Goal: Information Seeking & Learning: Learn about a topic

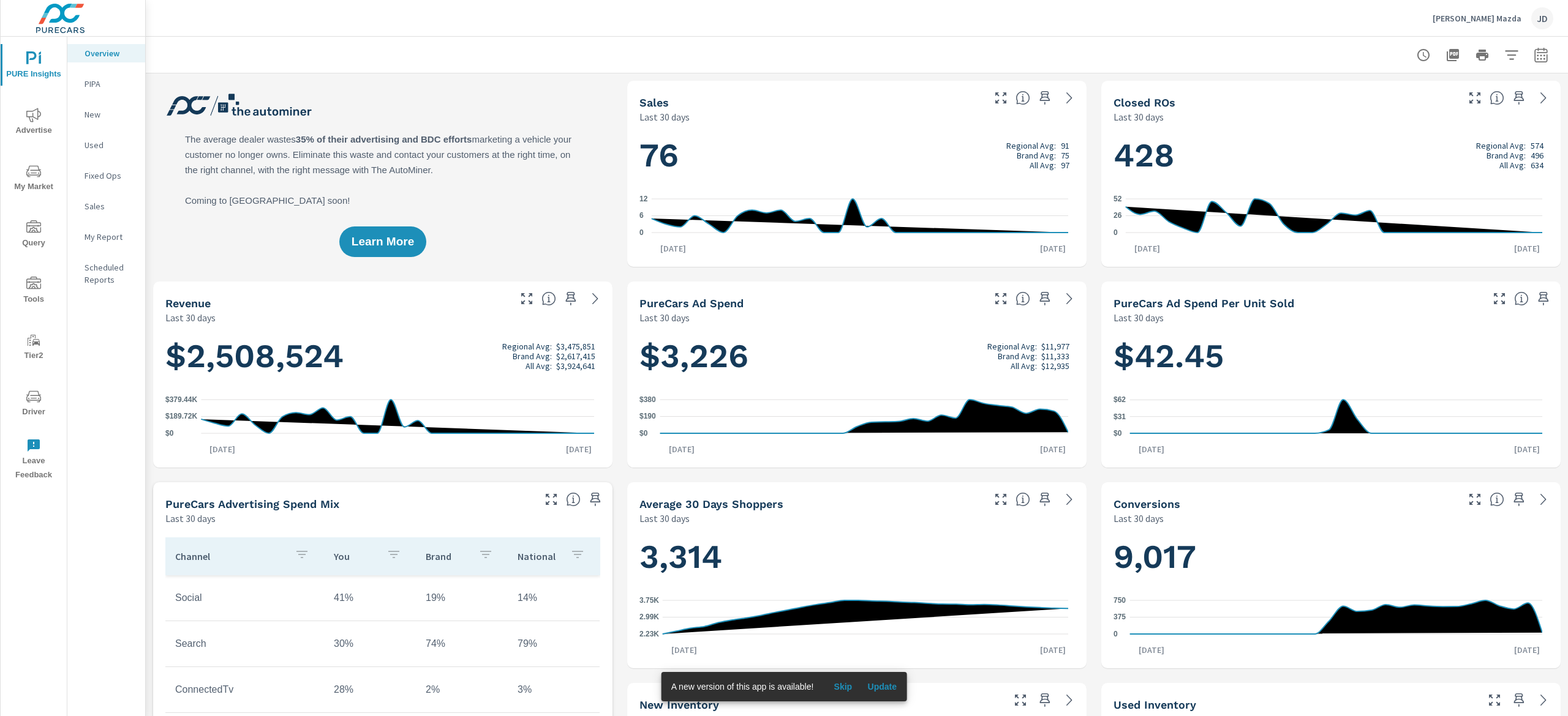
click at [42, 172] on span "My Market" at bounding box center [34, 179] width 59 height 30
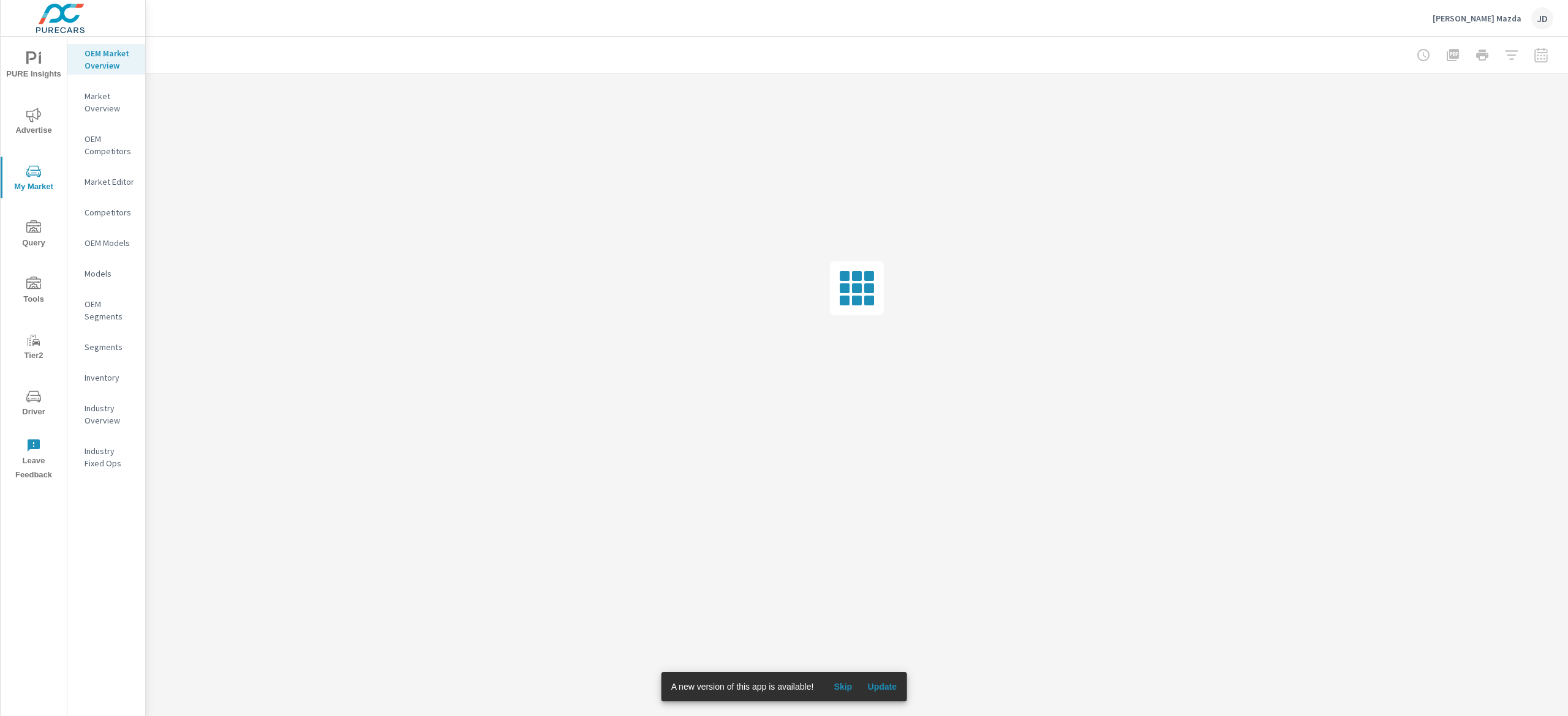
click at [881, 690] on span "Update" at bounding box center [882, 686] width 29 height 11
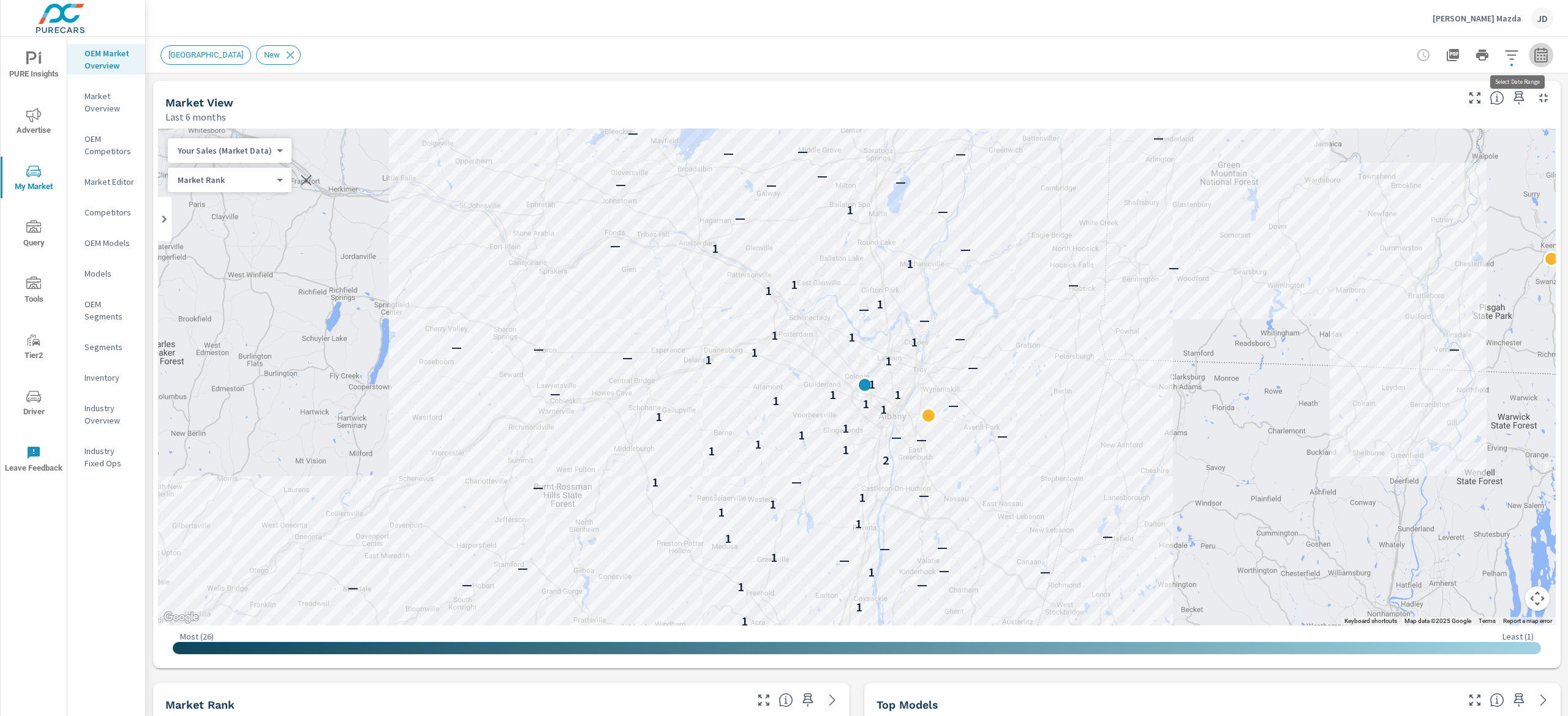
click at [1537, 58] on icon "button" at bounding box center [1540, 57] width 8 height 5
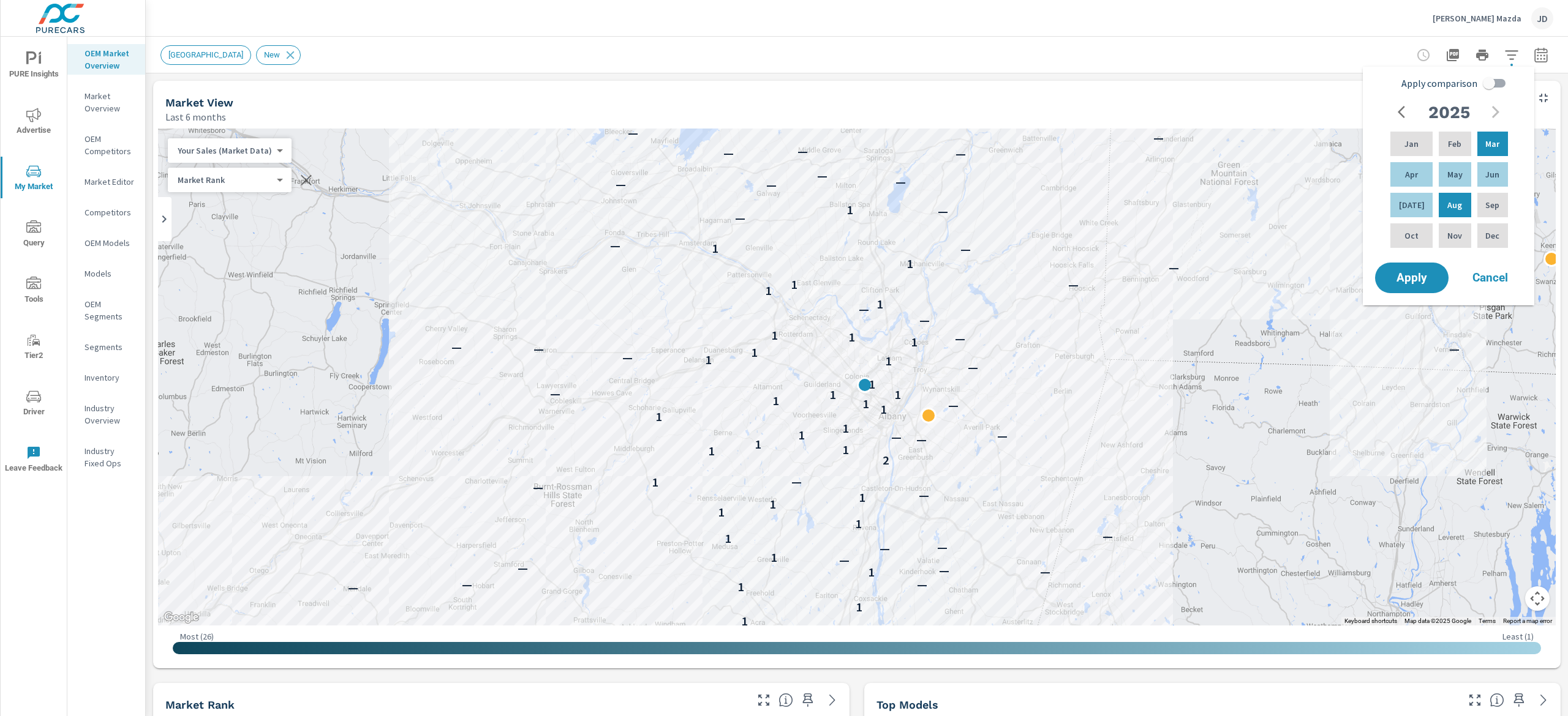
click at [1484, 89] on input "Apply comparison" at bounding box center [1489, 83] width 70 height 24
checkbox input "true"
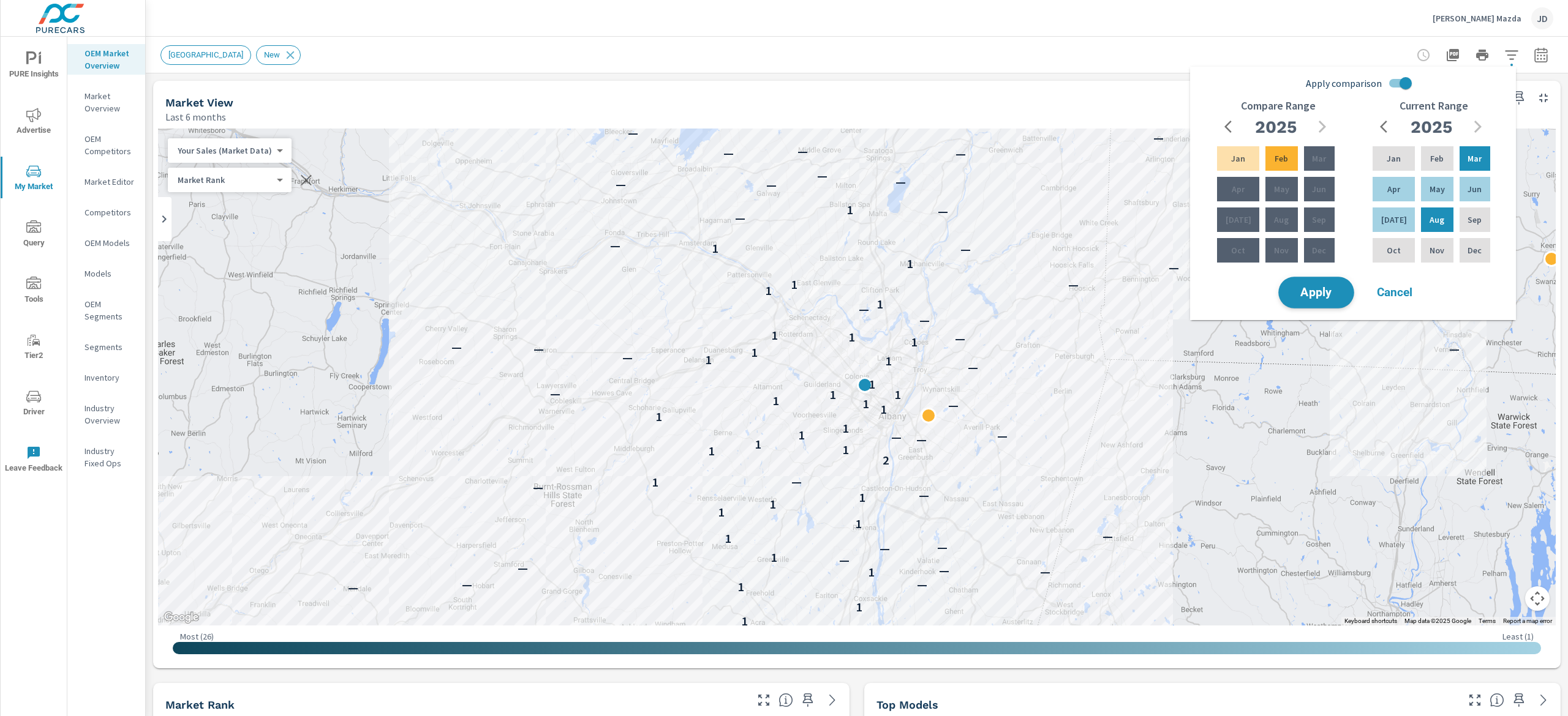
click at [1321, 294] on span "Apply" at bounding box center [1316, 293] width 50 height 11
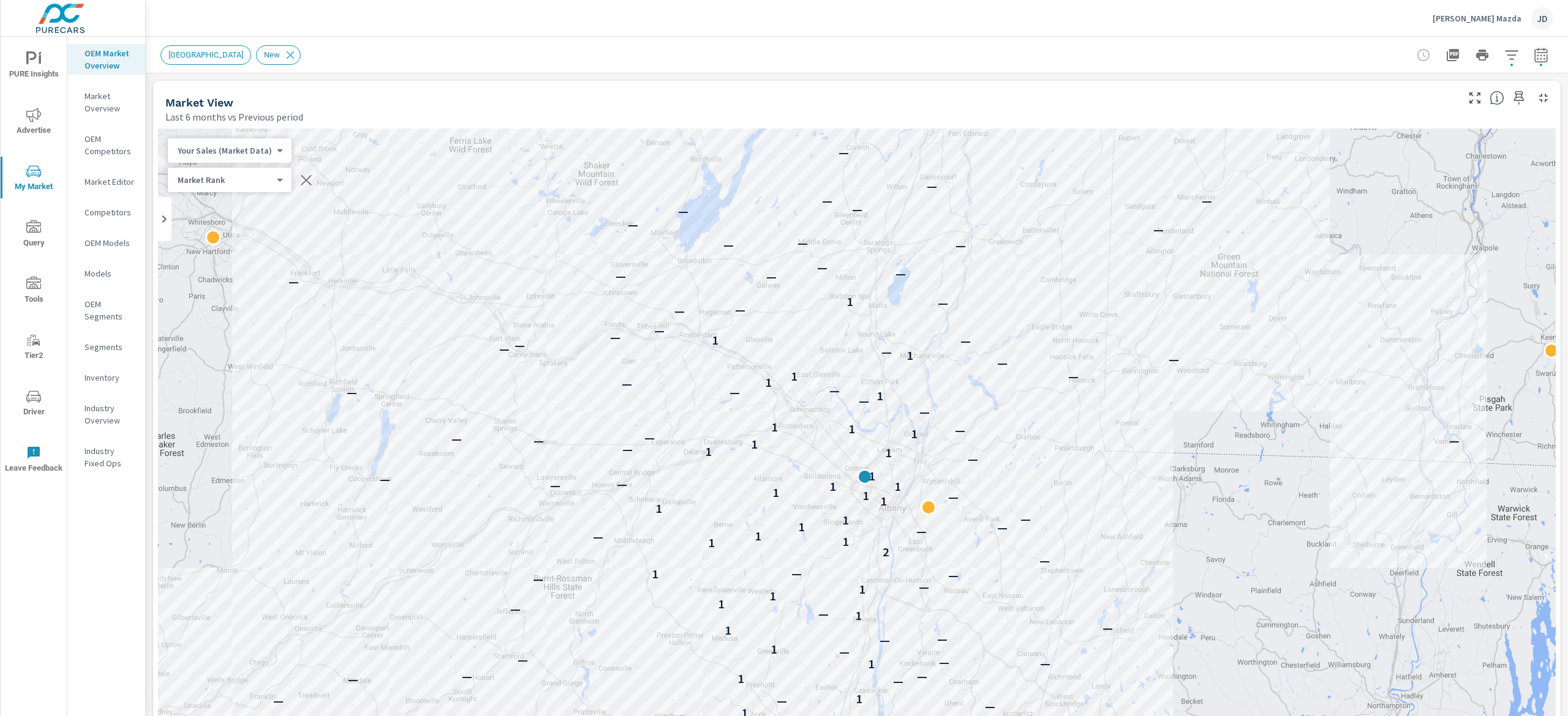
click at [1489, 40] on div "New Market Area New" at bounding box center [857, 54] width 1393 height 36
click at [1499, 45] on button "button" at bounding box center [1511, 55] width 24 height 24
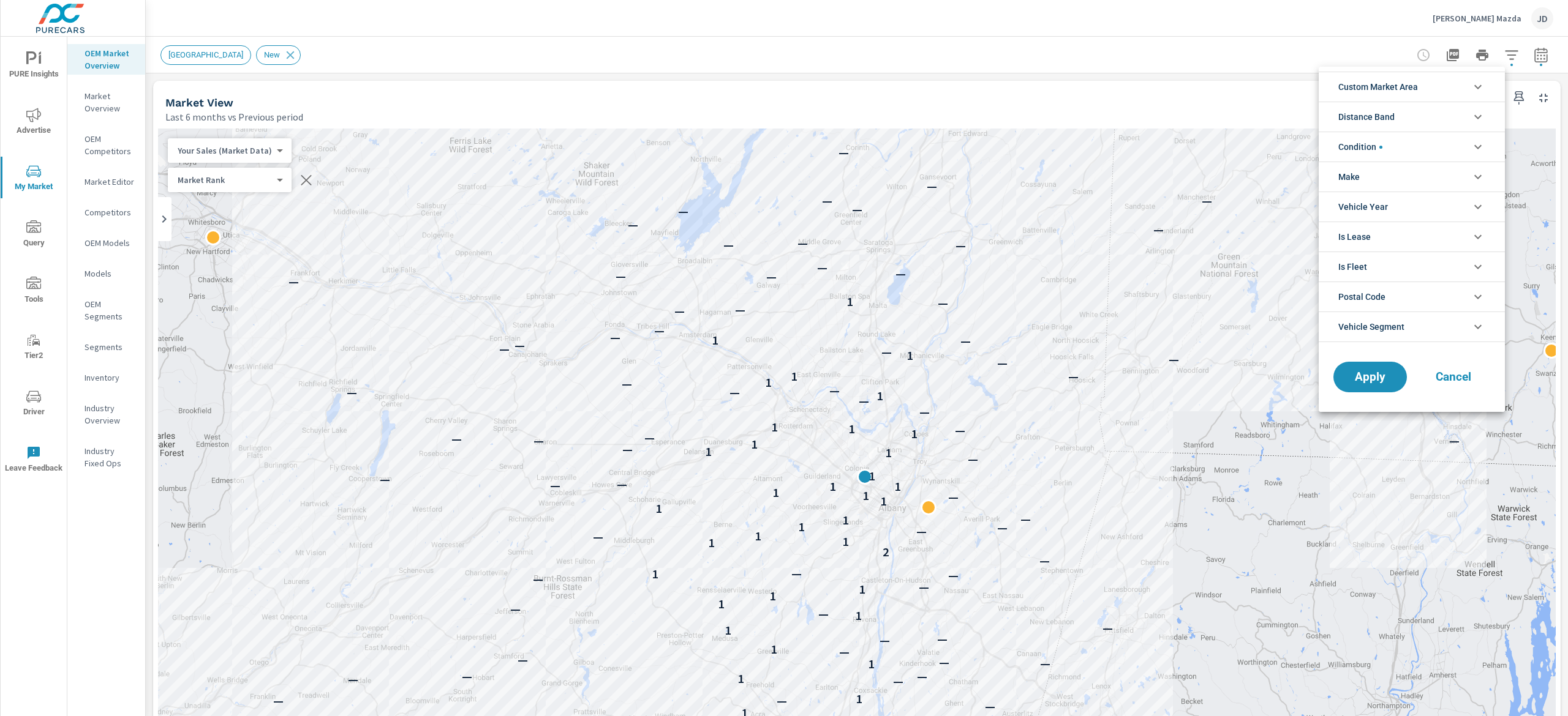
click at [1475, 92] on icon "filter options" at bounding box center [1478, 87] width 15 height 15
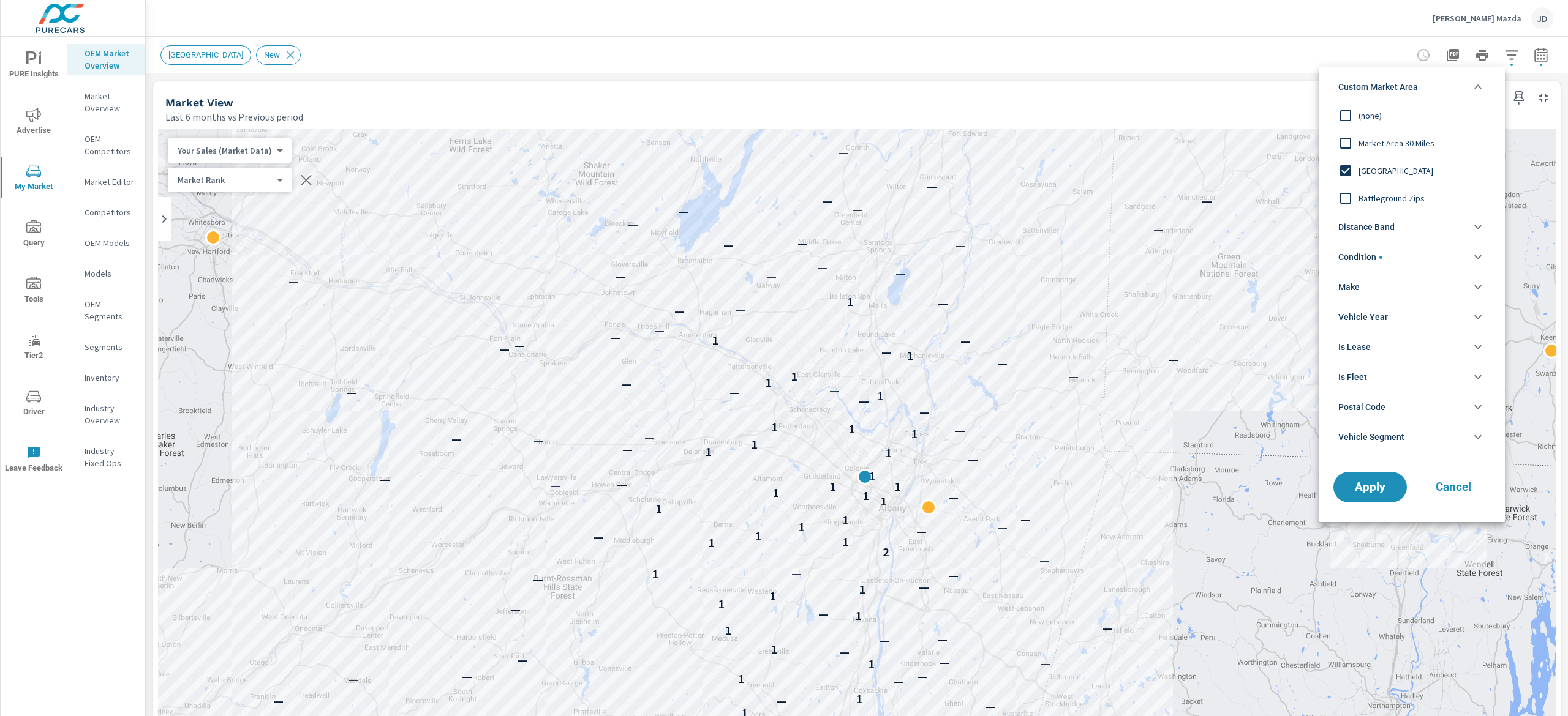
click at [1386, 203] on span "Battleground Zips" at bounding box center [1425, 198] width 134 height 15
click at [1355, 491] on span "Apply" at bounding box center [1370, 487] width 50 height 11
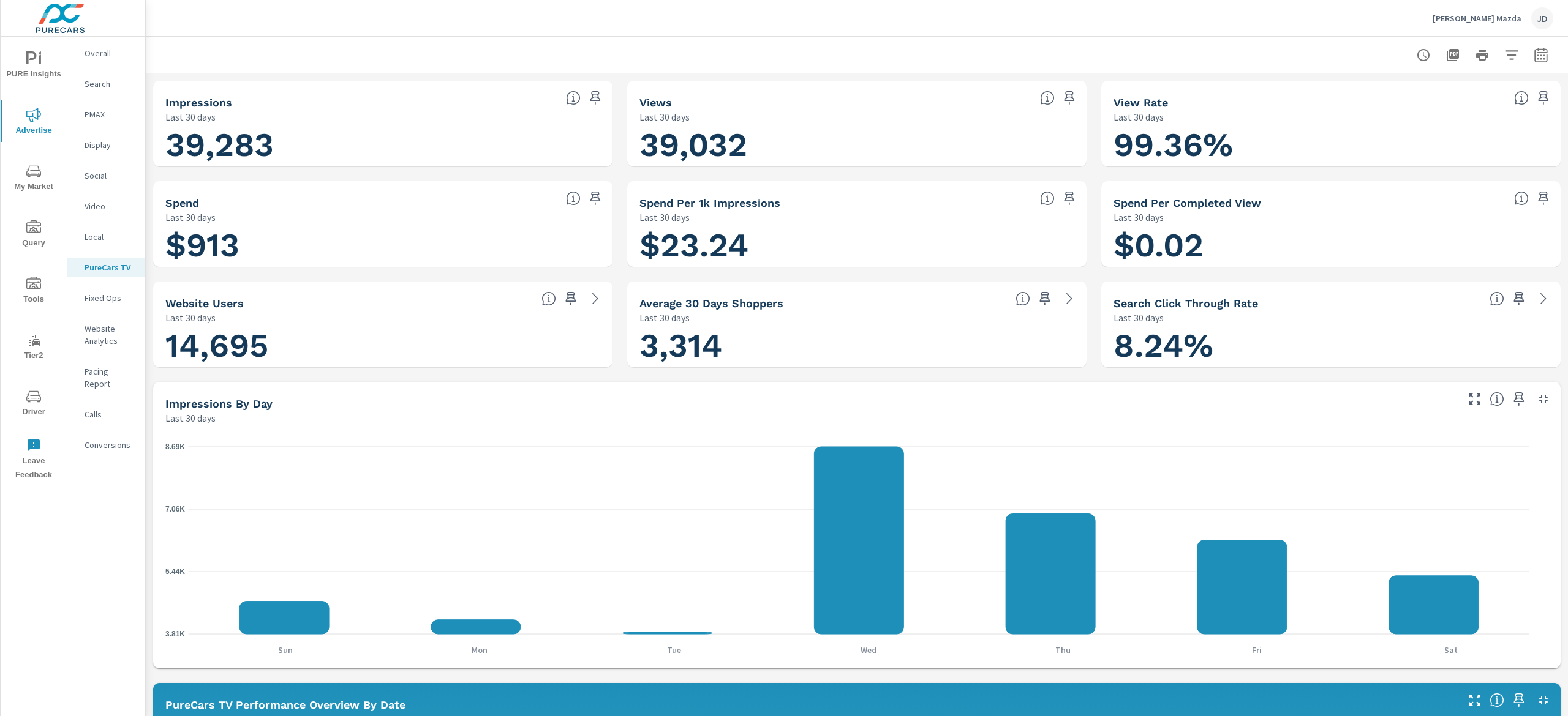
click at [49, 62] on span "PURE Insights" at bounding box center [34, 67] width 59 height 30
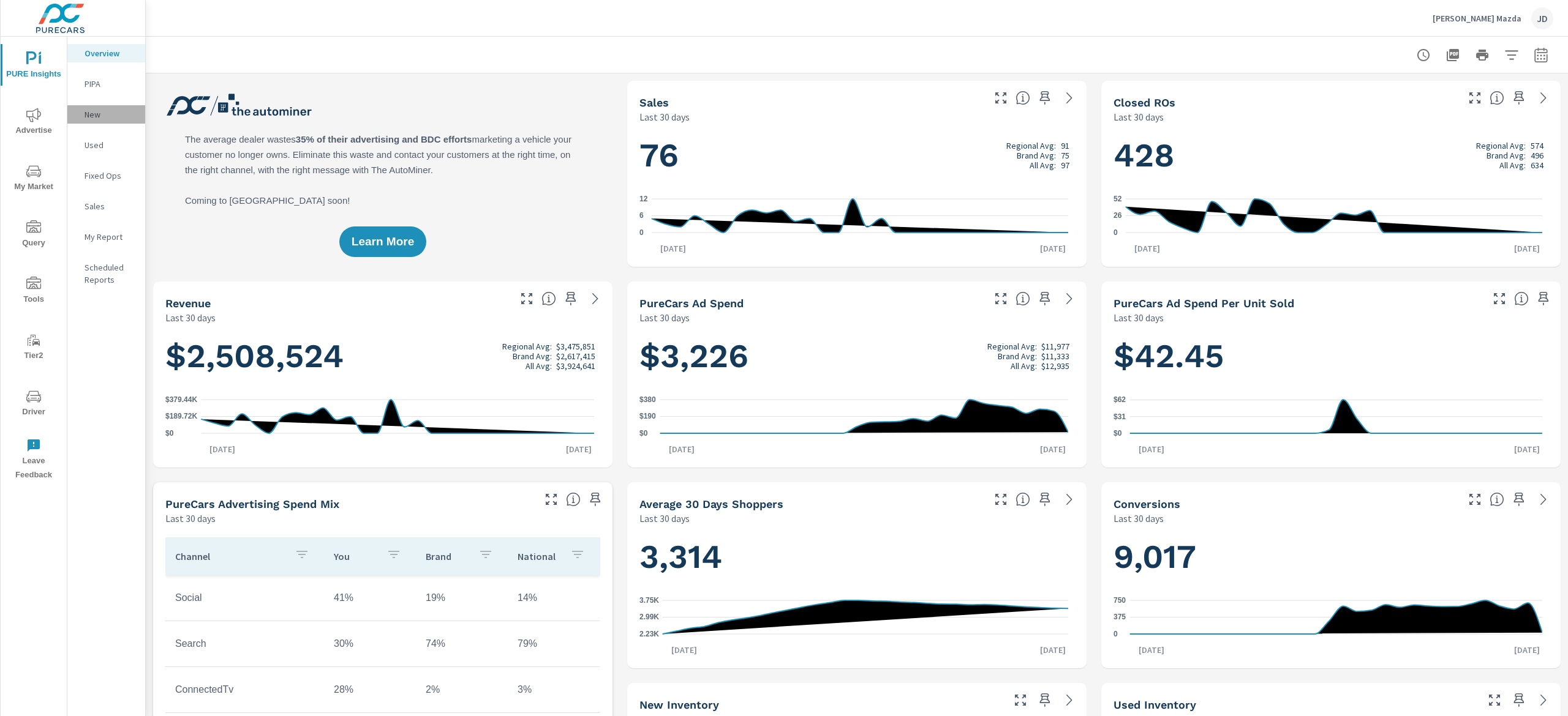
click at [98, 114] on p "New" at bounding box center [109, 114] width 51 height 12
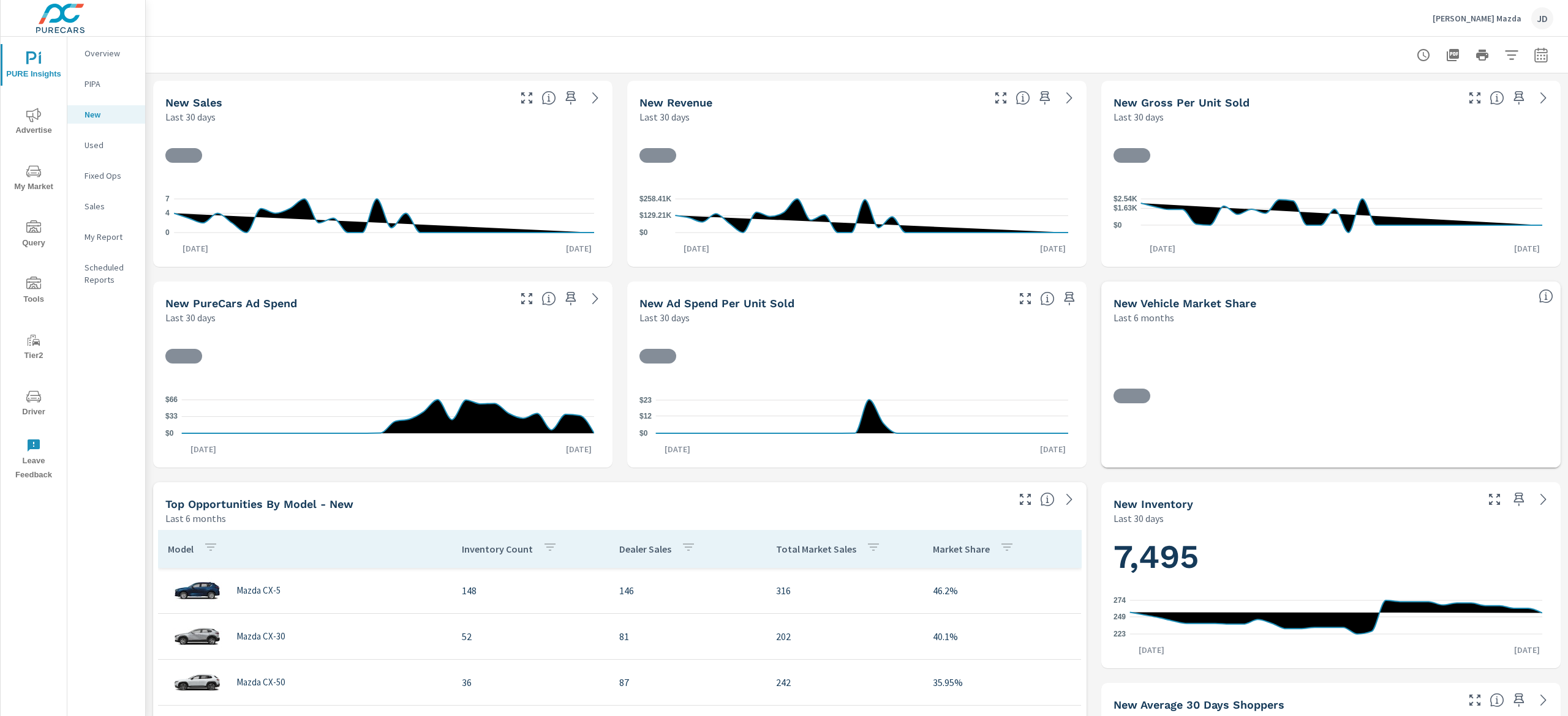
click at [1529, 62] on button "button" at bounding box center [1541, 55] width 24 height 24
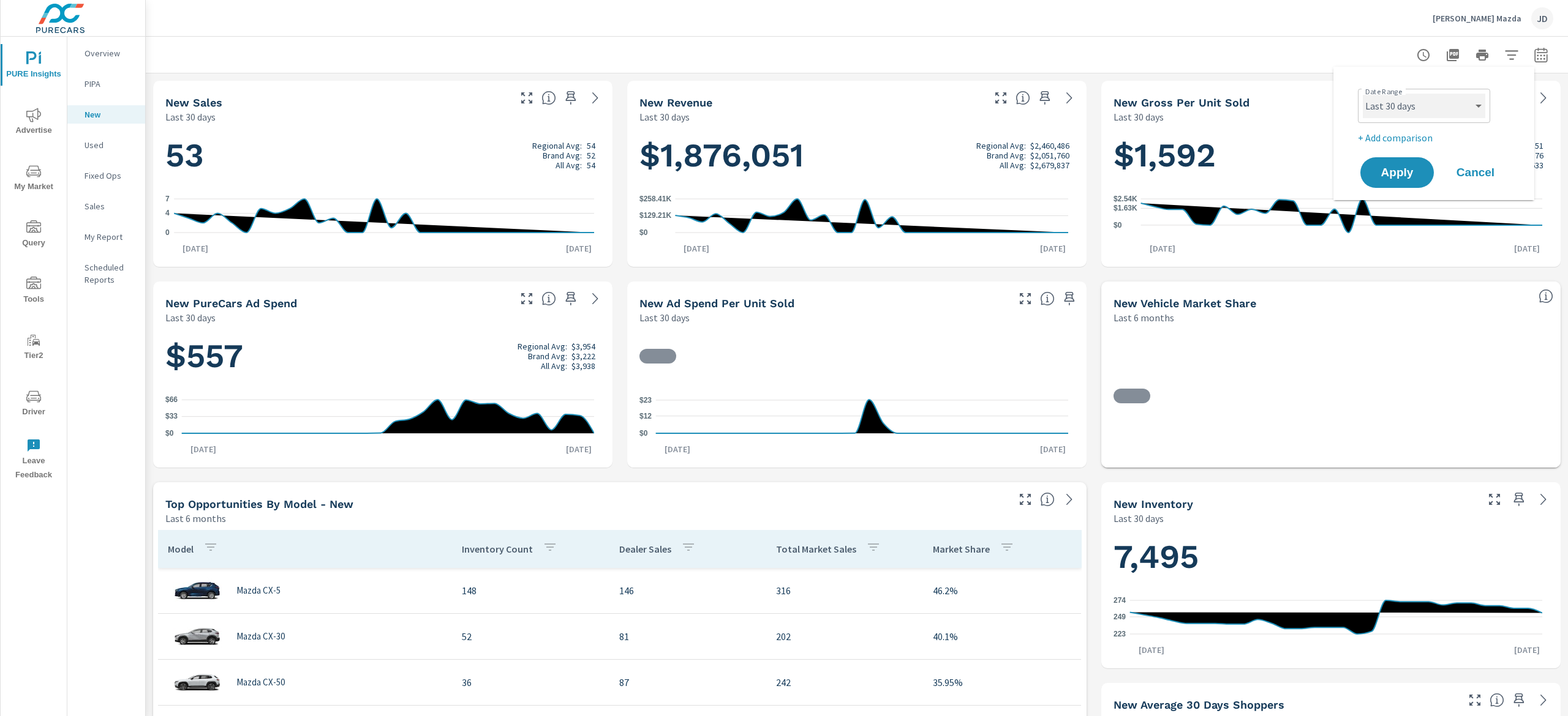
click at [1482, 105] on select "Custom [DATE] Last week Last 7 days Last 14 days Last 30 days Last 45 days Last…" at bounding box center [1423, 106] width 122 height 24
click at [1363, 94] on select "Custom [DATE] Last week Last 7 days Last 14 days Last 30 days Last 45 days Last…" at bounding box center [1423, 106] width 122 height 24
select select "Month to date"
click at [1398, 136] on p "+ Add comparison" at bounding box center [1436, 137] width 157 height 15
select select "Previous period"
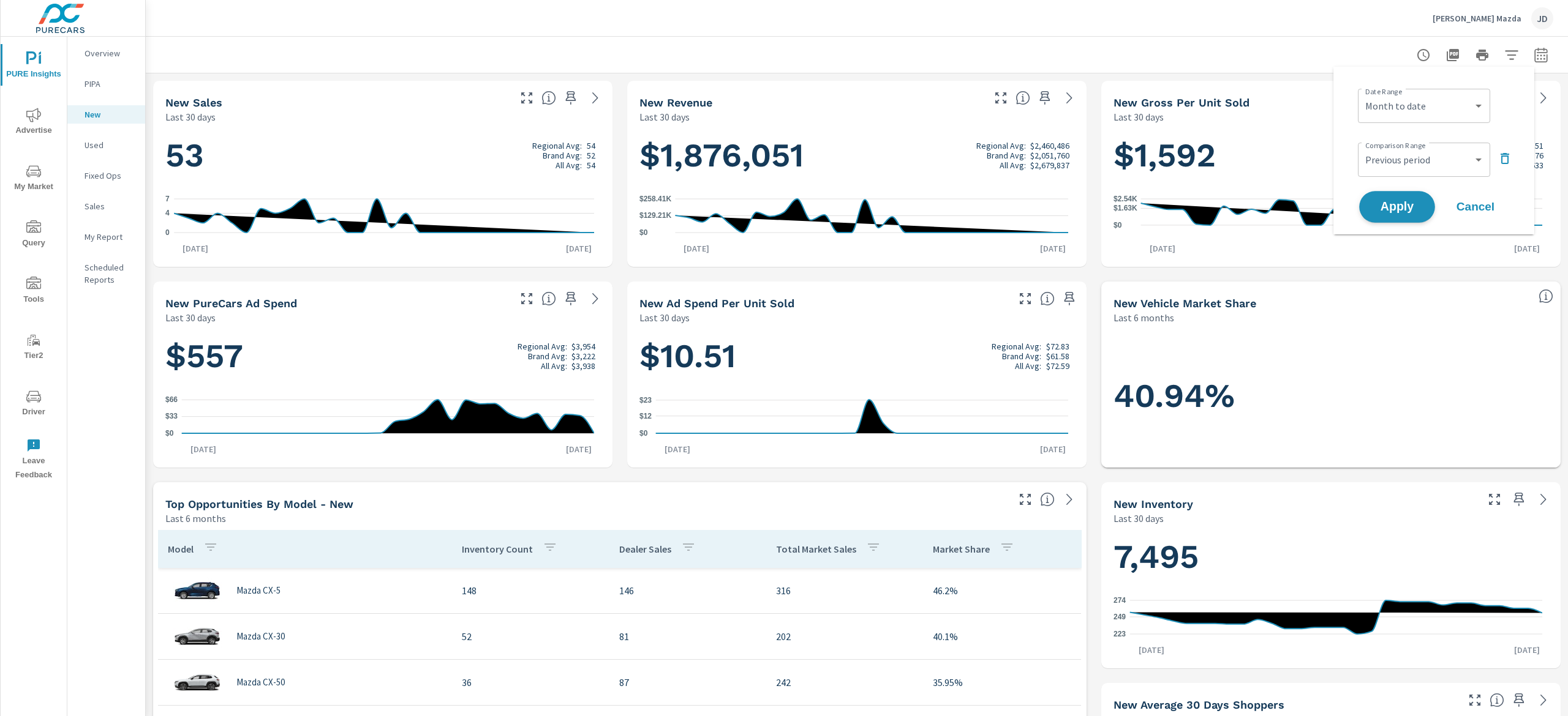
click at [1394, 203] on span "Apply" at bounding box center [1397, 207] width 50 height 11
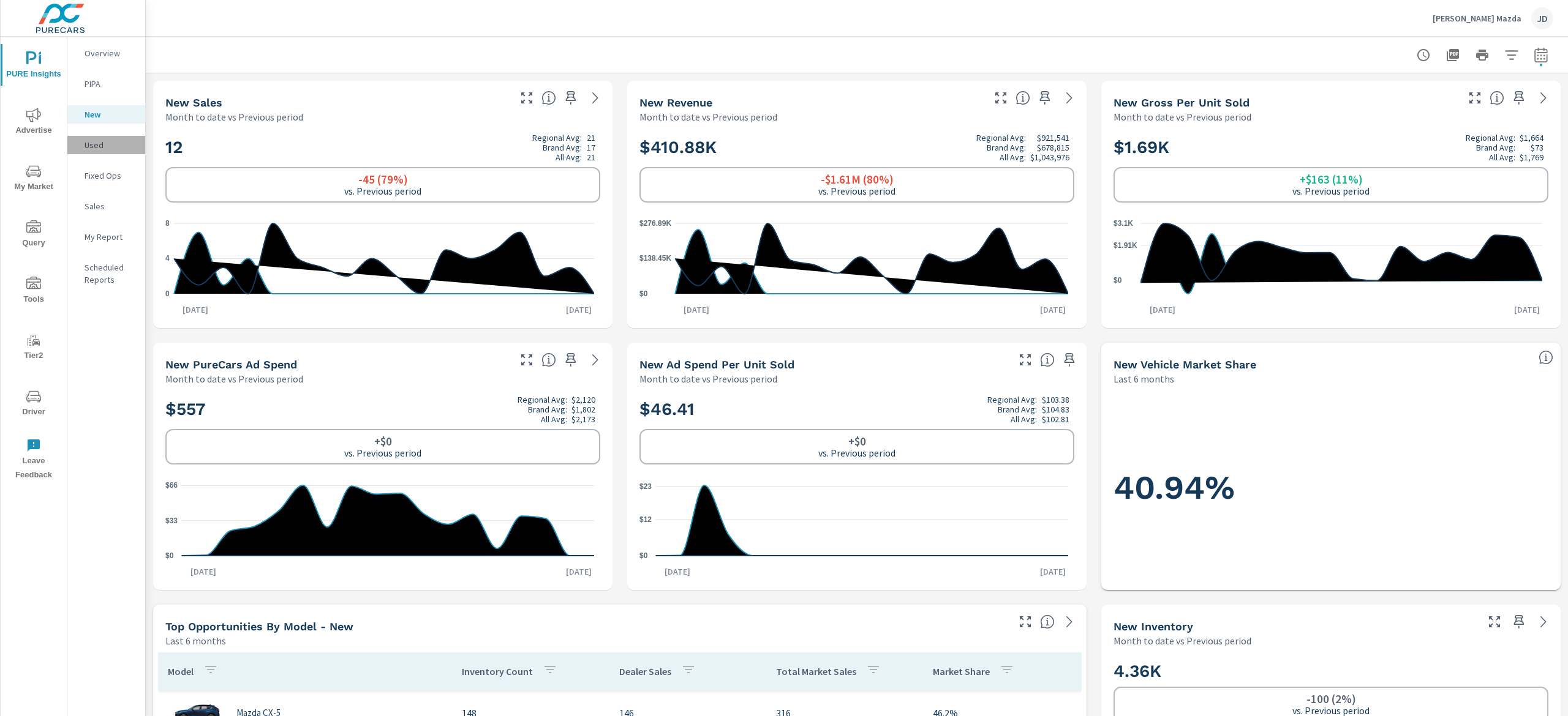
click at [98, 148] on p "Used" at bounding box center [109, 144] width 51 height 12
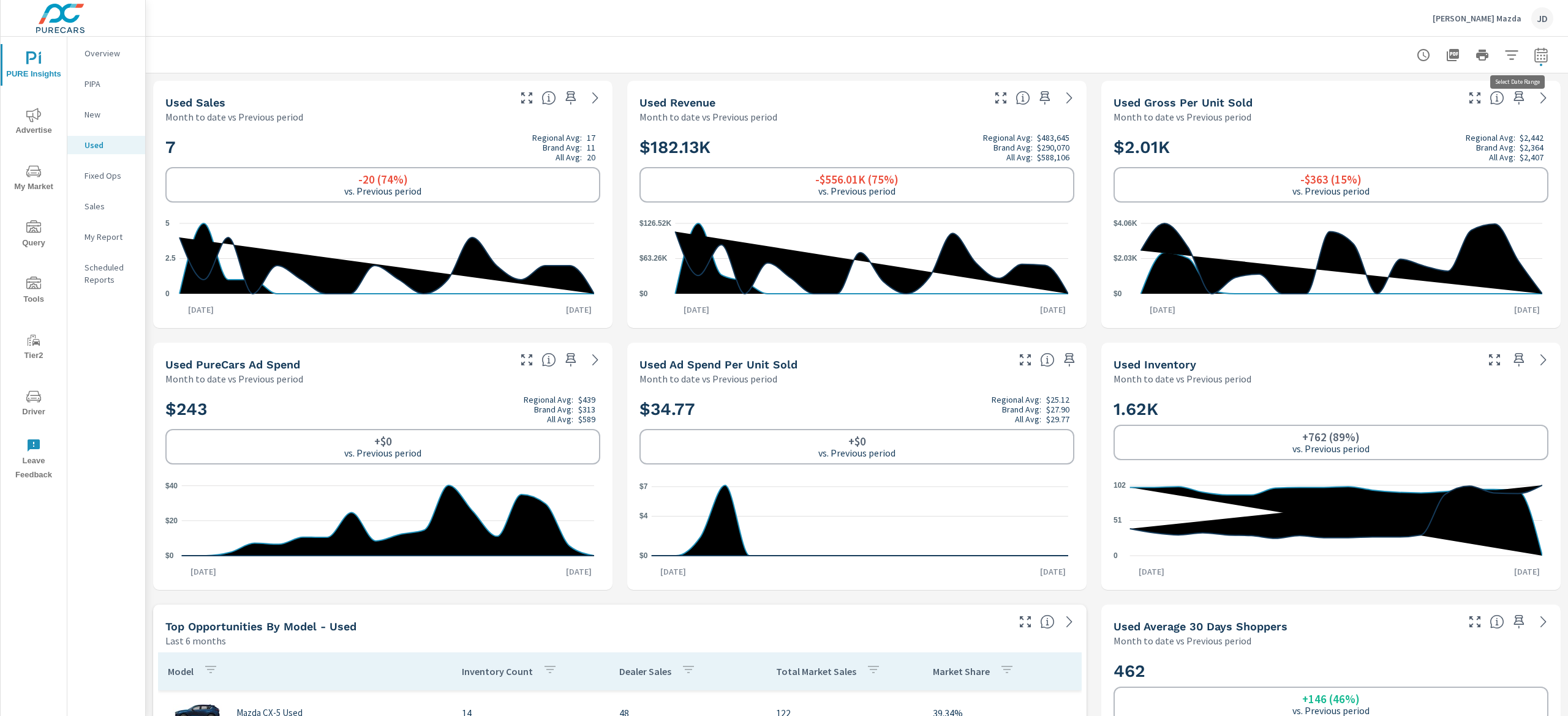
click at [1534, 53] on icon "button" at bounding box center [1541, 54] width 13 height 15
select select "Month to date"
select select "Previous period"
click at [1397, 102] on select "Custom [DATE] Last week Last 7 days Last 14 days Last 30 days Last 45 days Last…" at bounding box center [1423, 106] width 122 height 24
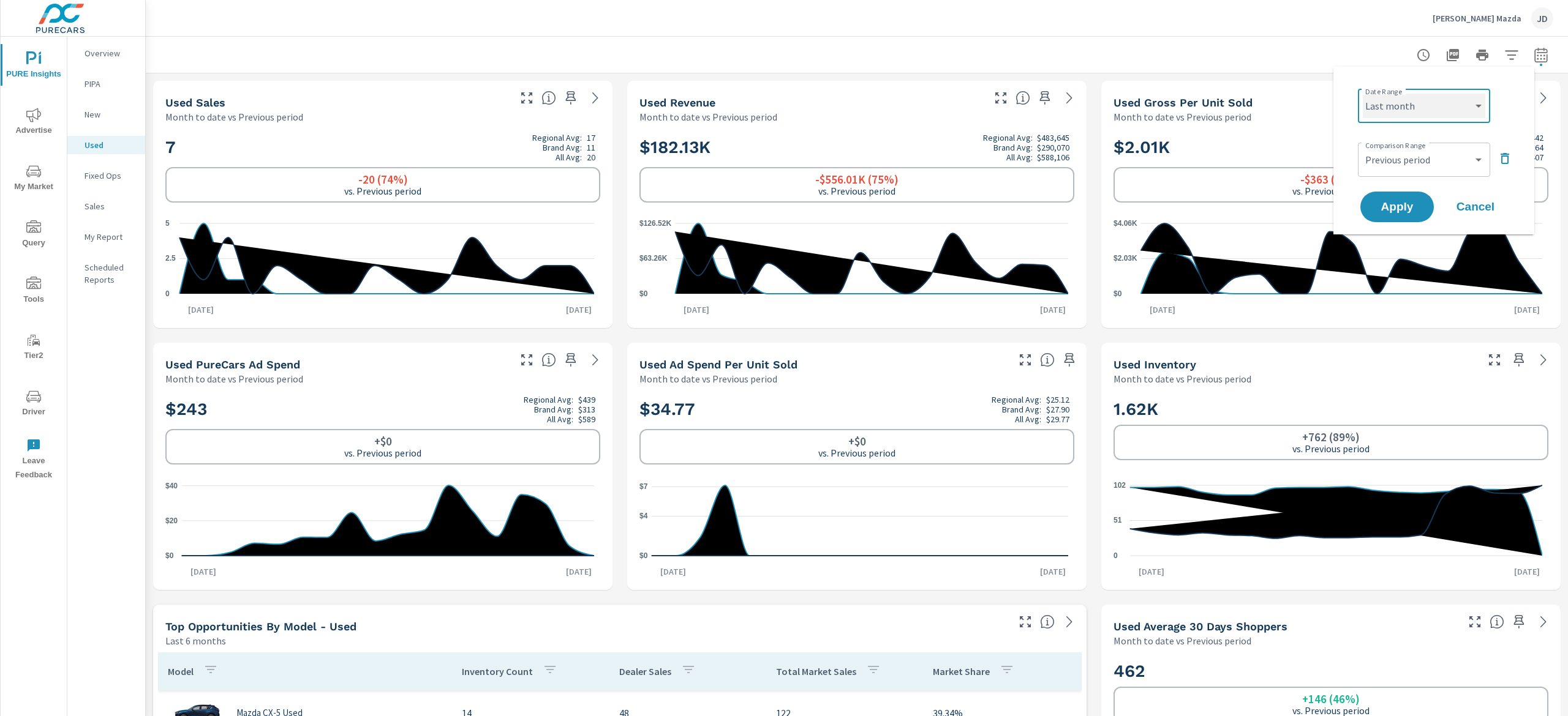
click at [1363, 94] on select "Custom [DATE] Last week Last 7 days Last 14 days Last 30 days Last 45 days Last…" at bounding box center [1423, 106] width 122 height 24
select select "Last month"
click at [1394, 210] on span "Apply" at bounding box center [1397, 207] width 50 height 11
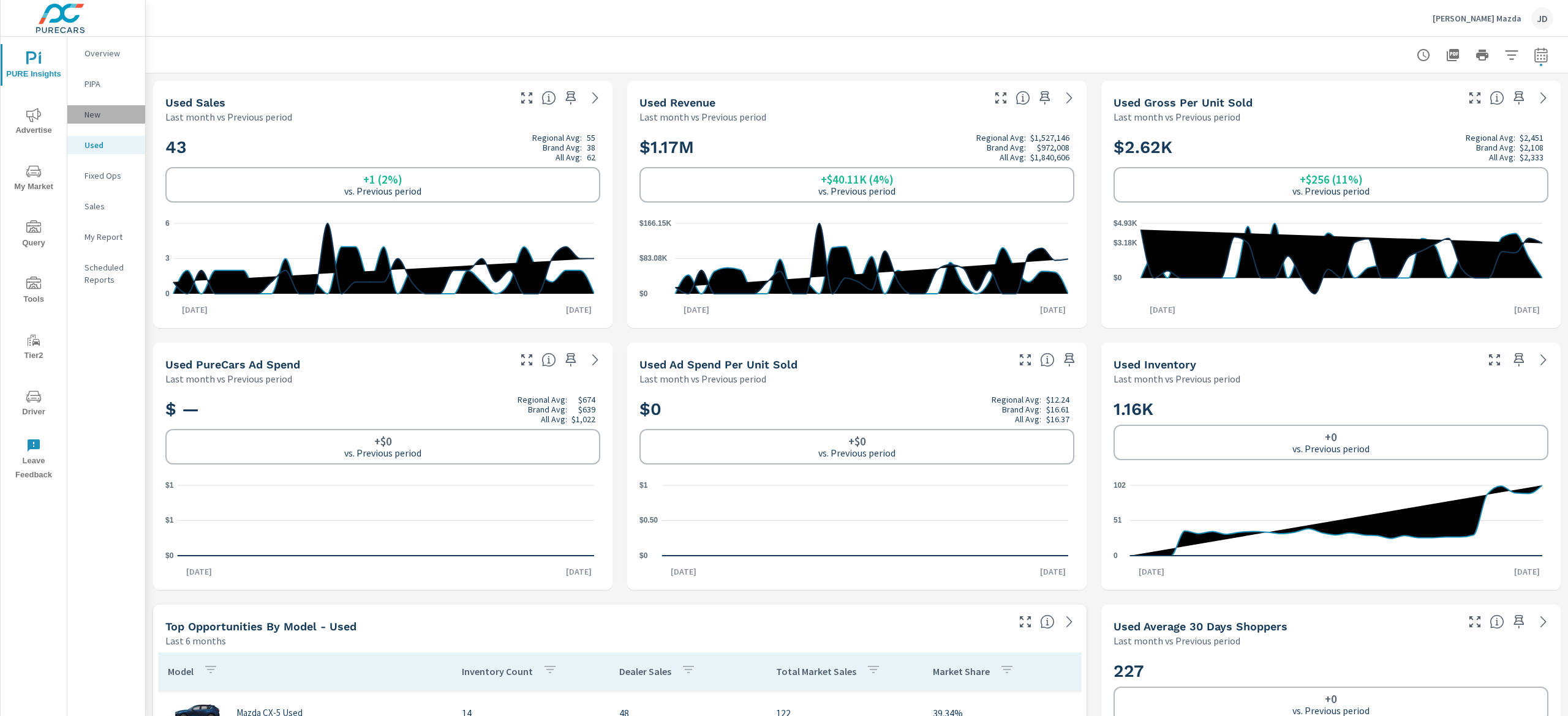
click at [89, 119] on p "New" at bounding box center [109, 114] width 51 height 12
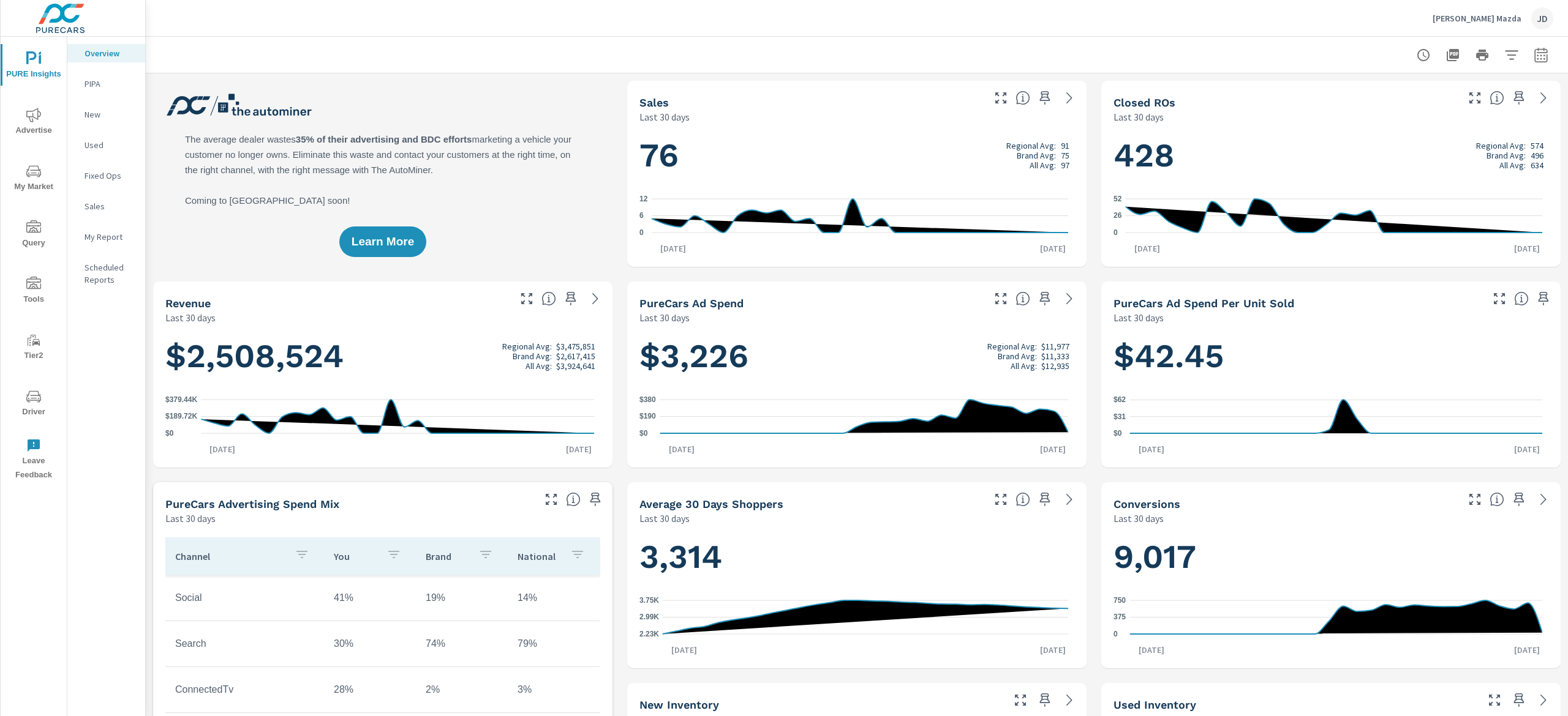
click at [21, 117] on span "Advertise" at bounding box center [34, 123] width 59 height 30
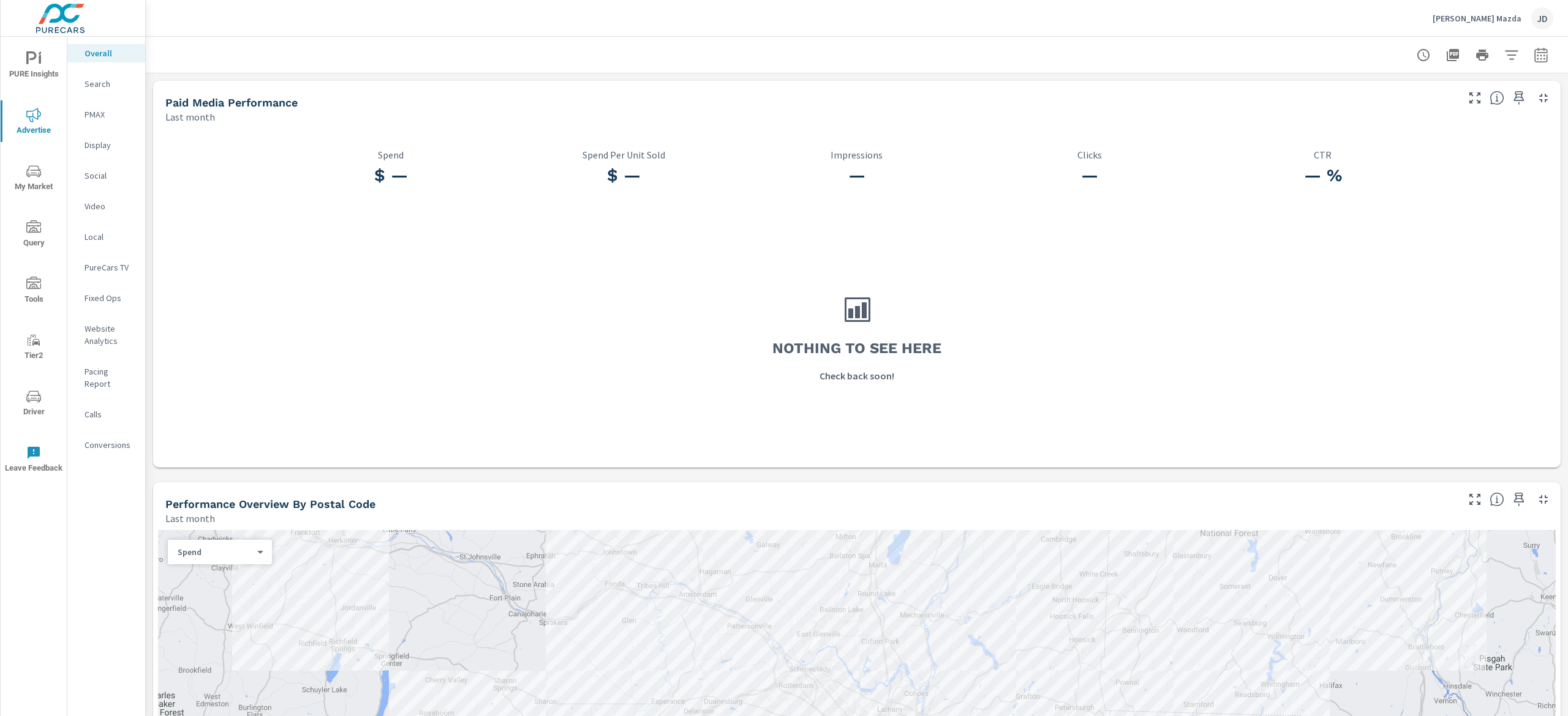
click at [104, 87] on p "Search" at bounding box center [109, 84] width 51 height 12
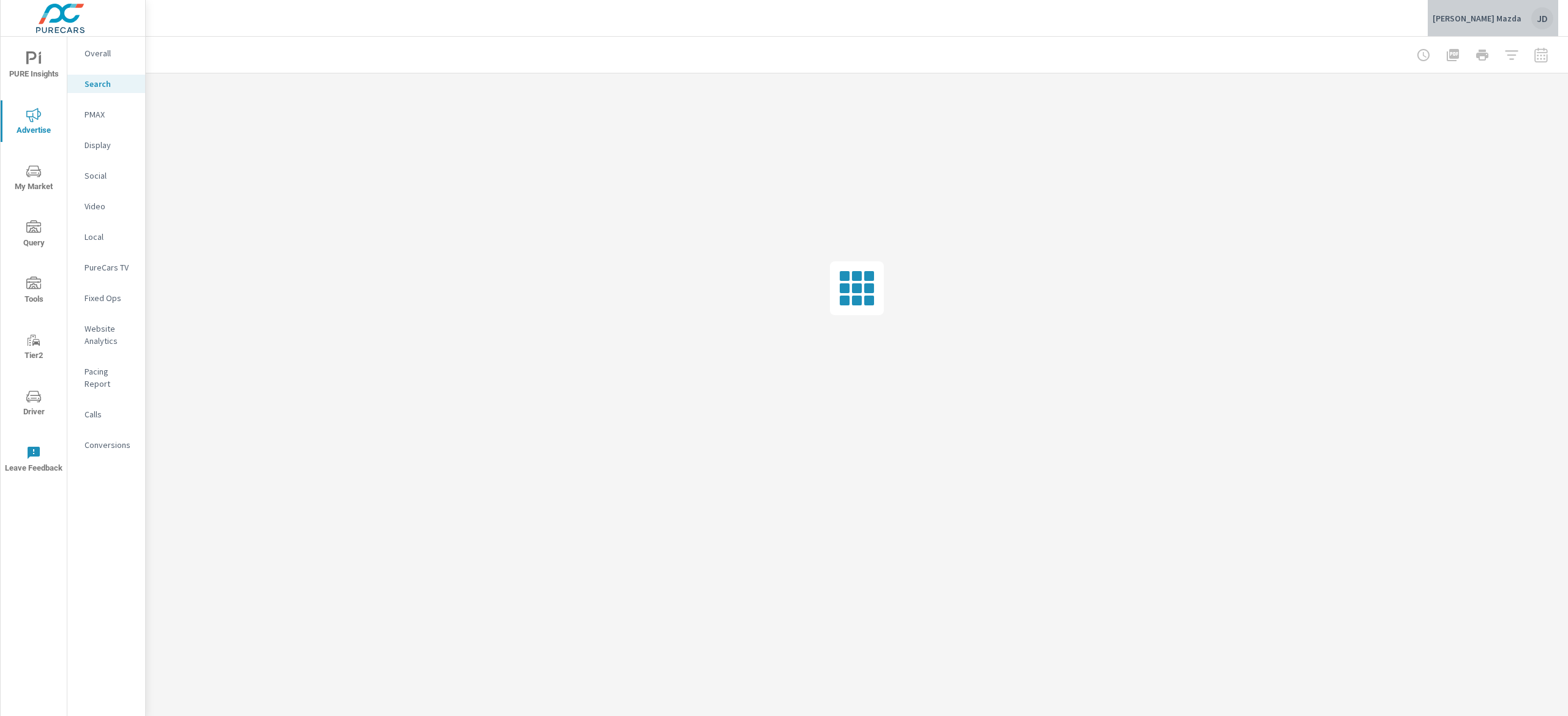
click at [1543, 21] on div "JD" at bounding box center [1542, 18] width 22 height 22
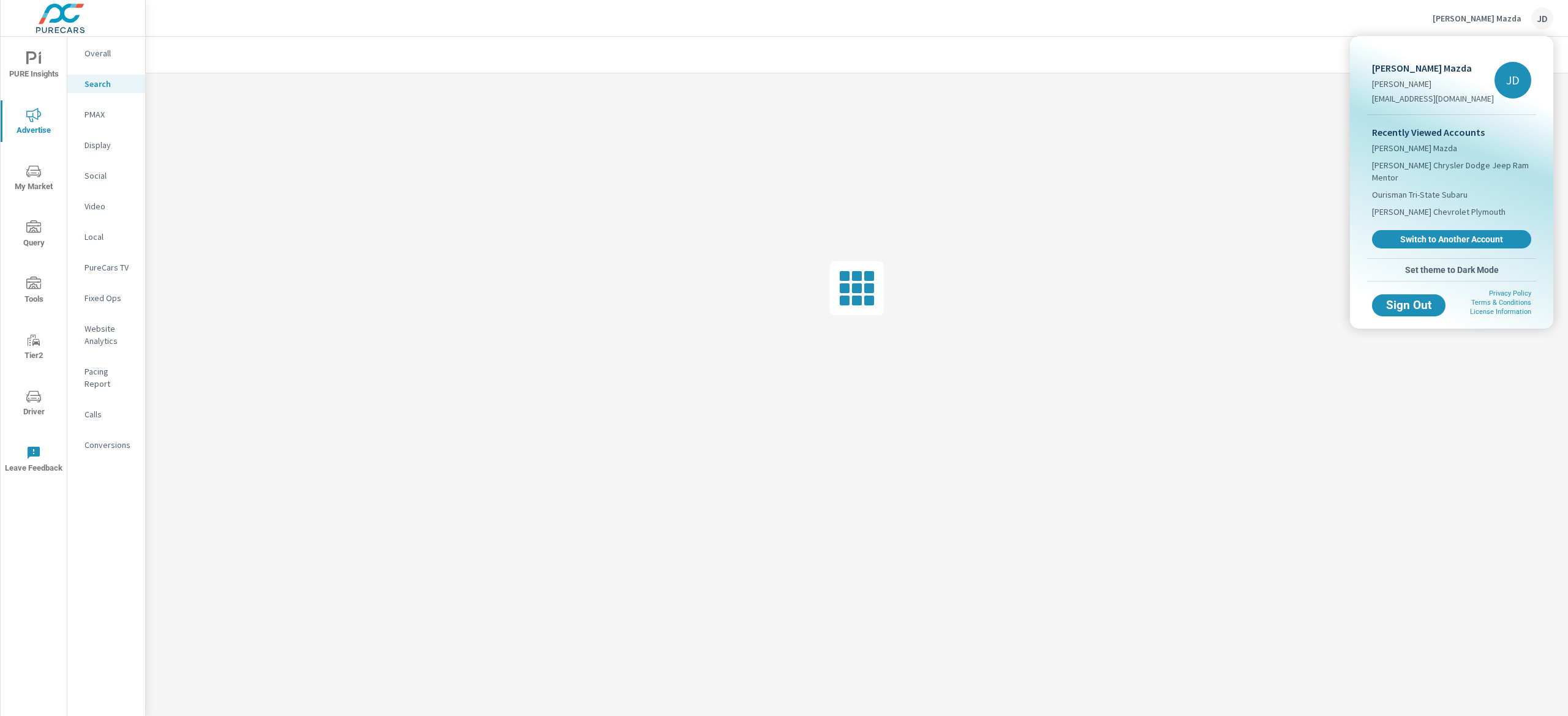
click at [1356, 16] on div at bounding box center [784, 358] width 1568 height 716
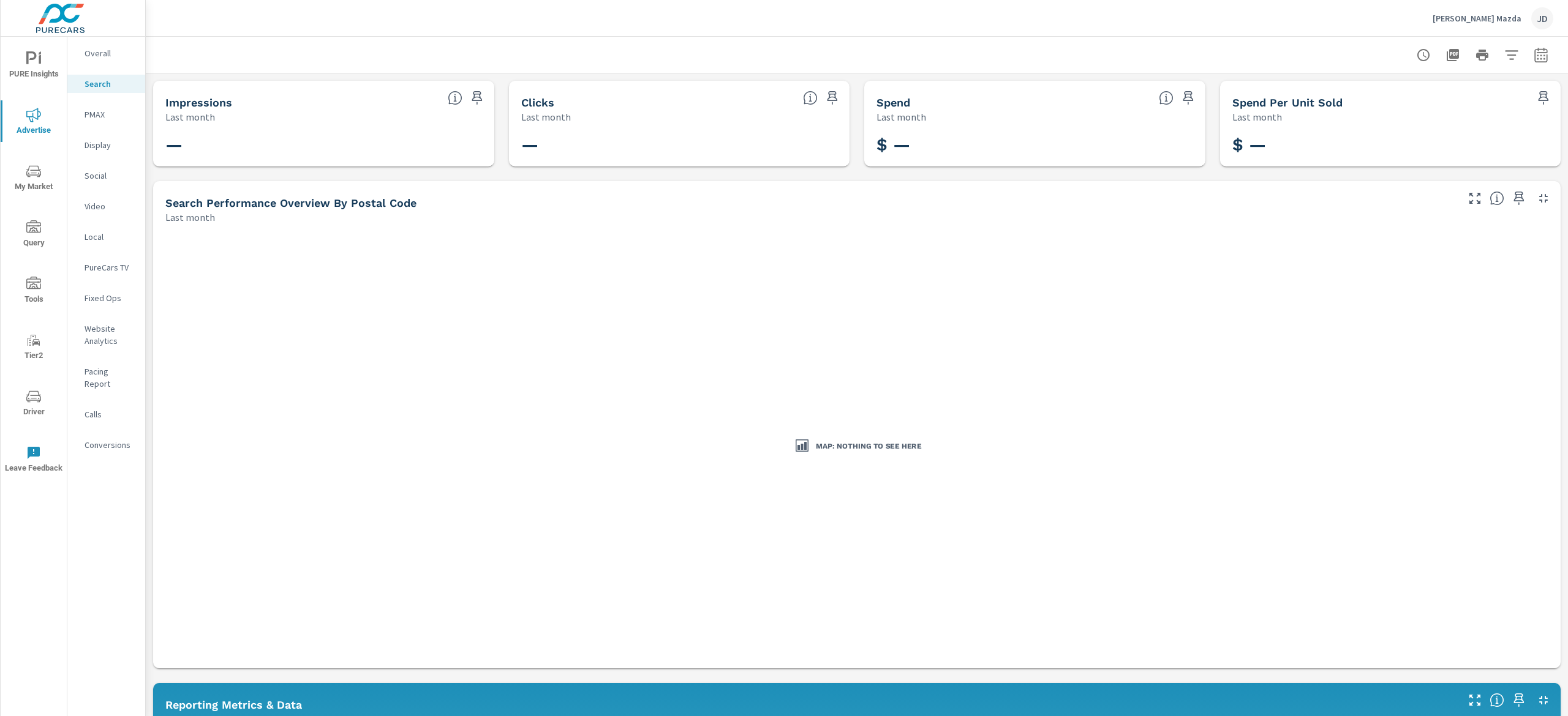
click at [1536, 52] on div at bounding box center [857, 54] width 1422 height 36
click at [1529, 62] on button "button" at bounding box center [1541, 55] width 24 height 24
click at [1448, 102] on select "Custom [DATE] Last week Last 7 days Last 14 days Last 30 days Last 45 days Last…" at bounding box center [1423, 106] width 122 height 24
click at [1363, 94] on select "Custom [DATE] Last week Last 7 days Last 14 days Last 30 days Last 45 days Last…" at bounding box center [1423, 106] width 122 height 24
select select "Month to date"
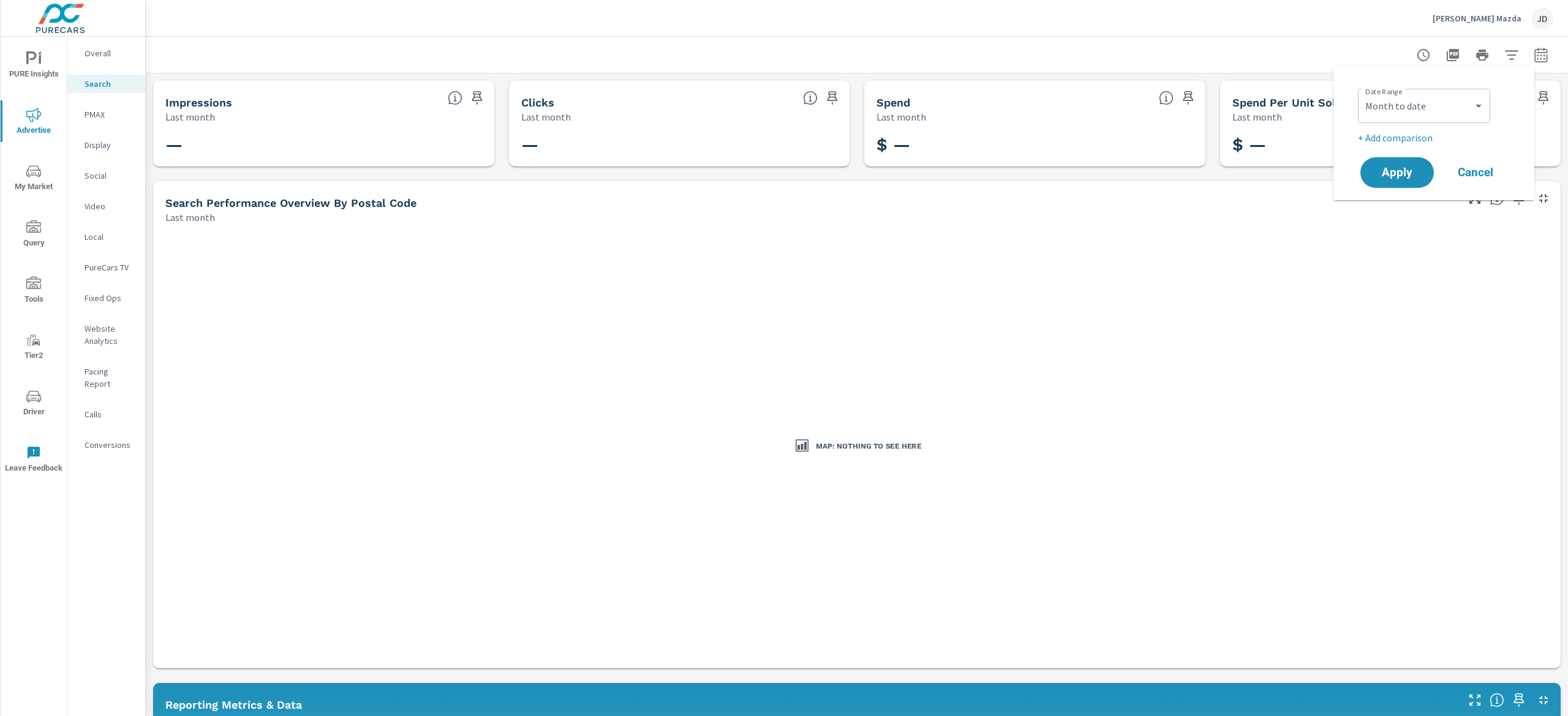
click at [1379, 142] on p "+ Add comparison" at bounding box center [1436, 137] width 157 height 15
select select "Previous period"
click at [1384, 215] on button "Apply" at bounding box center [1397, 207] width 76 height 31
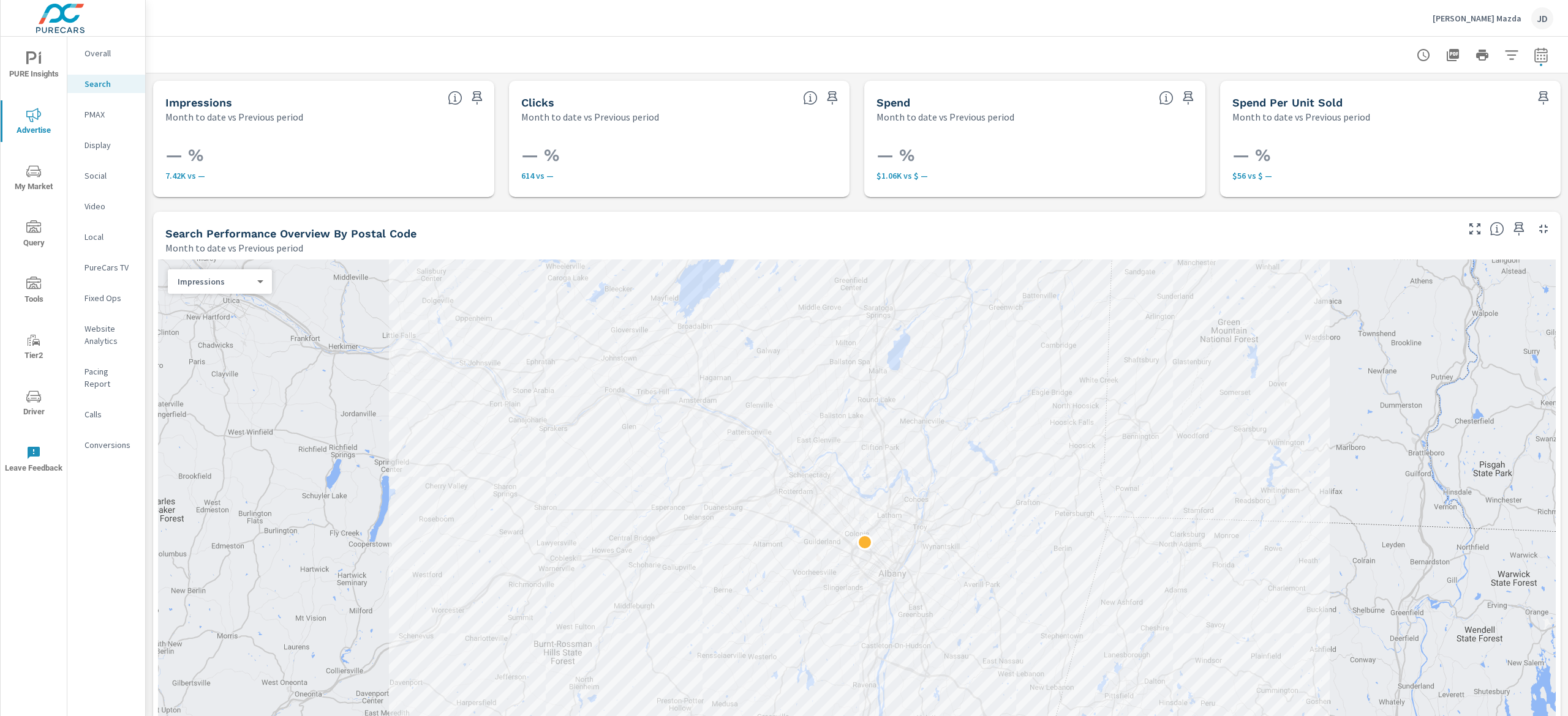
drag, startPoint x: 1567, startPoint y: 240, endPoint x: 1557, endPoint y: 217, distance: 25.1
click at [1557, 217] on div "Search Performance [PERSON_NAME] Mazda Report date range: [DATE] - [DATE] vs [D…" at bounding box center [857, 376] width 1422 height 680
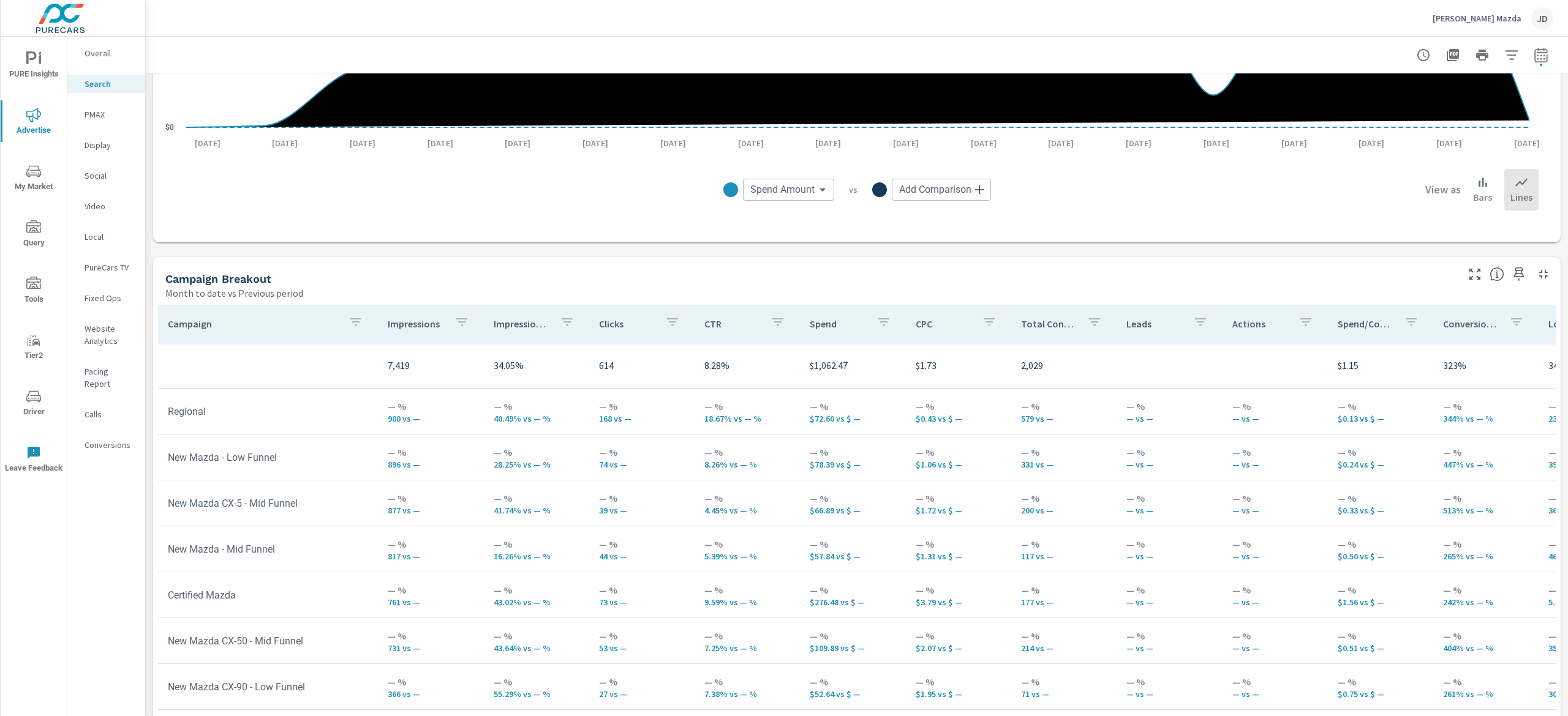
scroll to position [1060, 0]
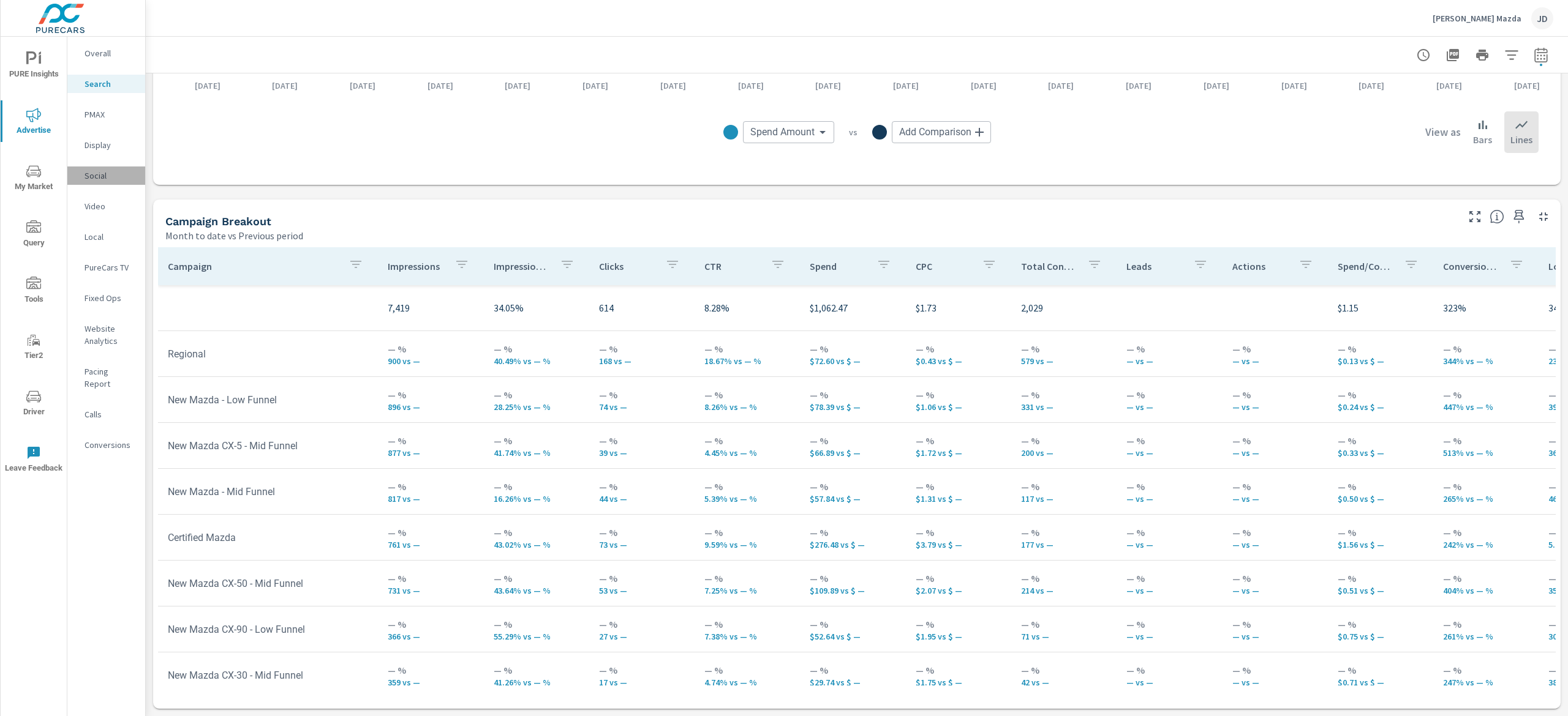
click at [104, 176] on p "Social" at bounding box center [109, 175] width 51 height 12
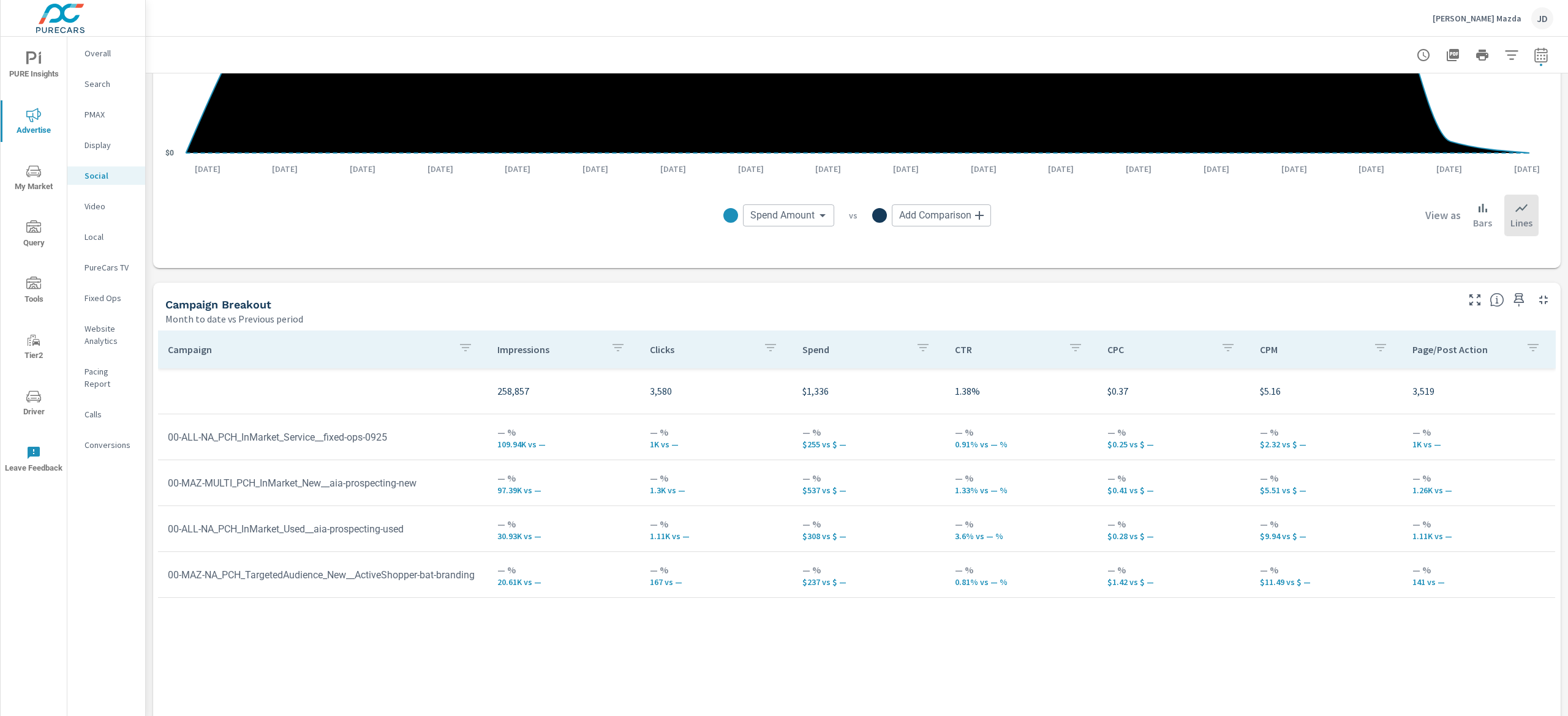
scroll to position [405, 0]
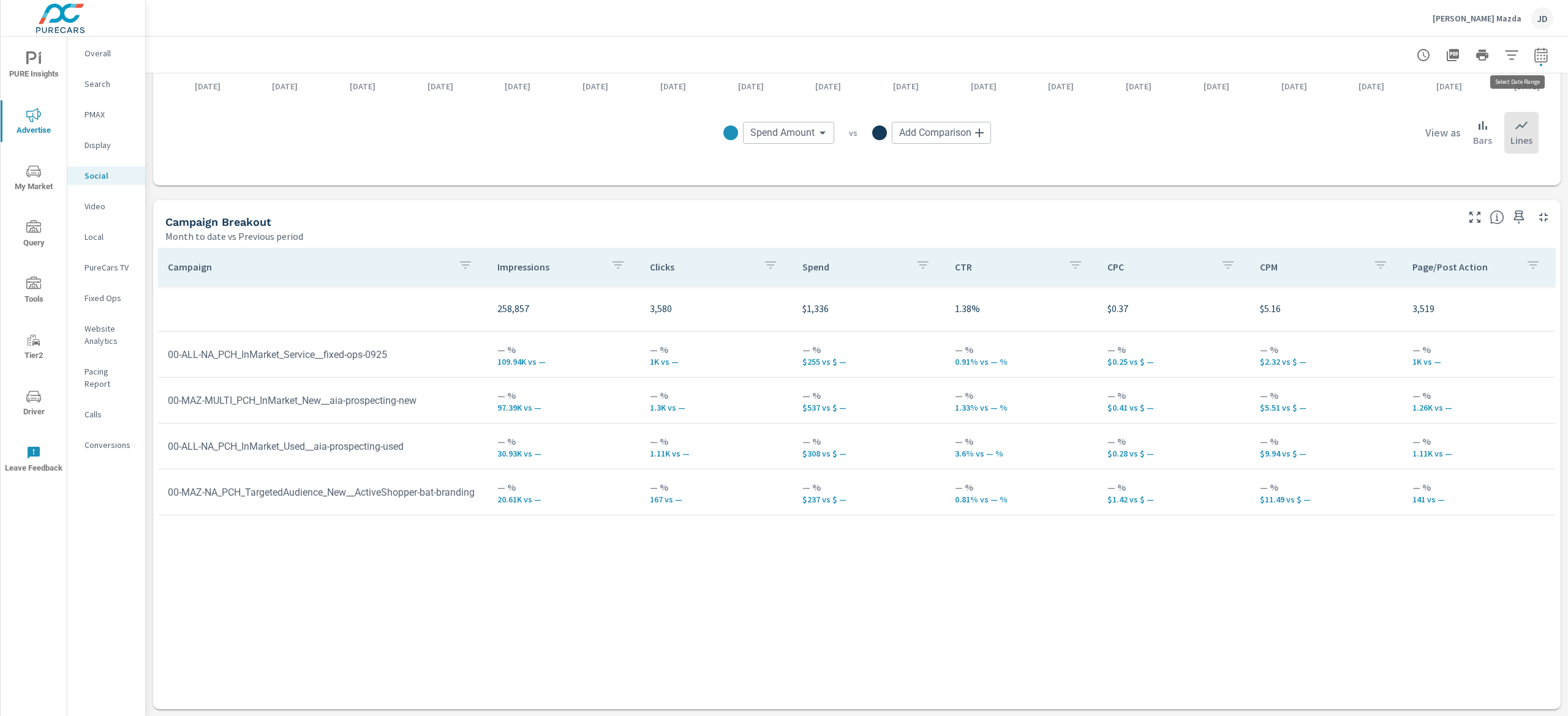
click at [1532, 43] on div at bounding box center [1482, 55] width 142 height 24
click at [1534, 56] on icon "button" at bounding box center [1541, 55] width 15 height 15
select select "Month to date"
select select "Previous period"
click at [1509, 159] on icon "button" at bounding box center [1504, 158] width 15 height 15
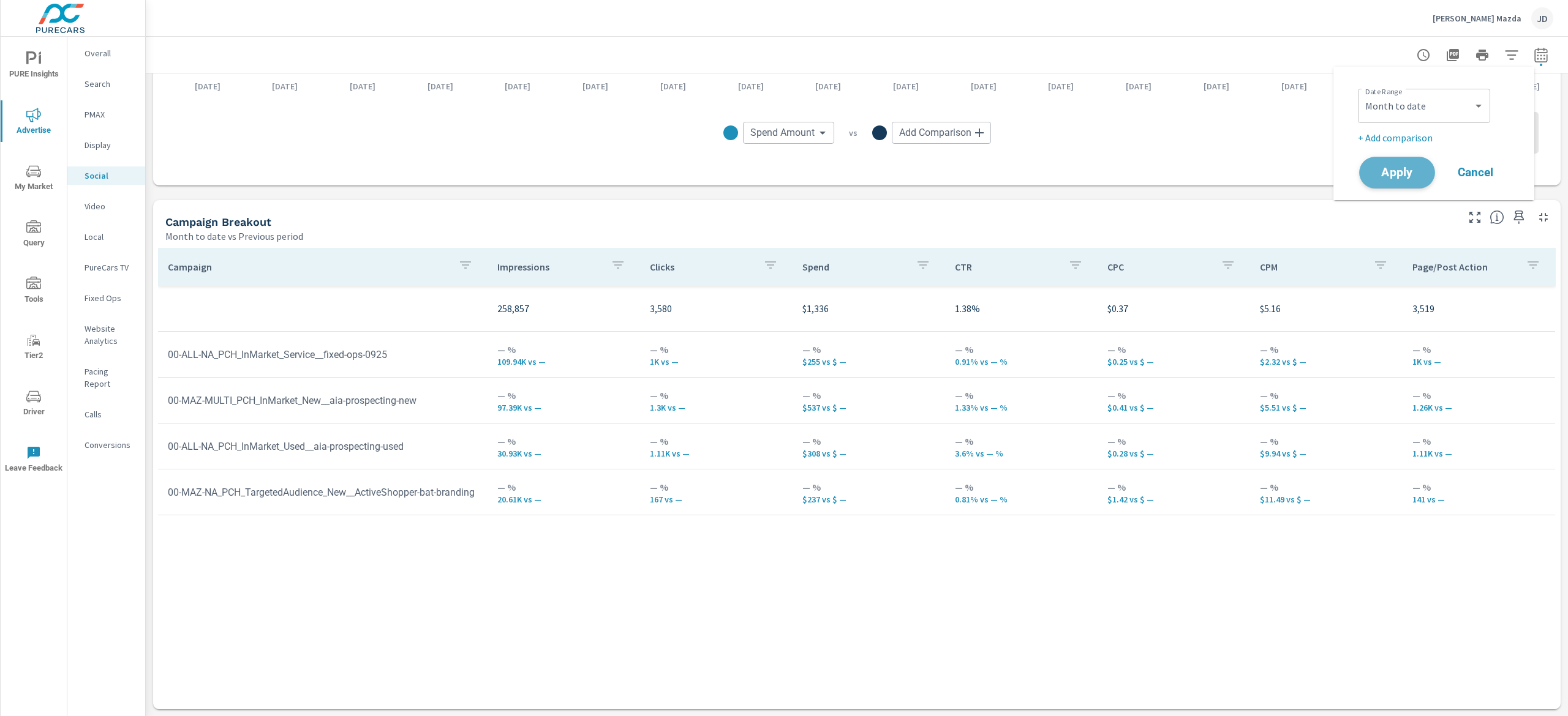
click at [1423, 173] on button "Apply" at bounding box center [1397, 172] width 76 height 31
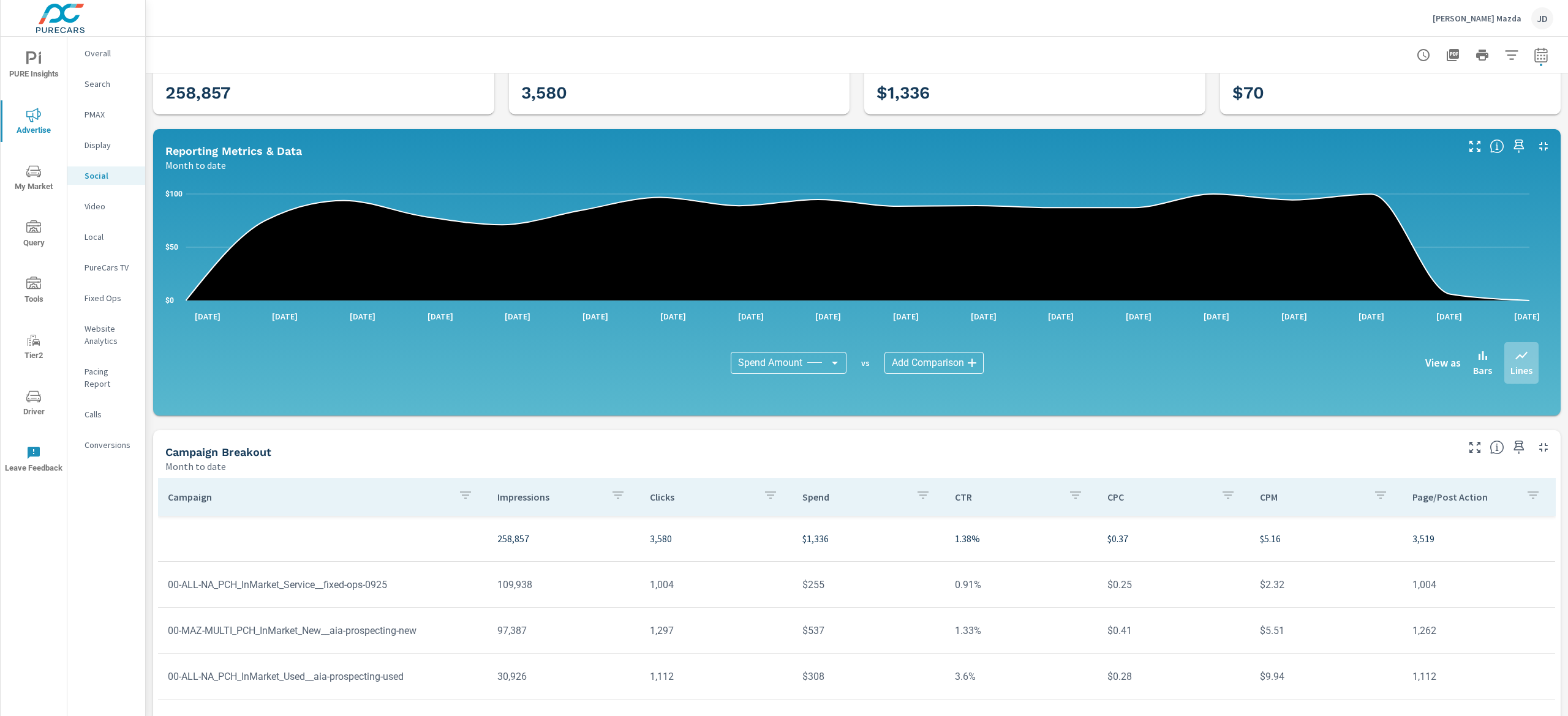
scroll to position [160, 0]
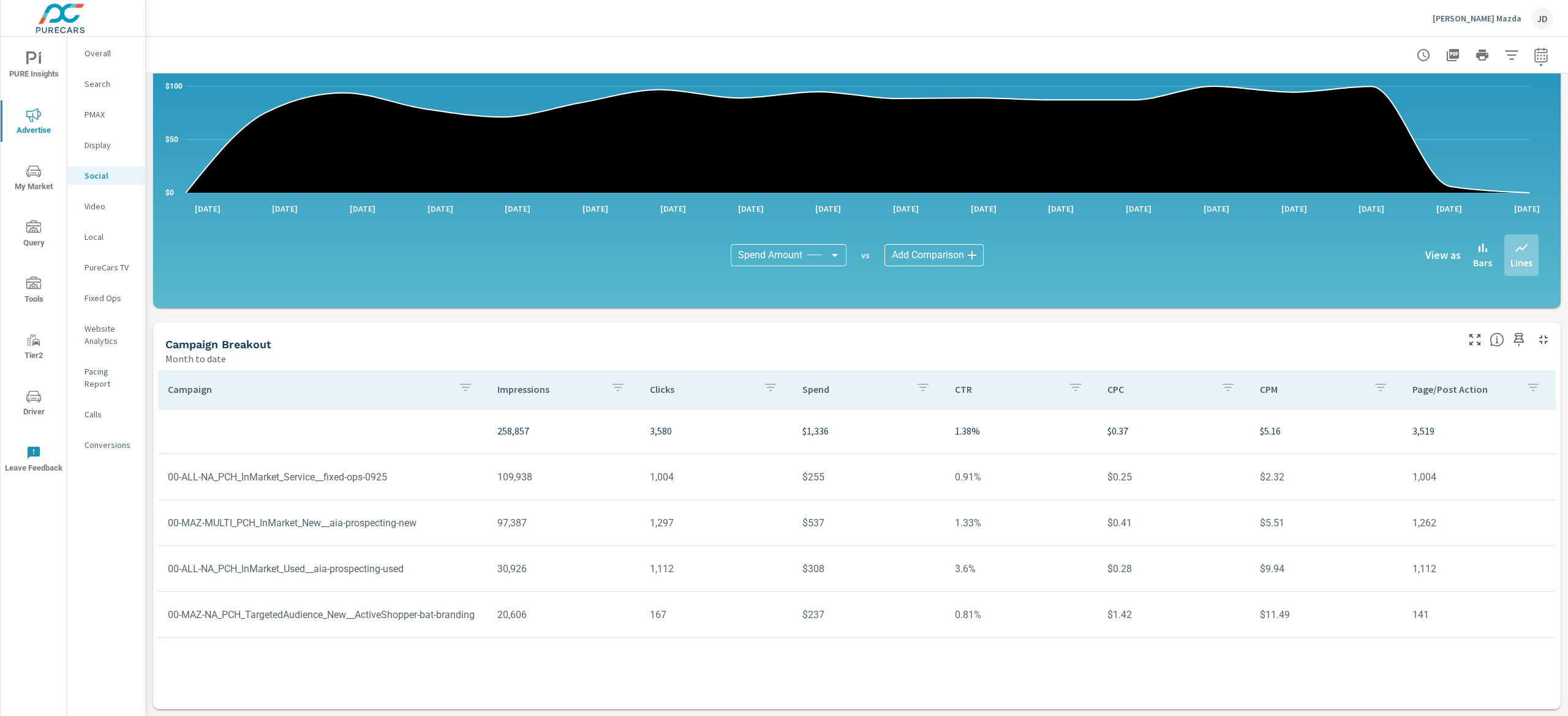
click at [105, 82] on p "Search" at bounding box center [109, 84] width 51 height 12
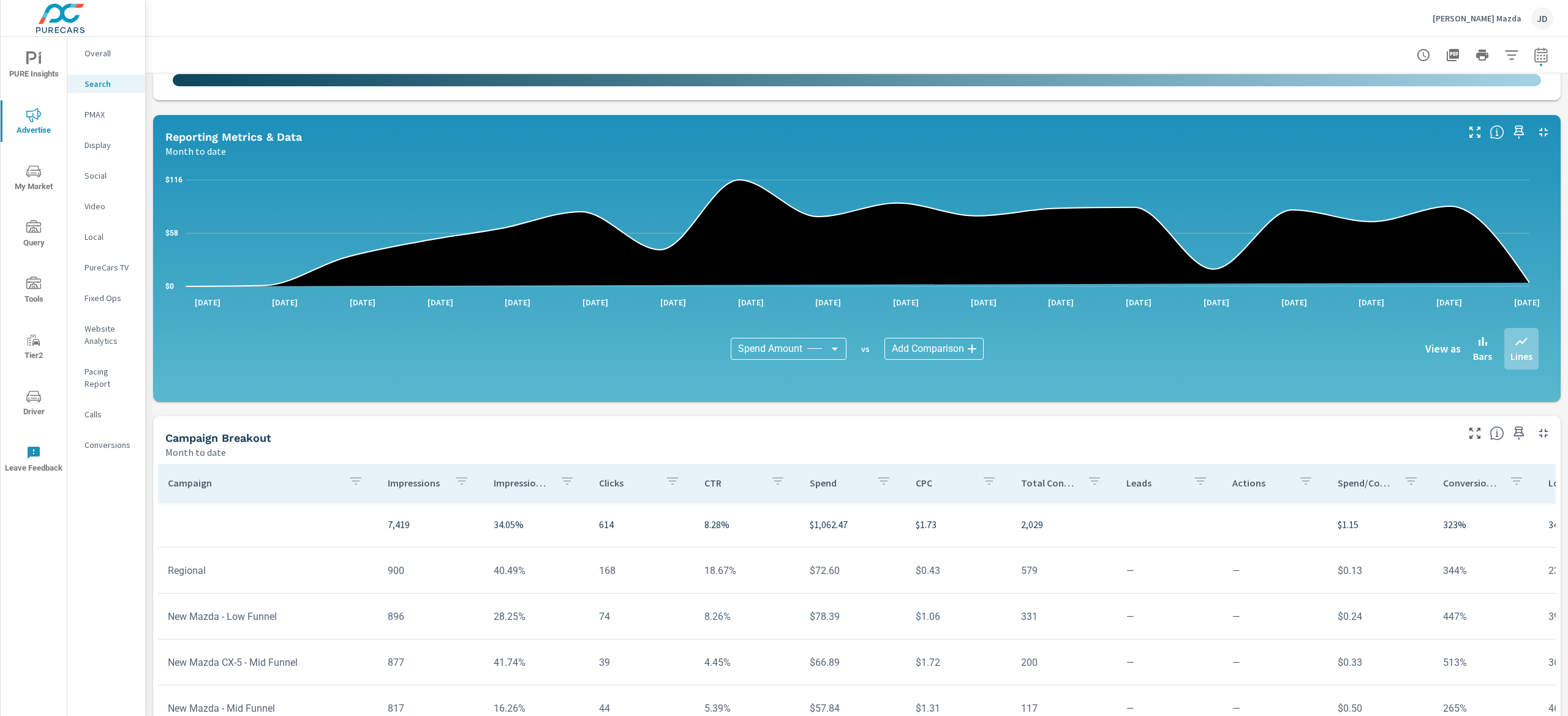
scroll to position [662, 0]
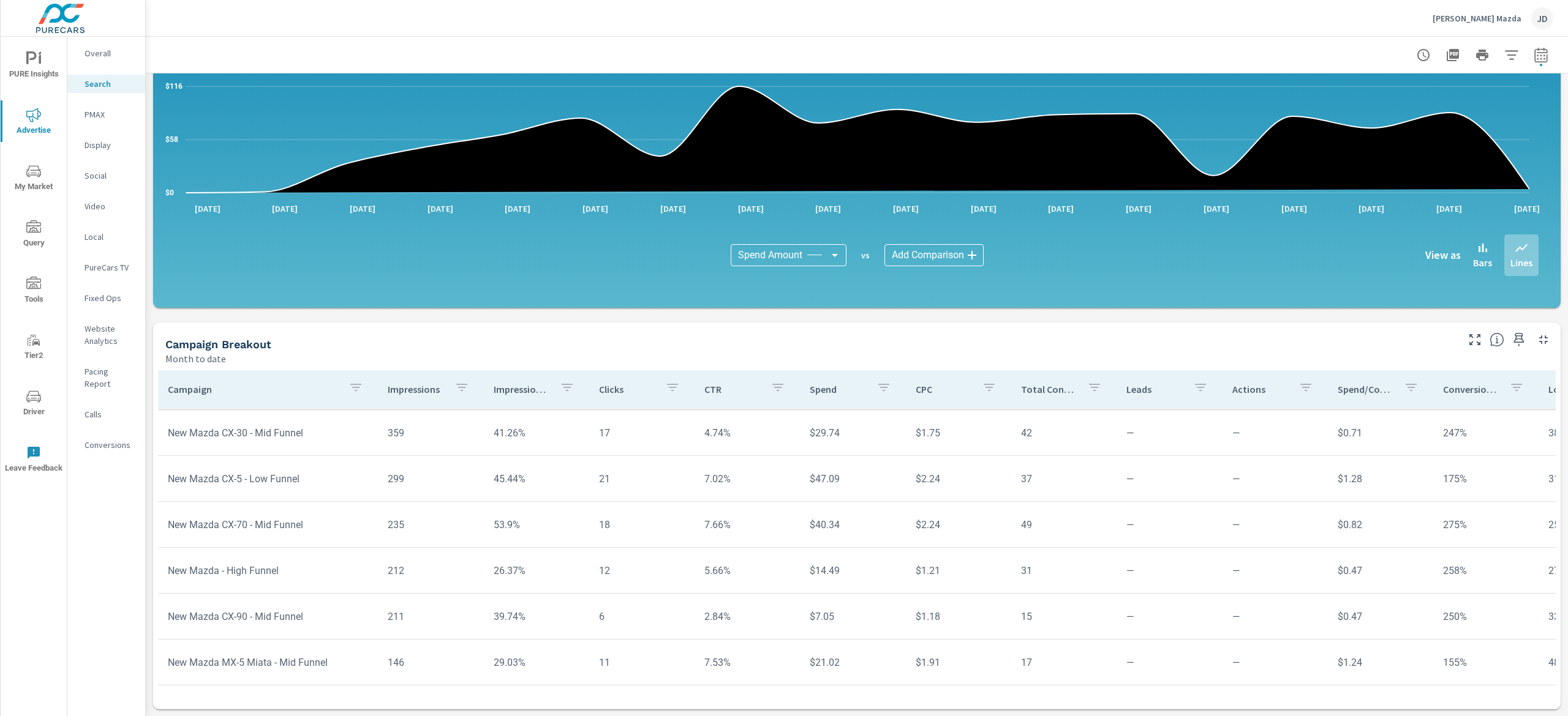
scroll to position [426, 0]
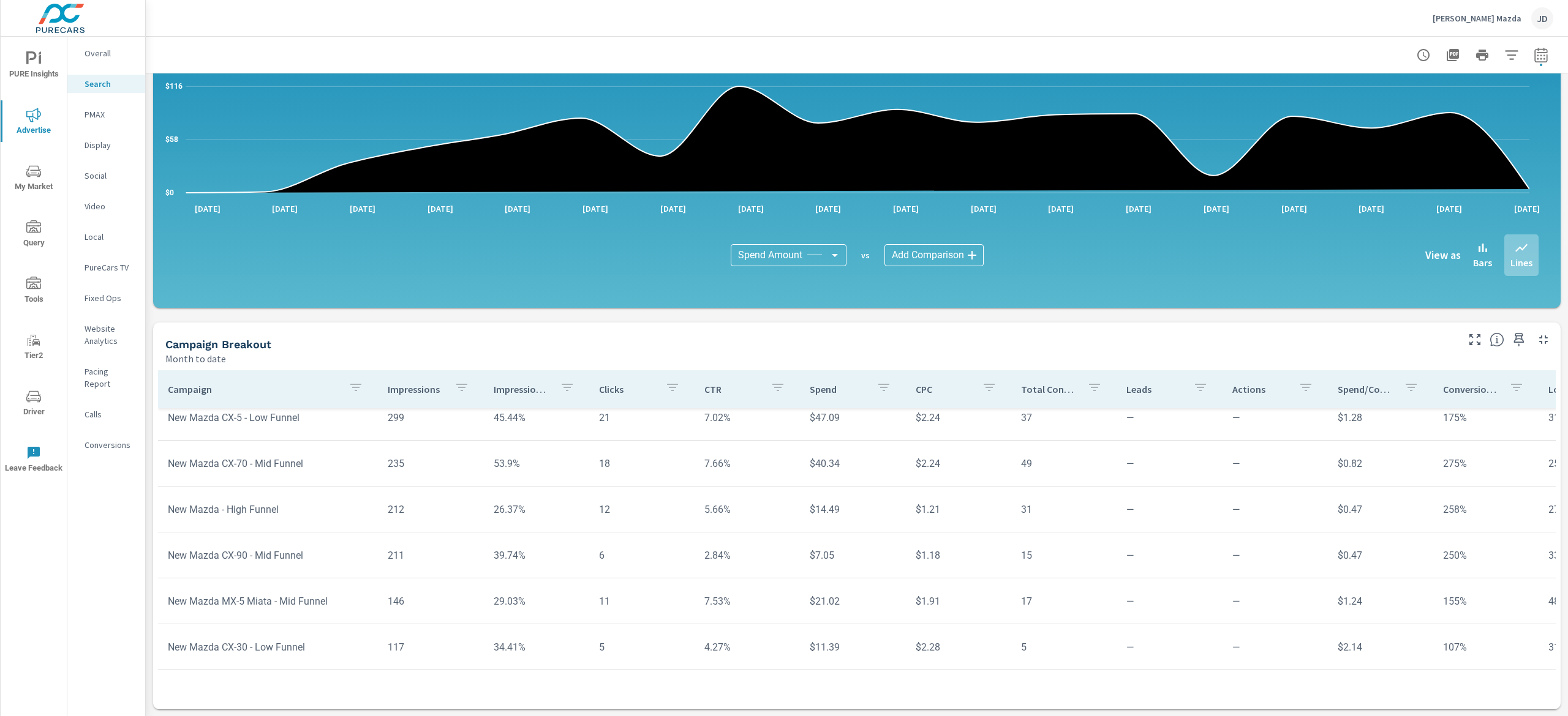
drag, startPoint x: 1562, startPoint y: 479, endPoint x: 1546, endPoint y: 481, distance: 16.1
click at [1559, 519] on div "Search Performance DePaula Mazda Report date range: Sep 01, 2025 - Sep 18, 2025…" at bounding box center [857, 376] width 1422 height 680
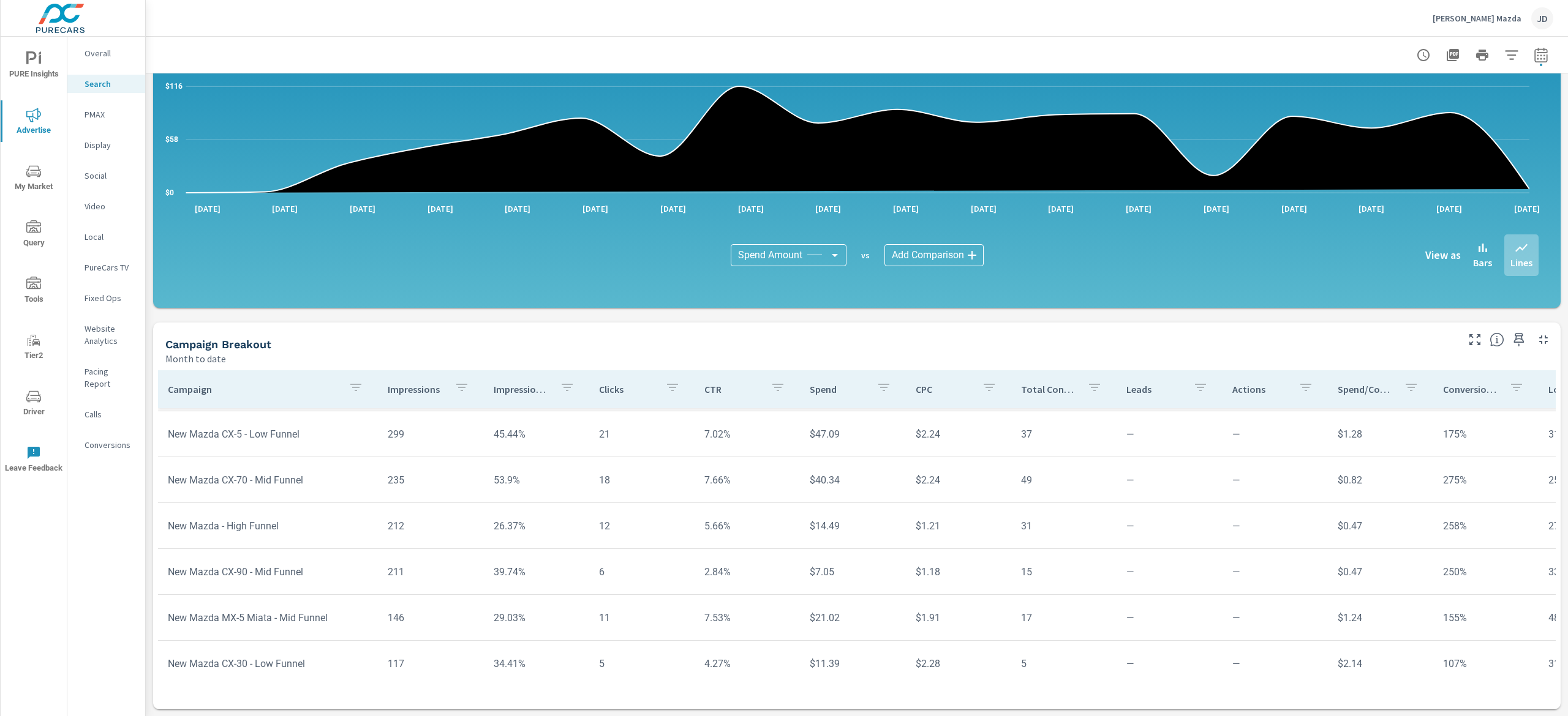
scroll to position [155, 0]
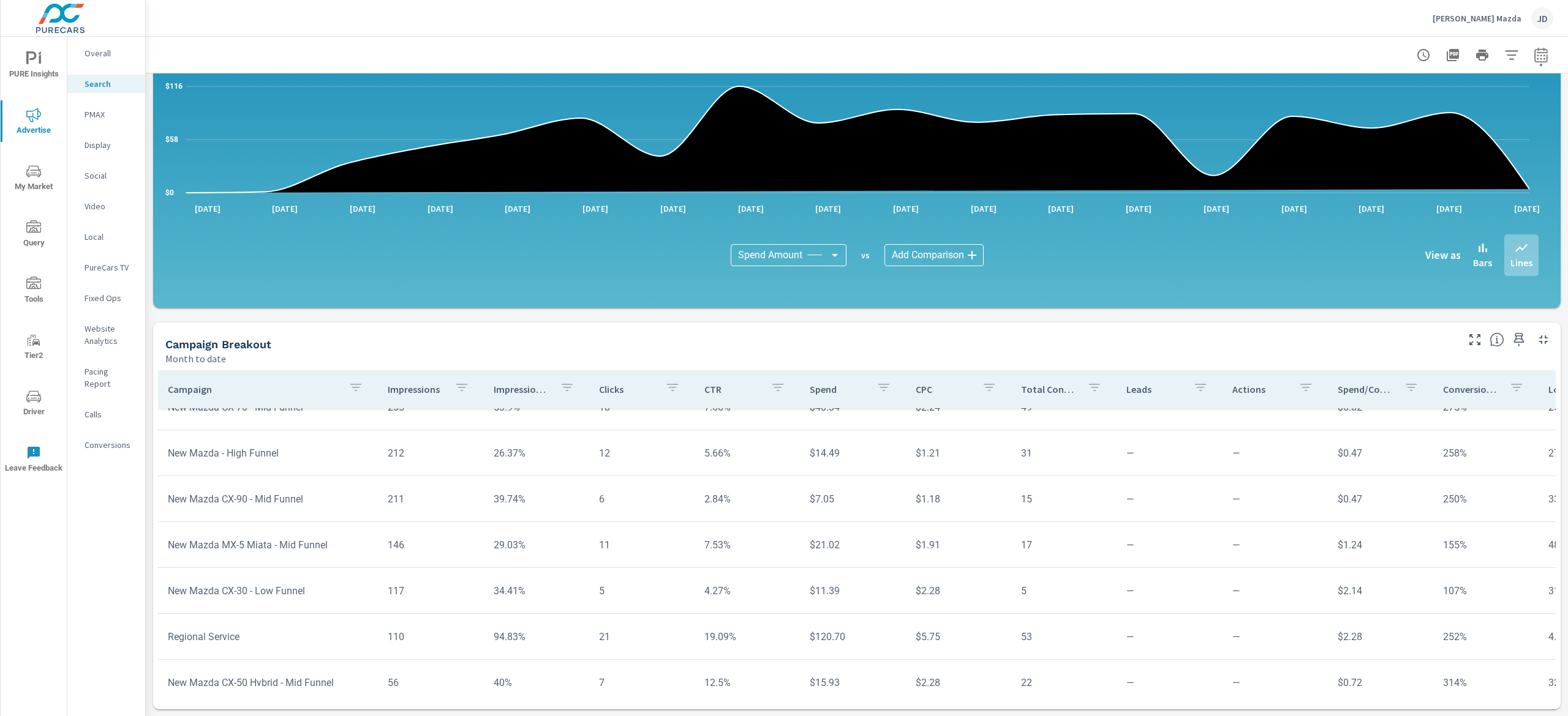
scroll to position [191, 0]
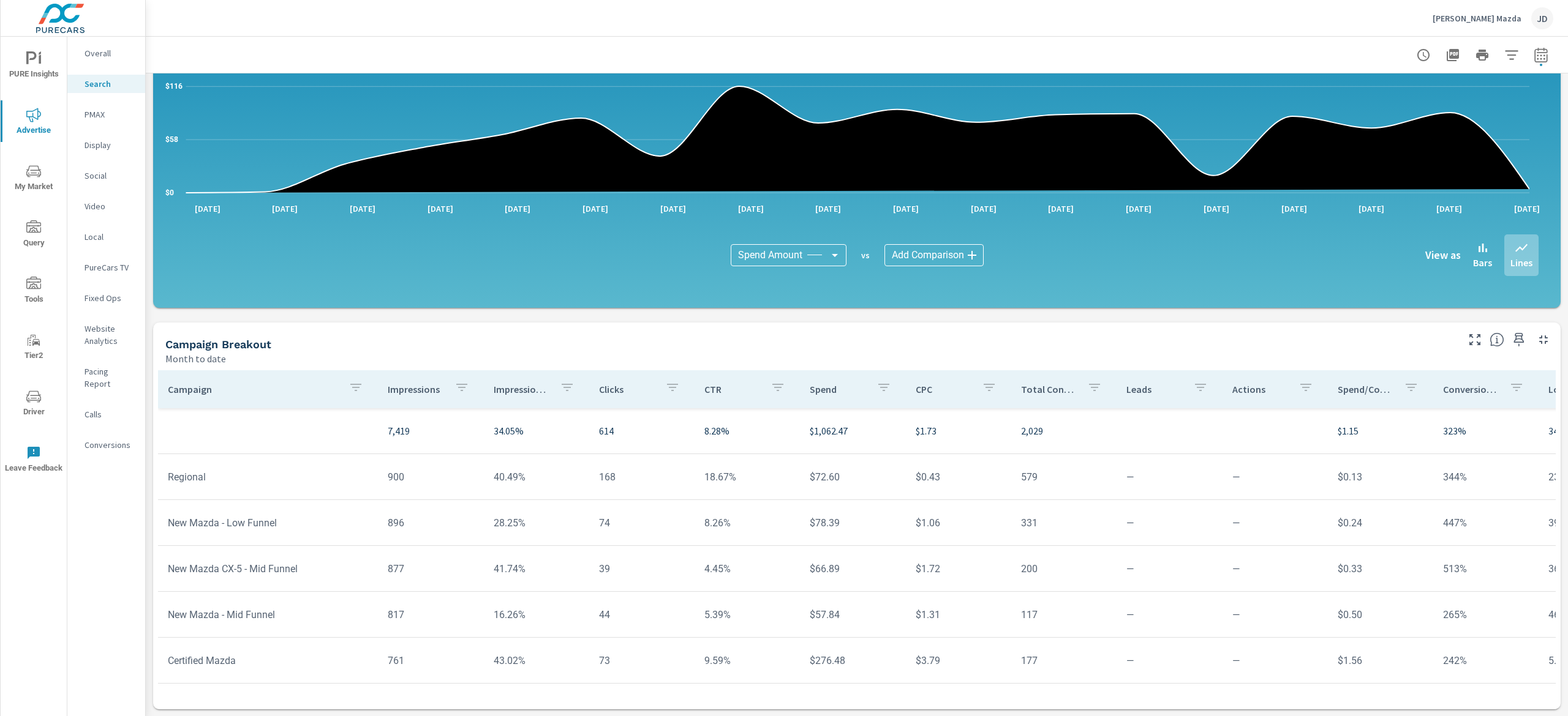
scroll to position [96, 0]
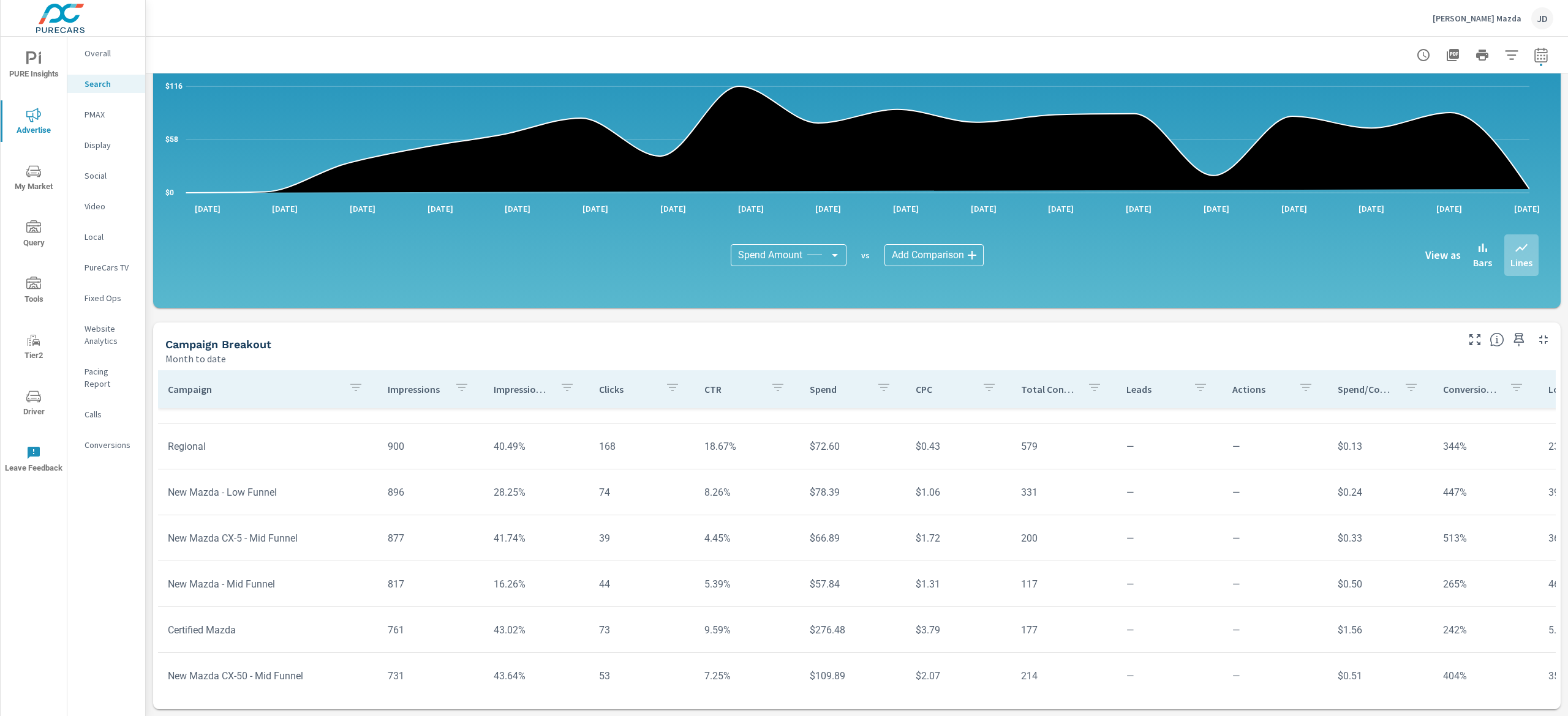
scroll to position [74, 0]
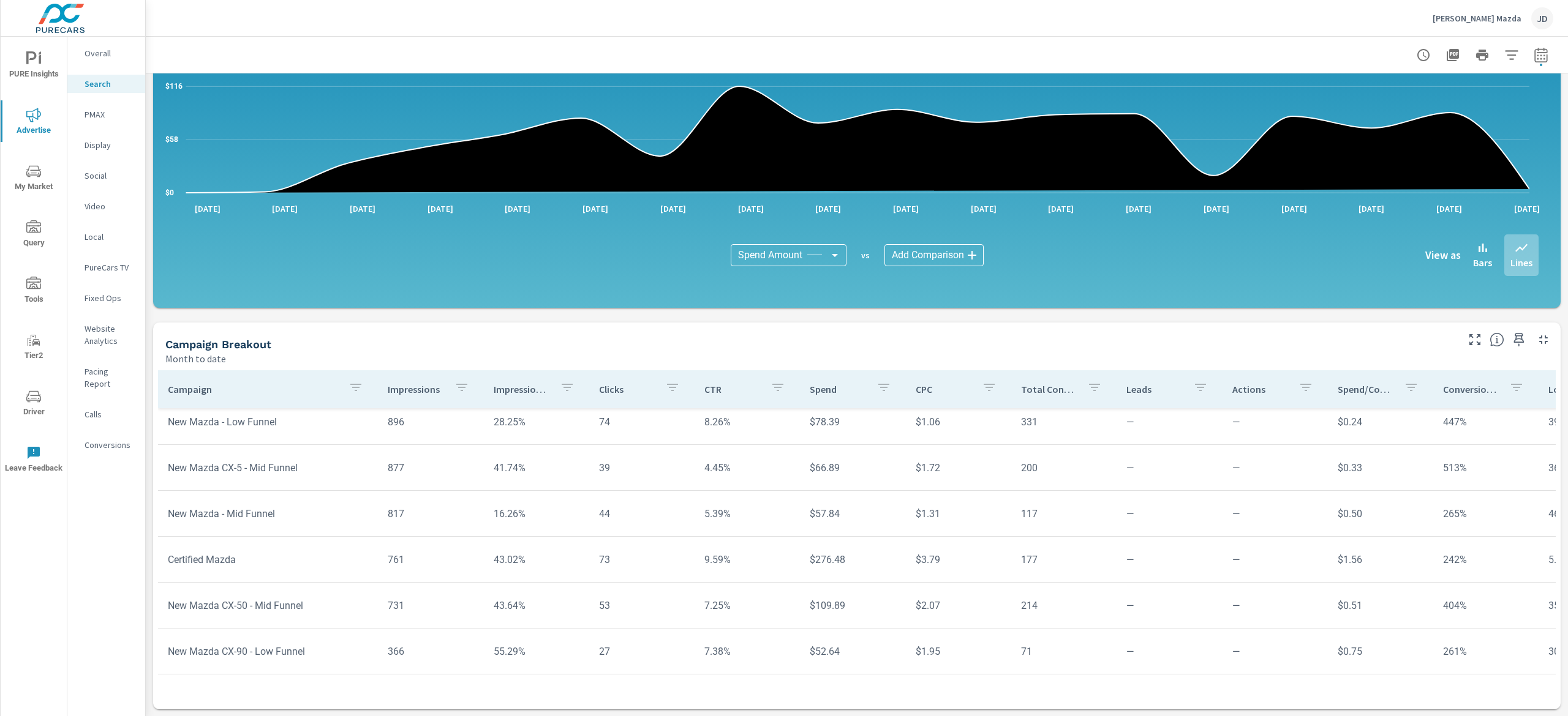
scroll to position [106, 0]
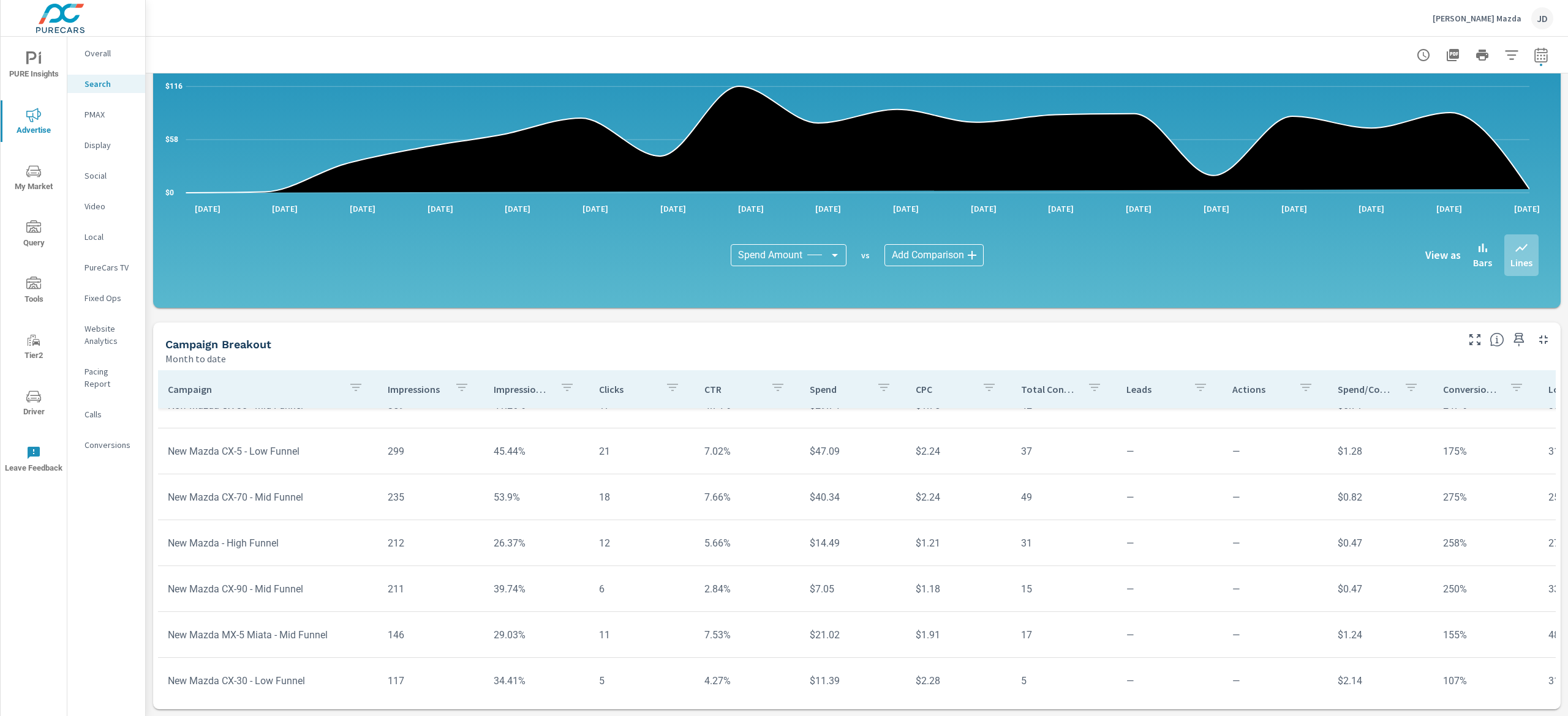
scroll to position [422, 0]
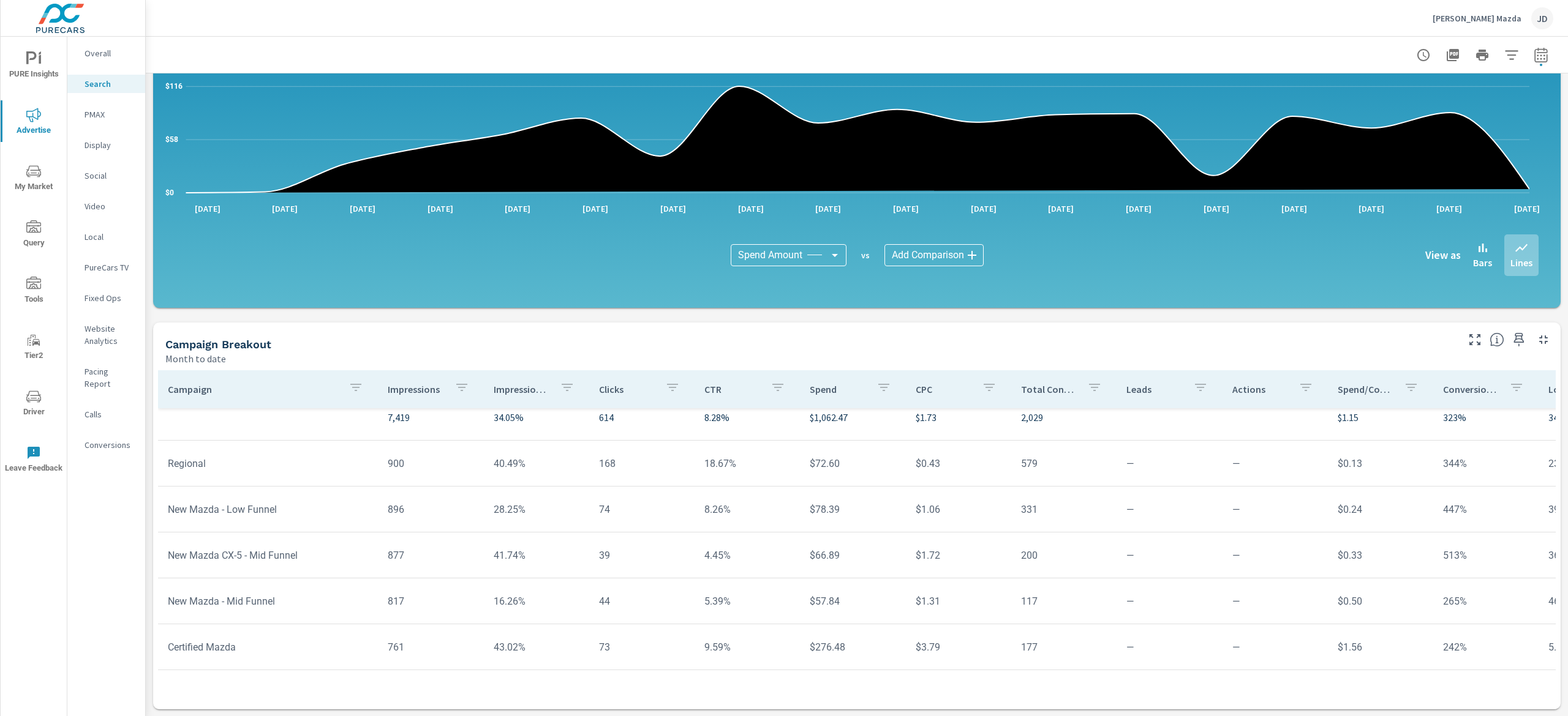
scroll to position [5, 0]
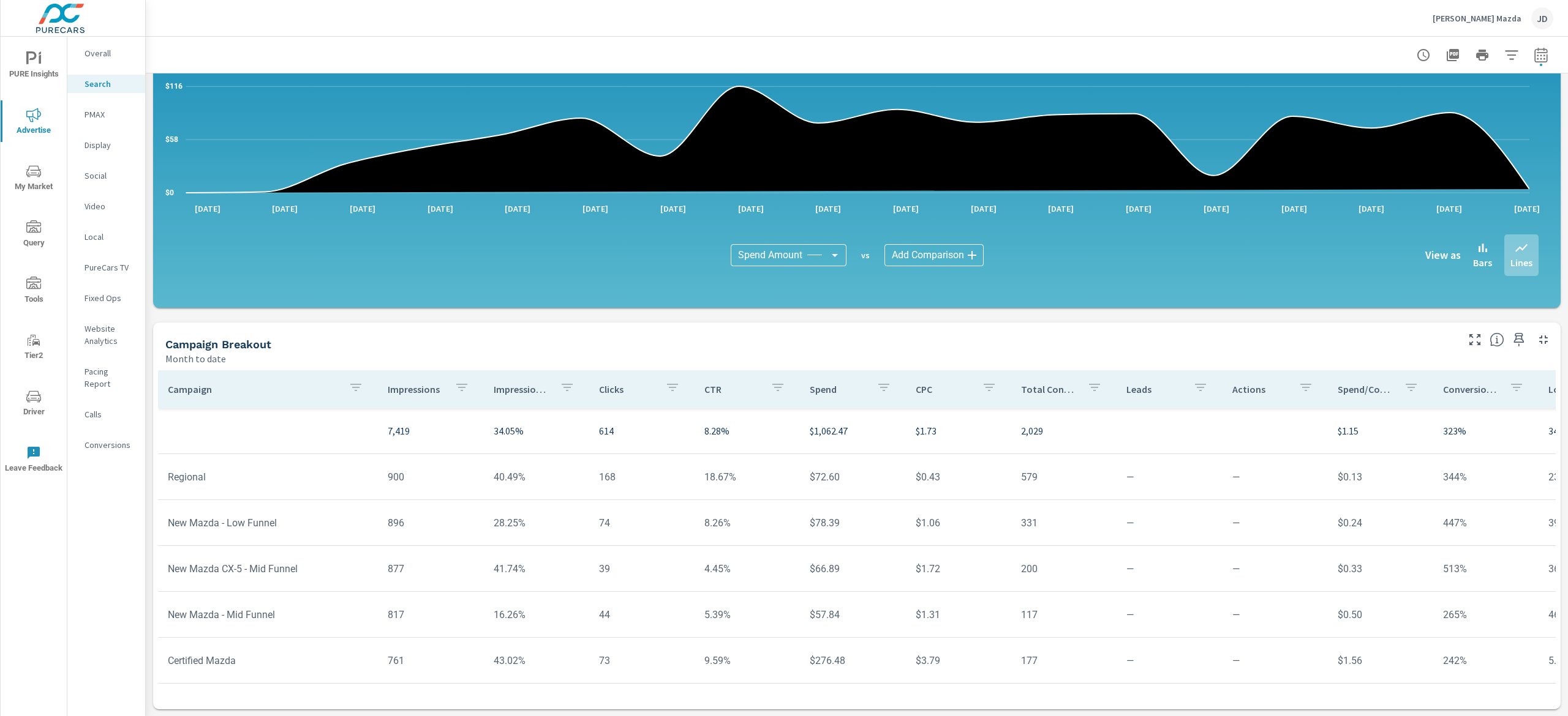
scroll to position [122, 0]
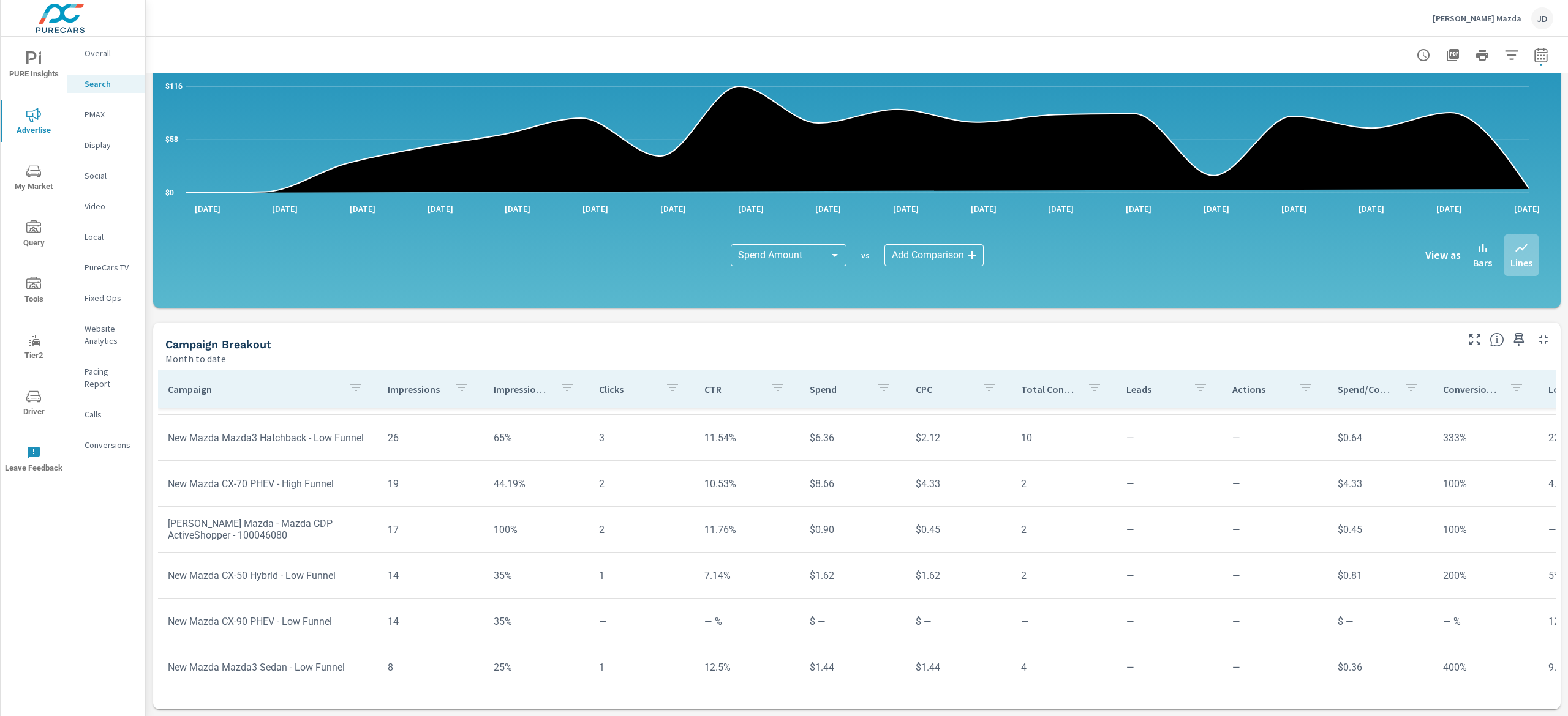
scroll to position [1041, 0]
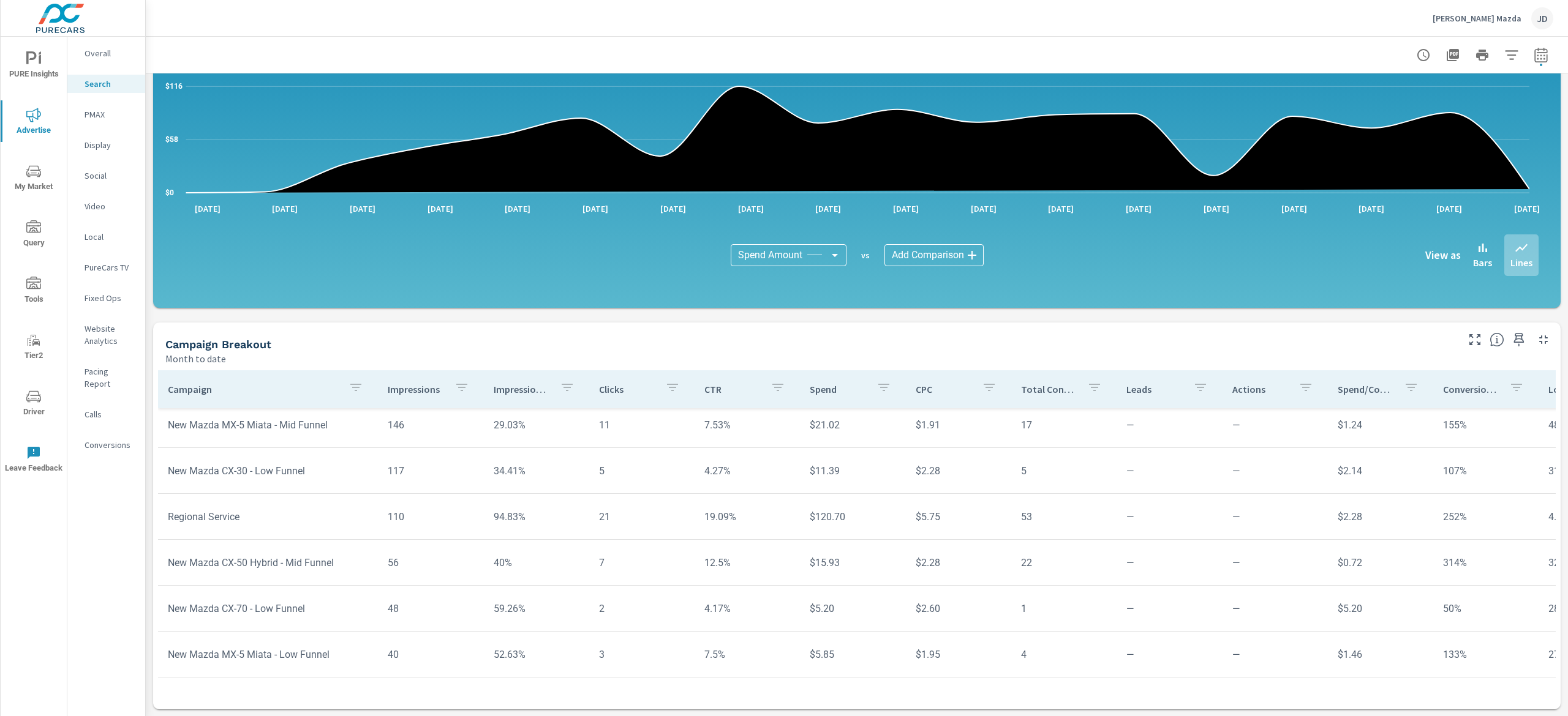
scroll to position [552, 0]
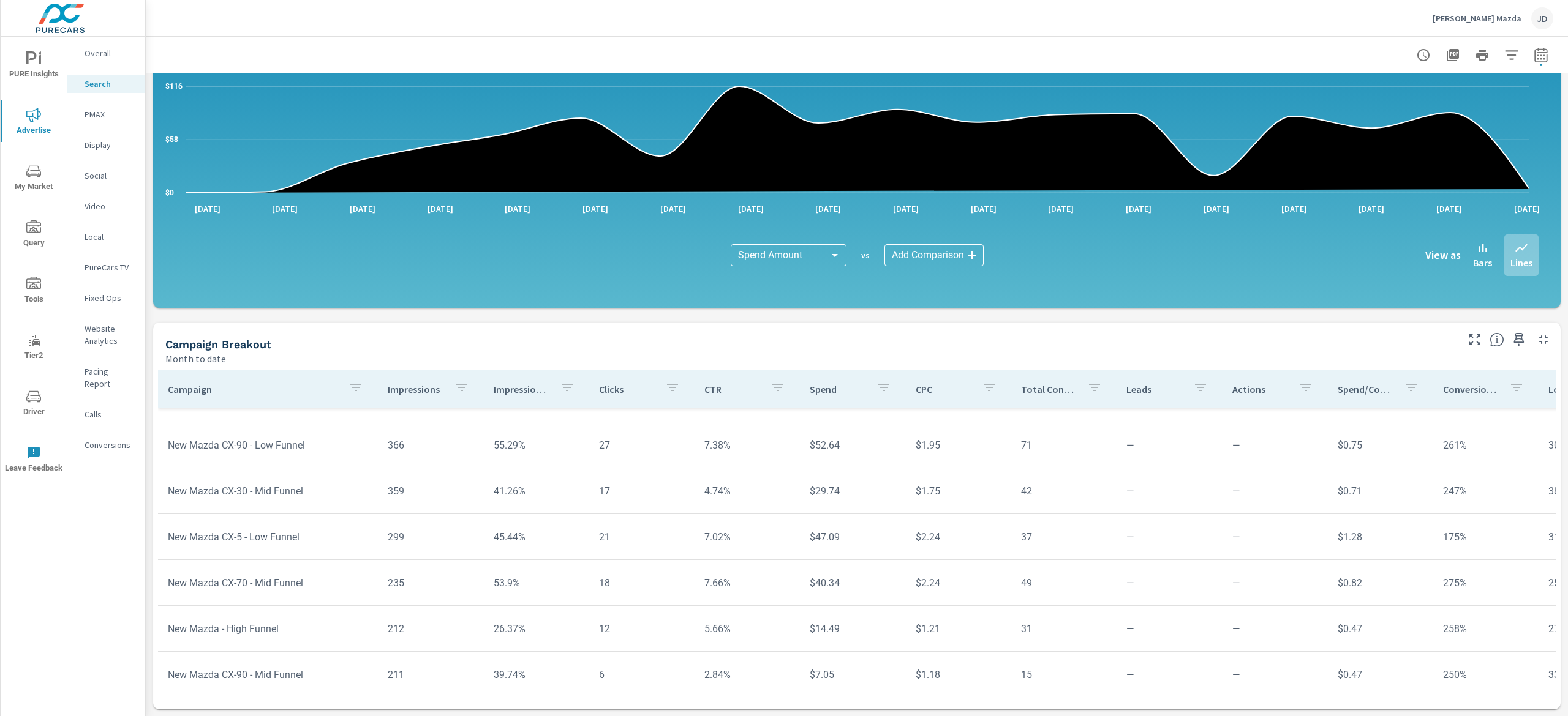
scroll to position [185, 0]
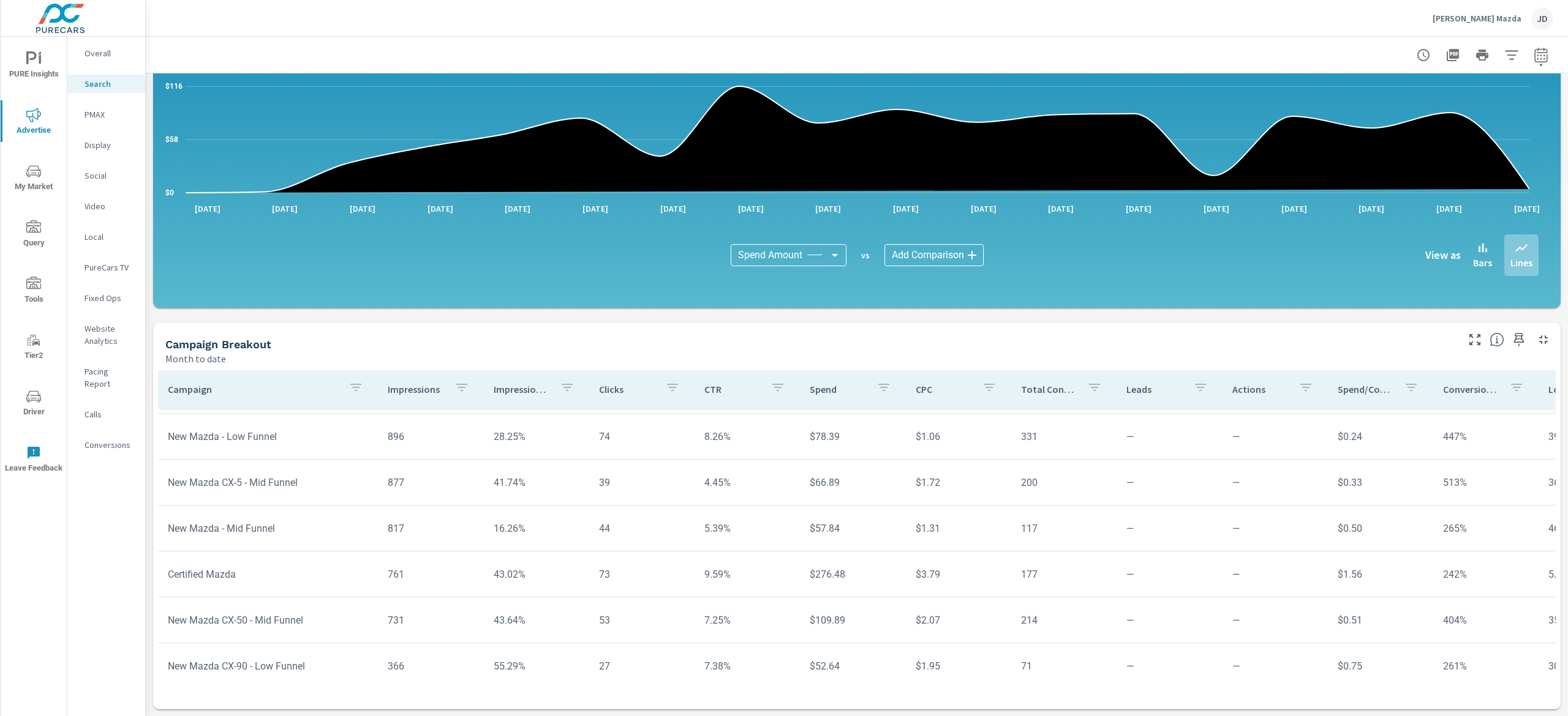
scroll to position [122, 0]
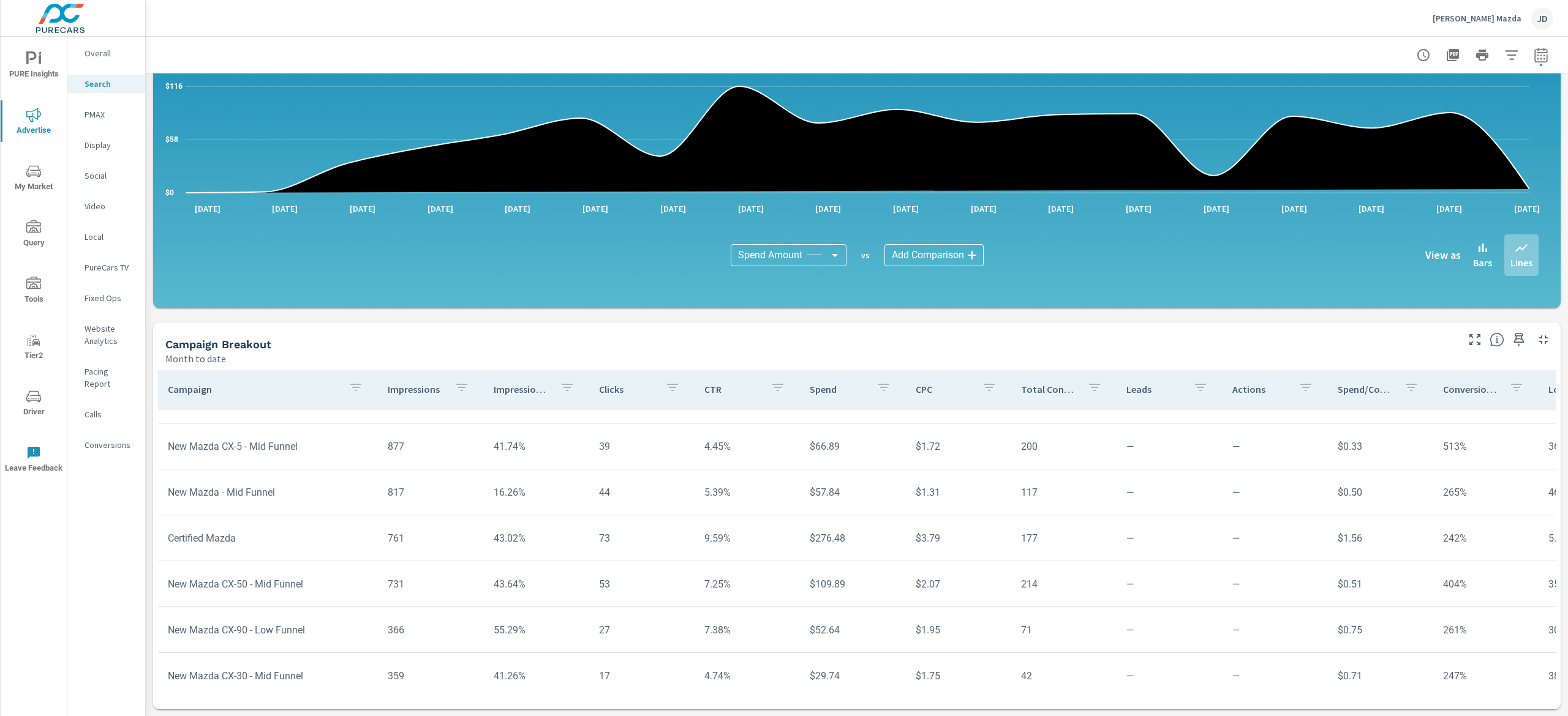
scroll to position [245, 0]
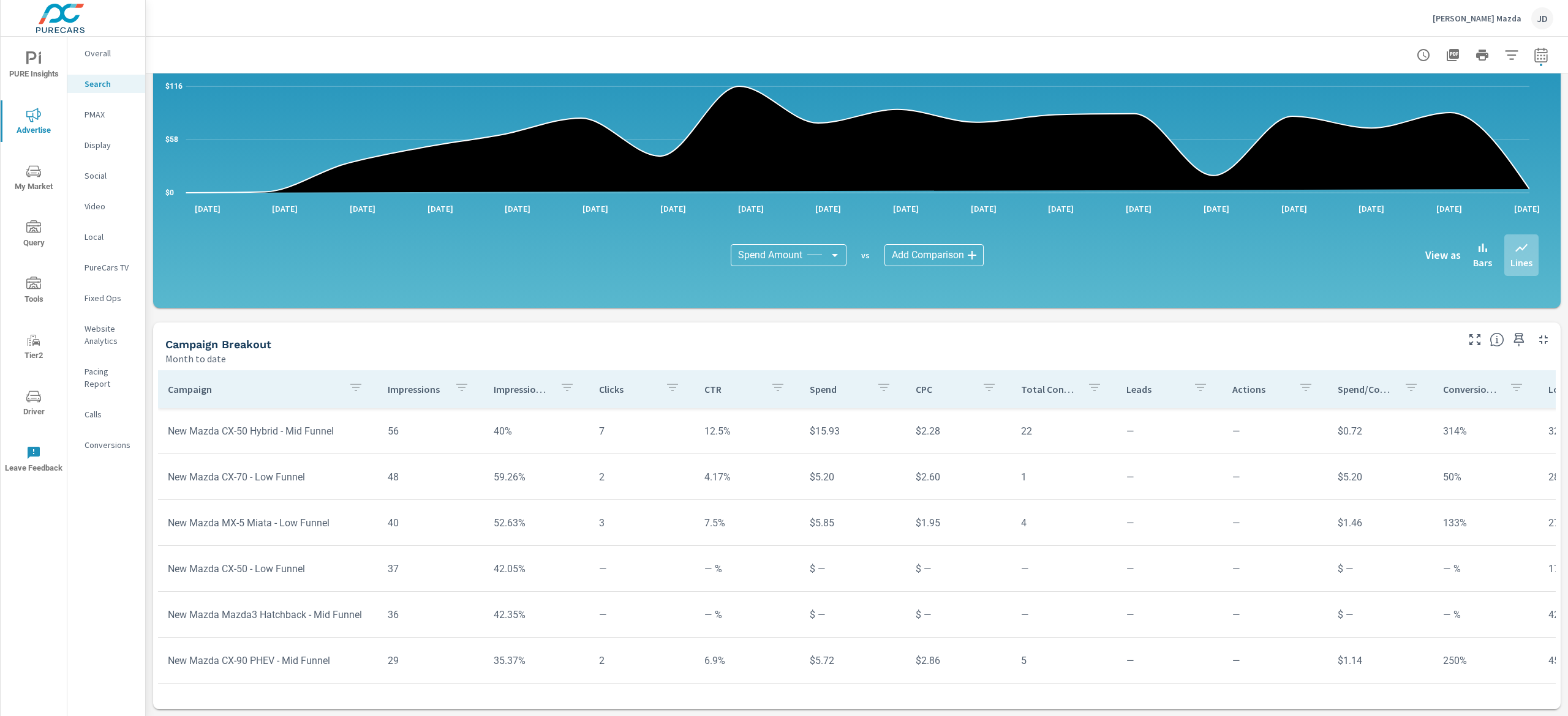
scroll to position [857, 0]
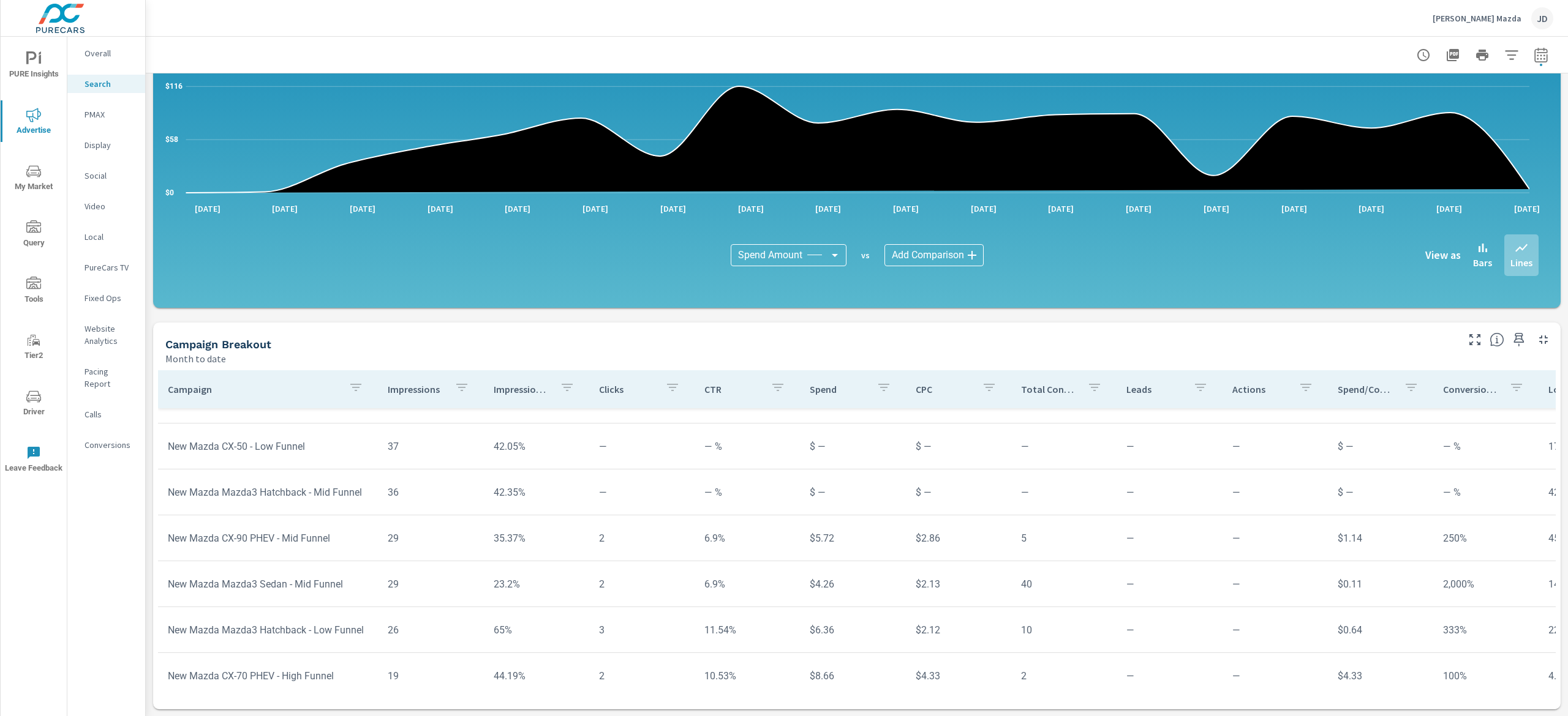
scroll to position [979, 0]
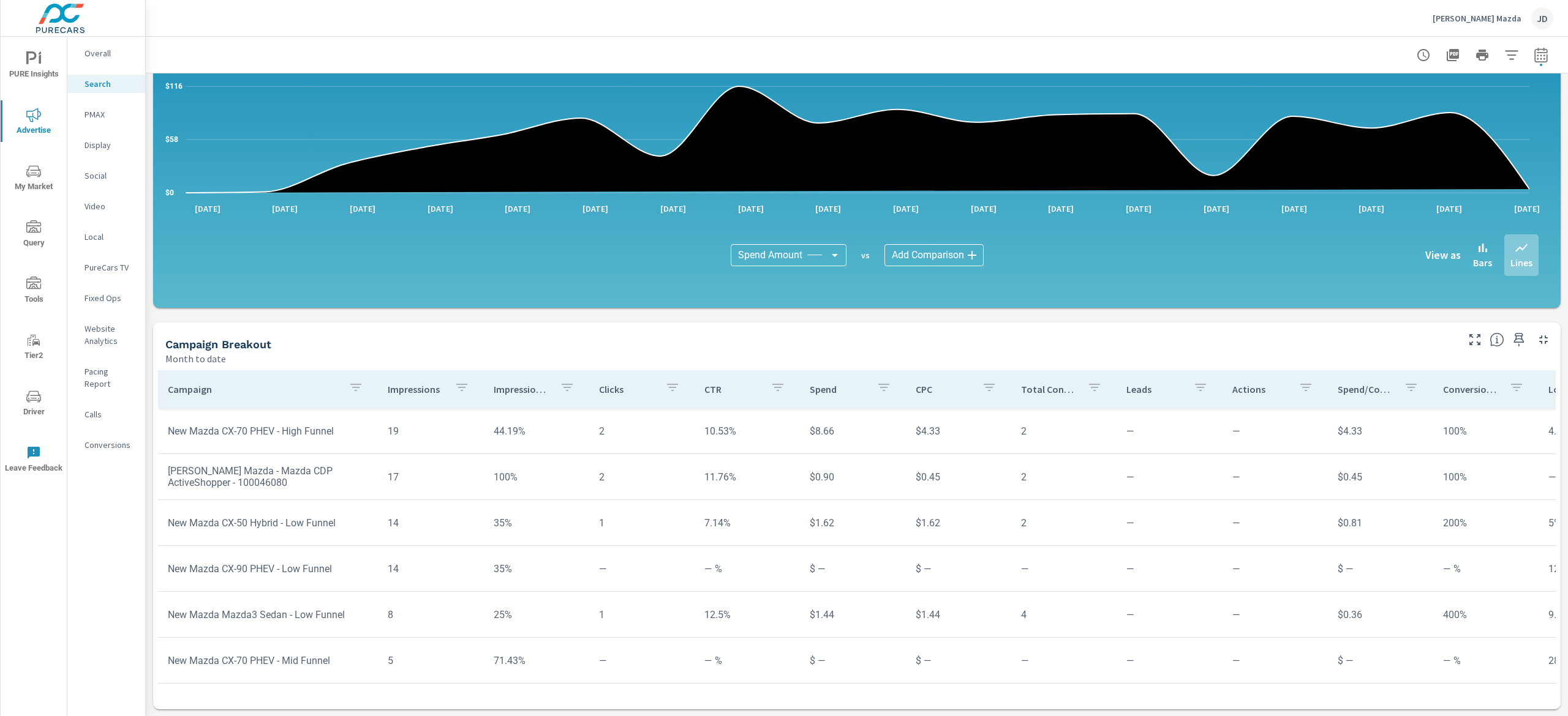
scroll to position [1164, 0]
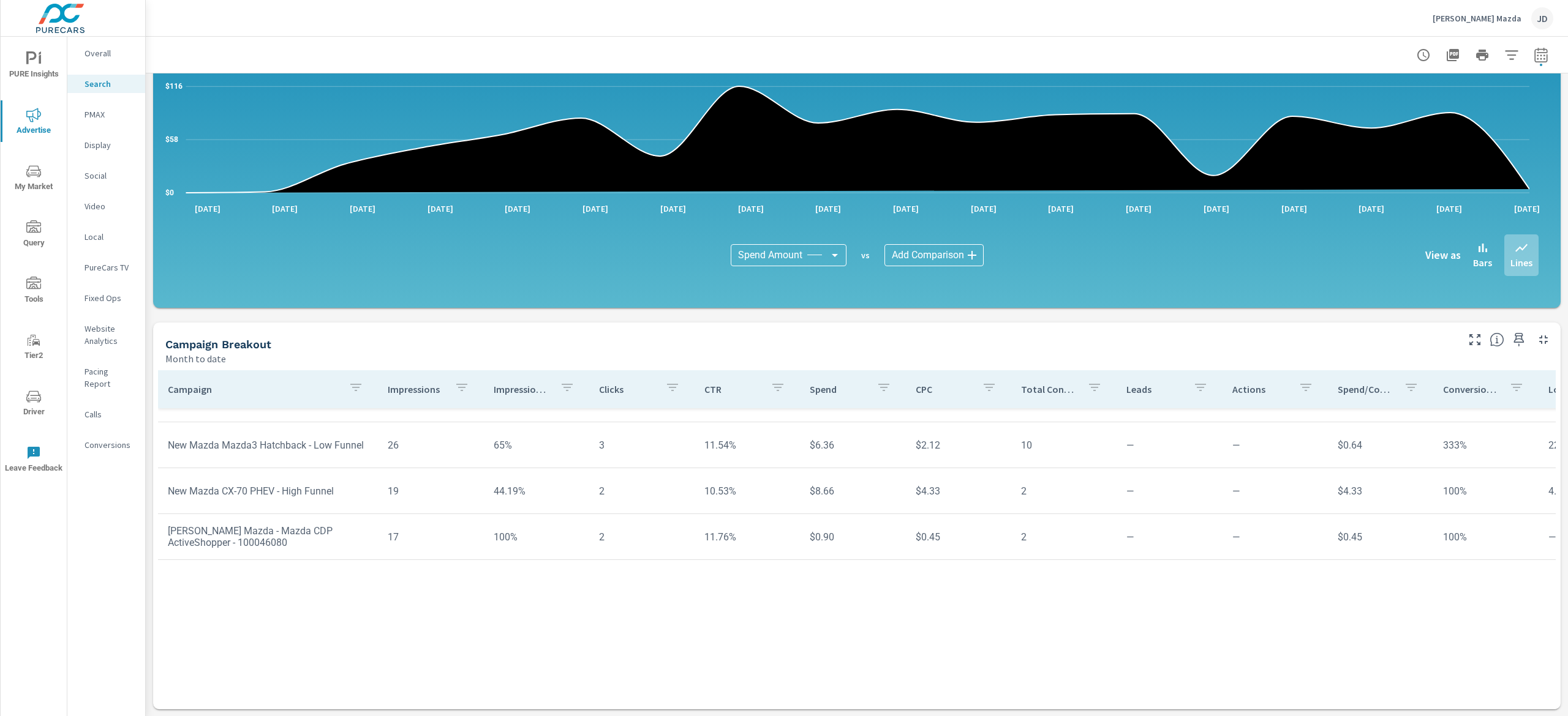
scroll to position [552, 0]
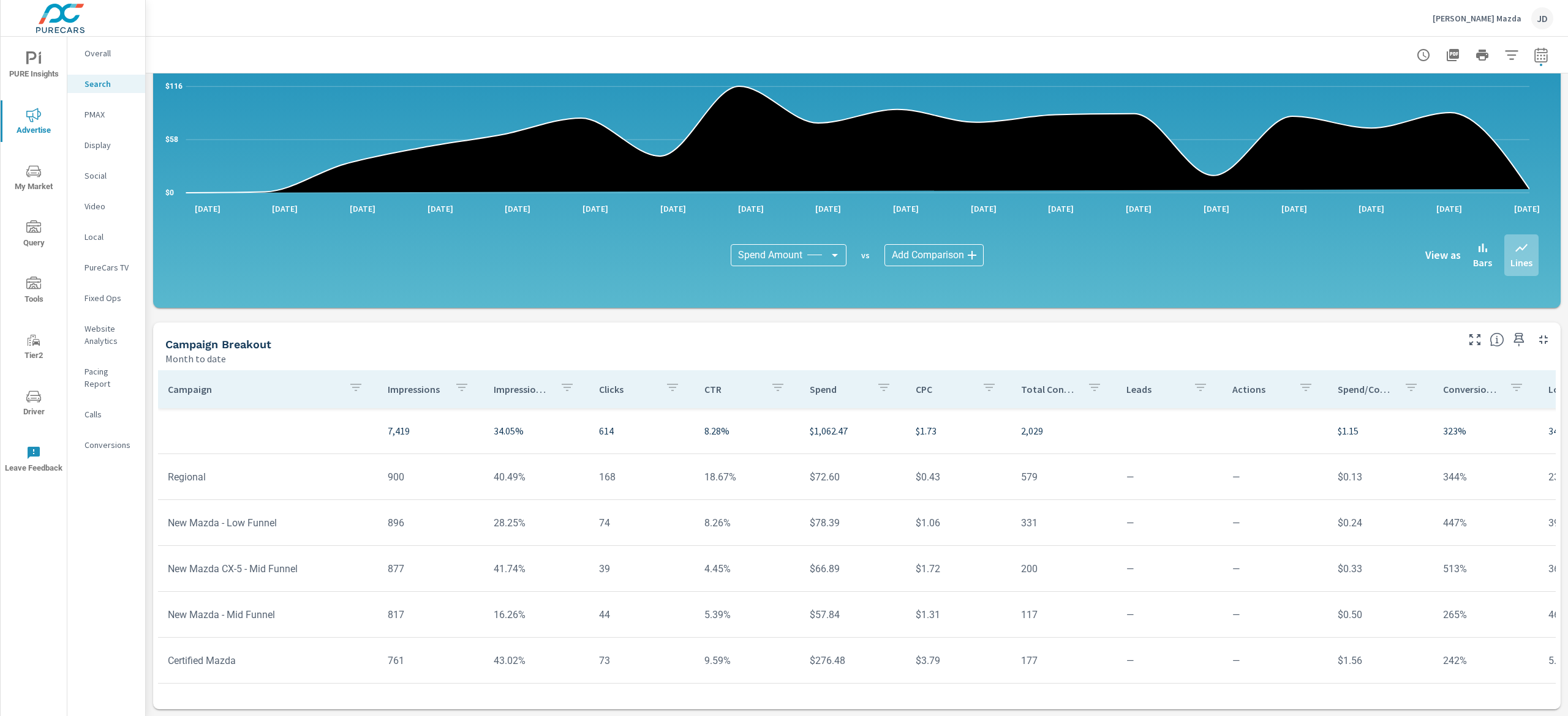
scroll to position [122, 0]
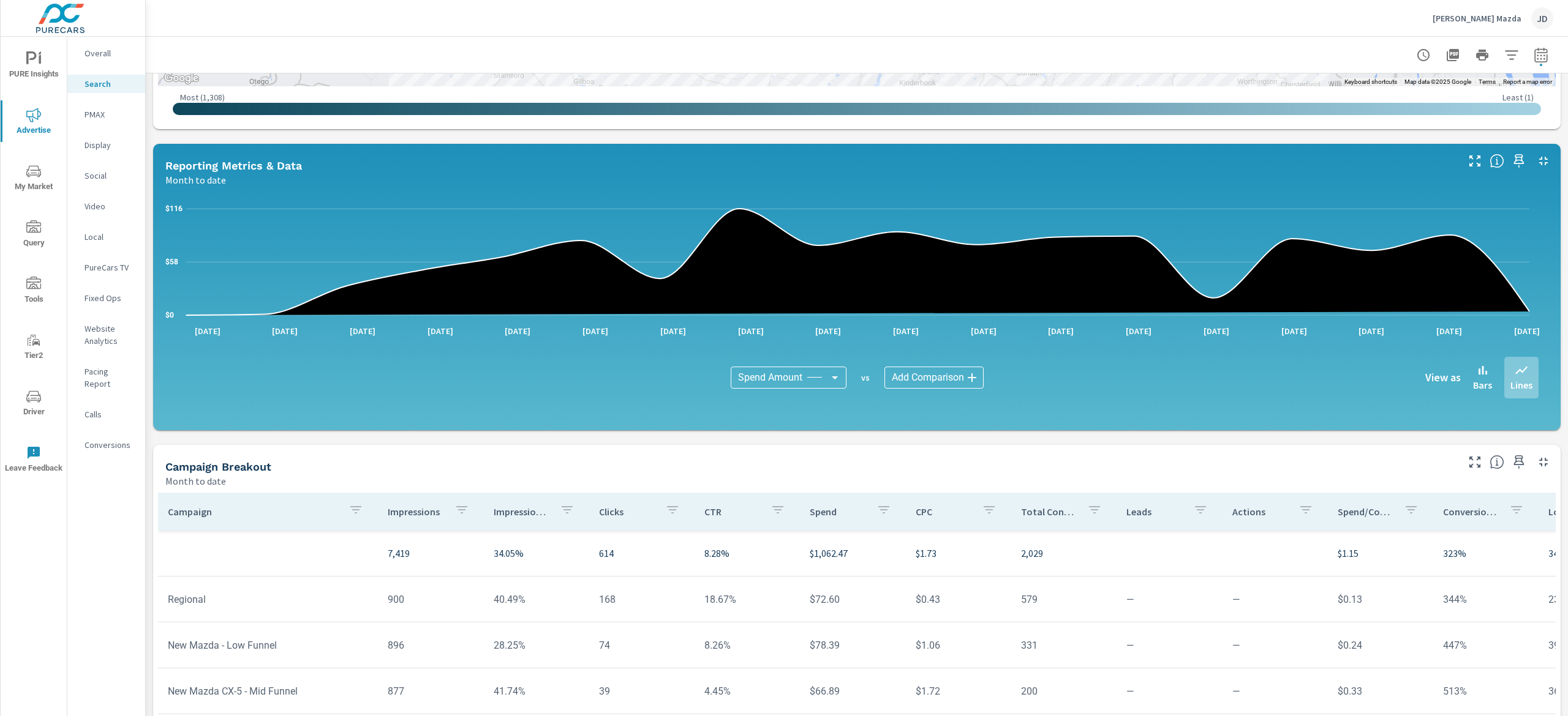
scroll to position [662, 0]
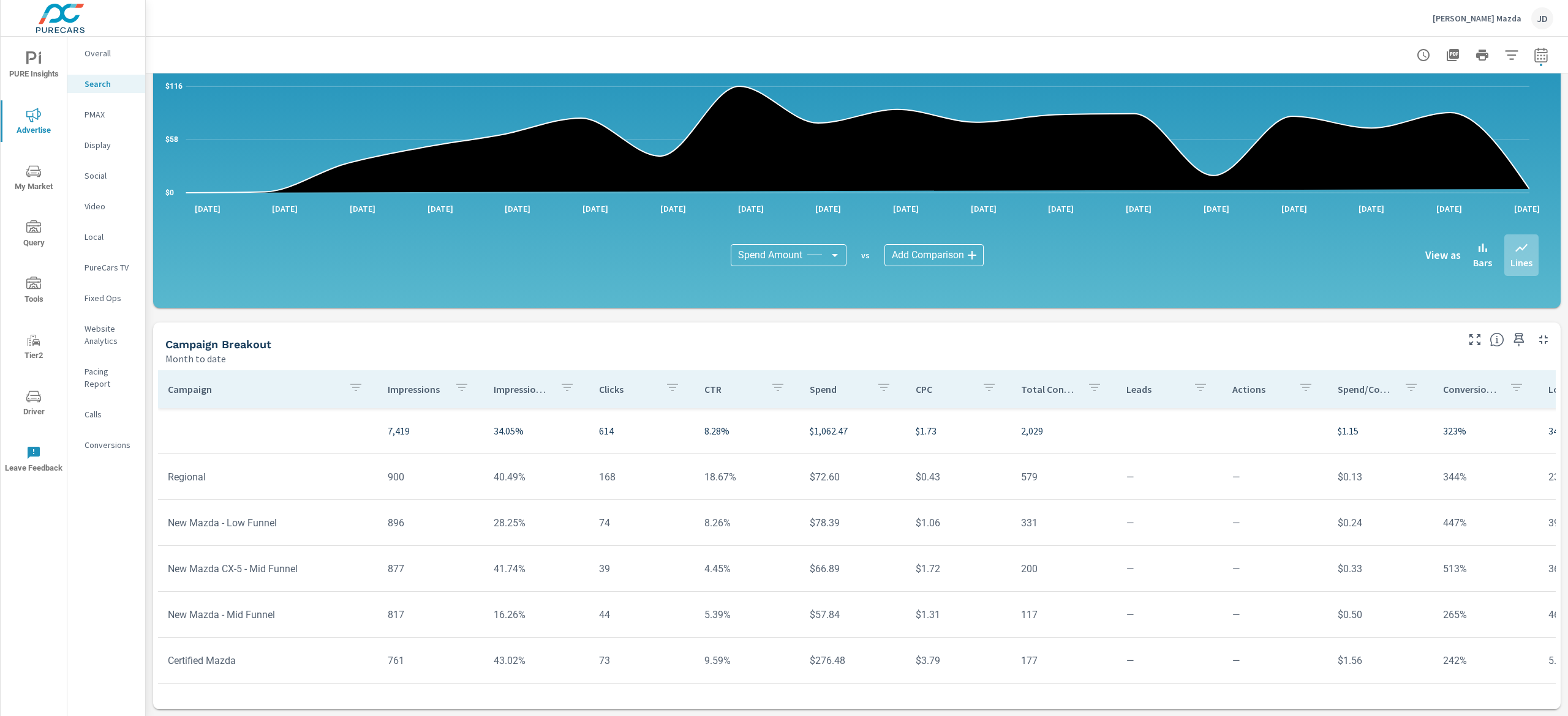
click at [101, 266] on p "PureCars TV" at bounding box center [109, 267] width 51 height 12
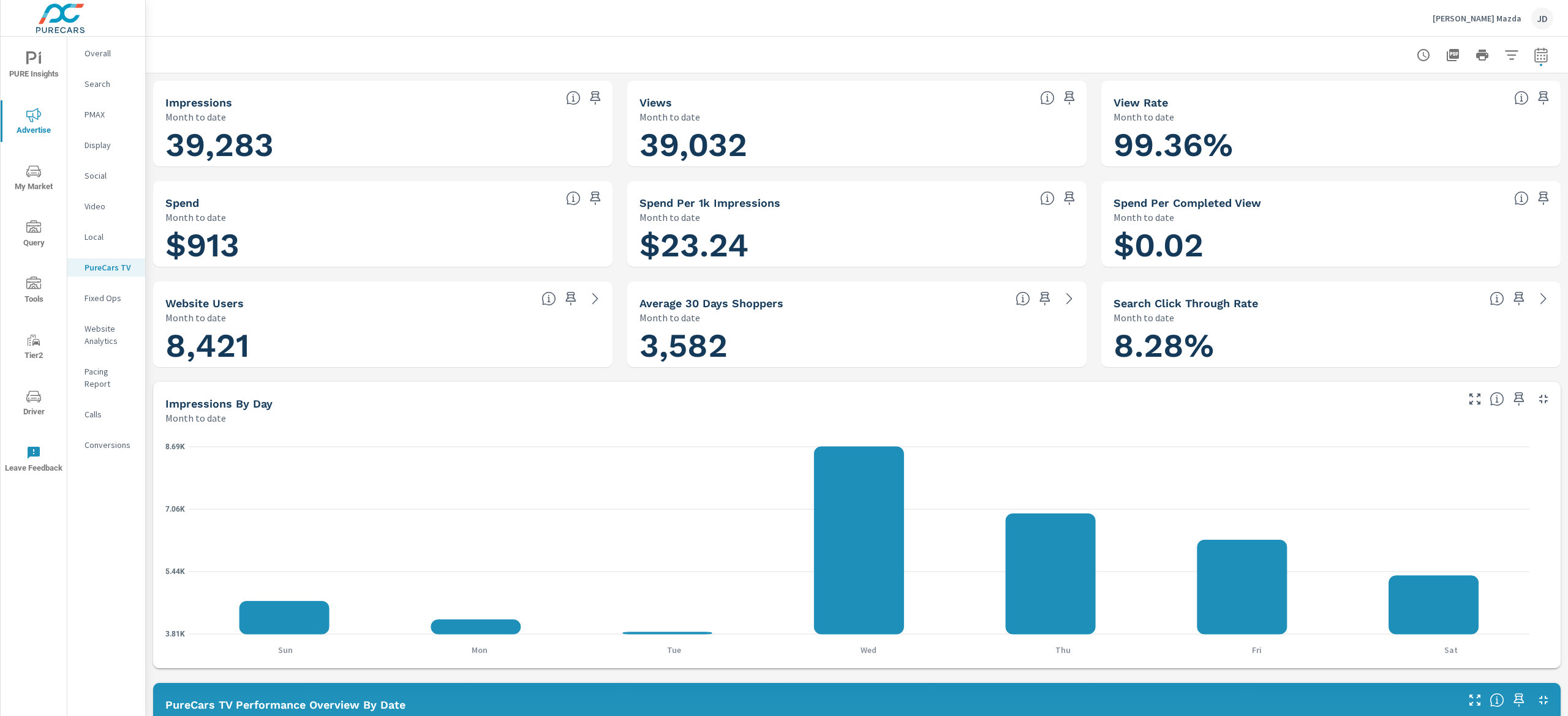
click at [303, 152] on h1 "39,283" at bounding box center [383, 145] width 435 height 41
drag, startPoint x: 761, startPoint y: 151, endPoint x: 603, endPoint y: 149, distance: 158.0
click at [1304, 112] on div "Month to date" at bounding box center [1309, 117] width 391 height 15
drag, startPoint x: 1567, startPoint y: 162, endPoint x: 1567, endPoint y: 142, distance: 20.0
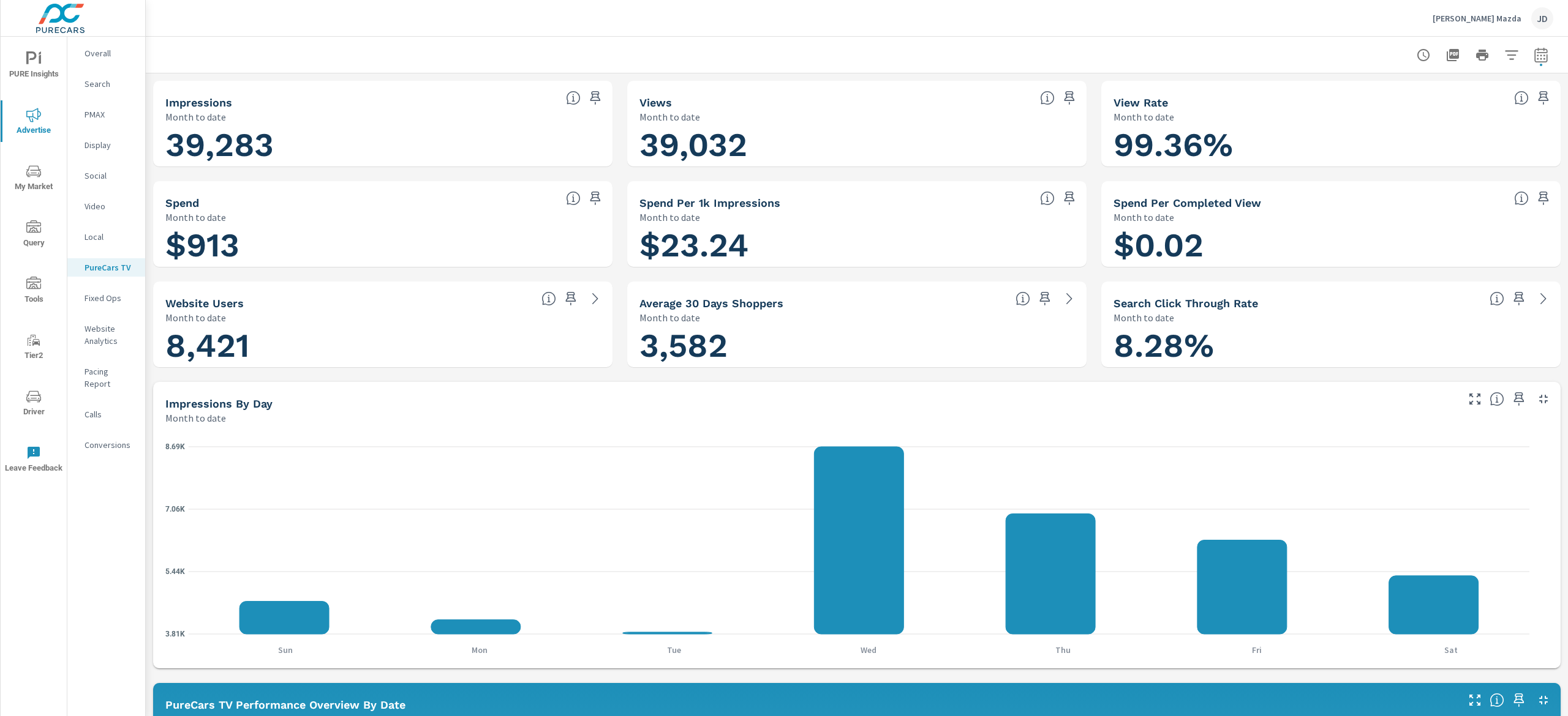
click at [1567, 142] on div "PureCarsTV Performance DePaula Mazda Report date range: Sep 01, 2025 - Sep 18, …" at bounding box center [857, 376] width 1422 height 680
click at [377, 6] on div "DePaula Mazda JD" at bounding box center [857, 18] width 1393 height 36
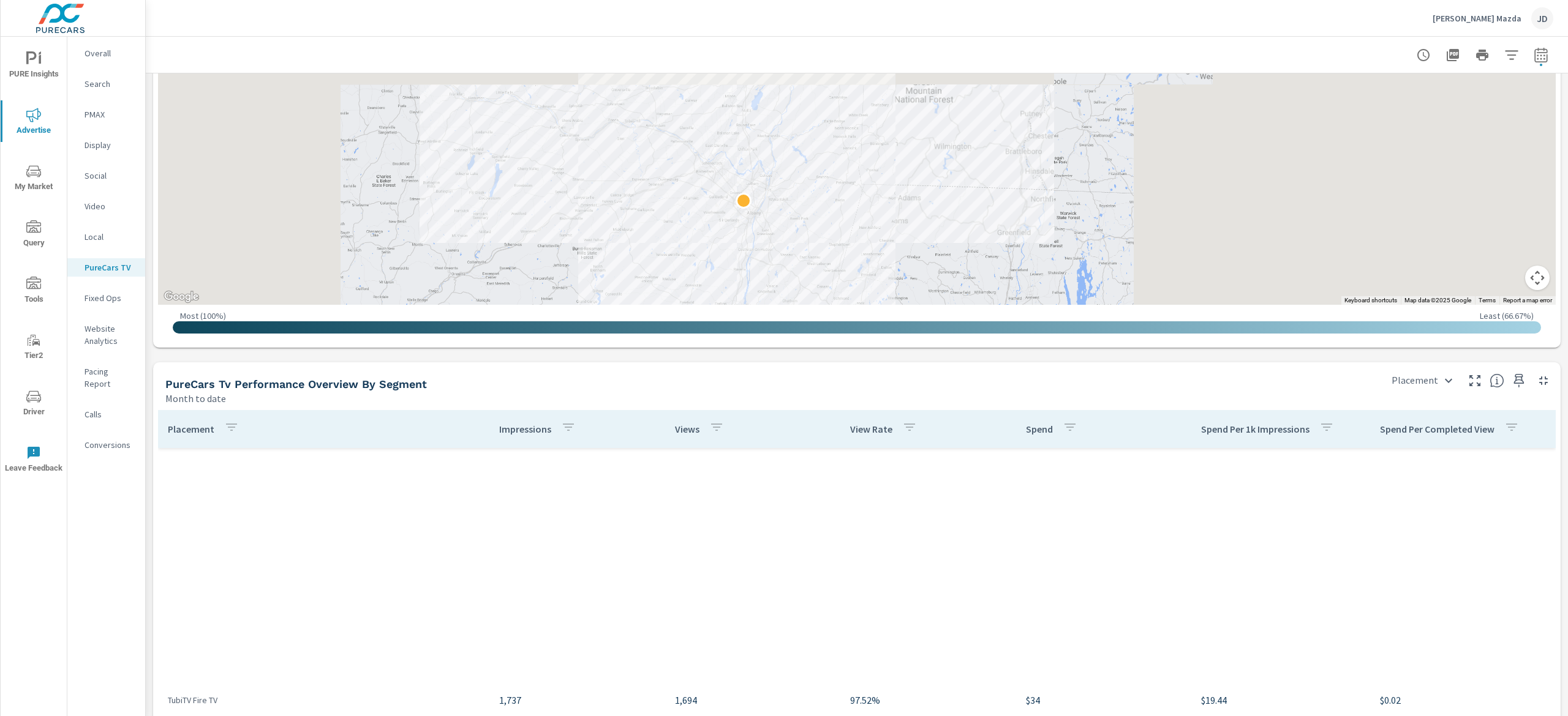
scroll to position [490, 0]
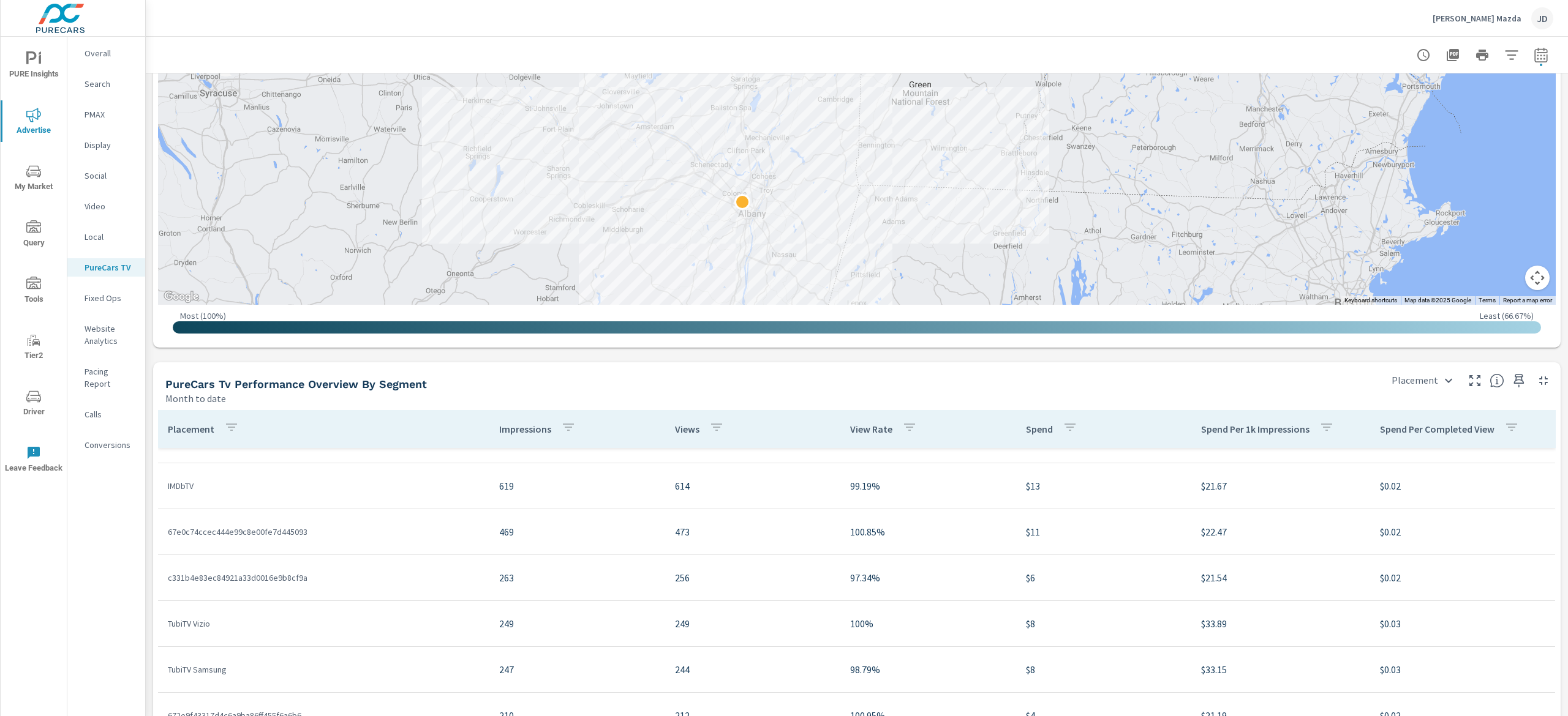
scroll to position [1465, 0]
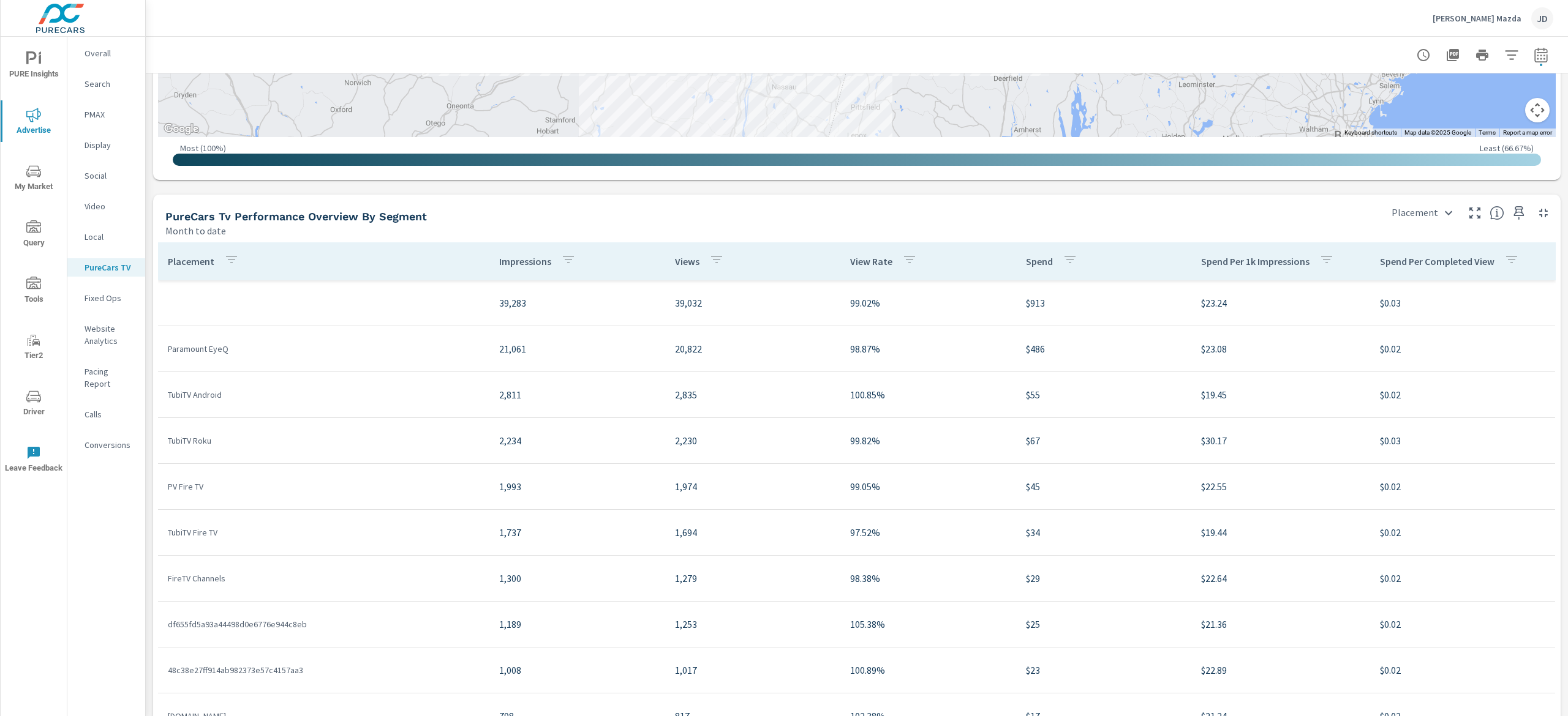
scroll to position [1465, 0]
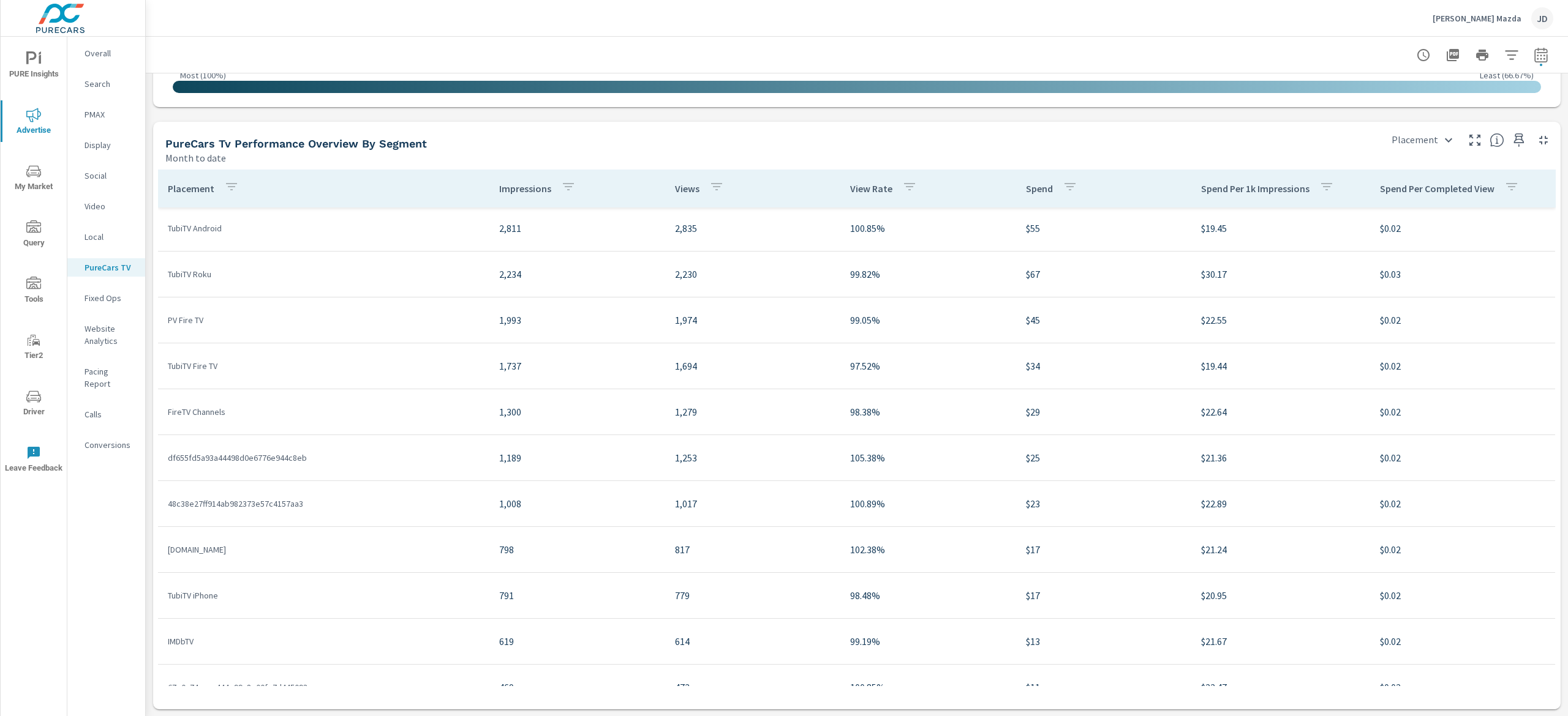
scroll to position [245, 0]
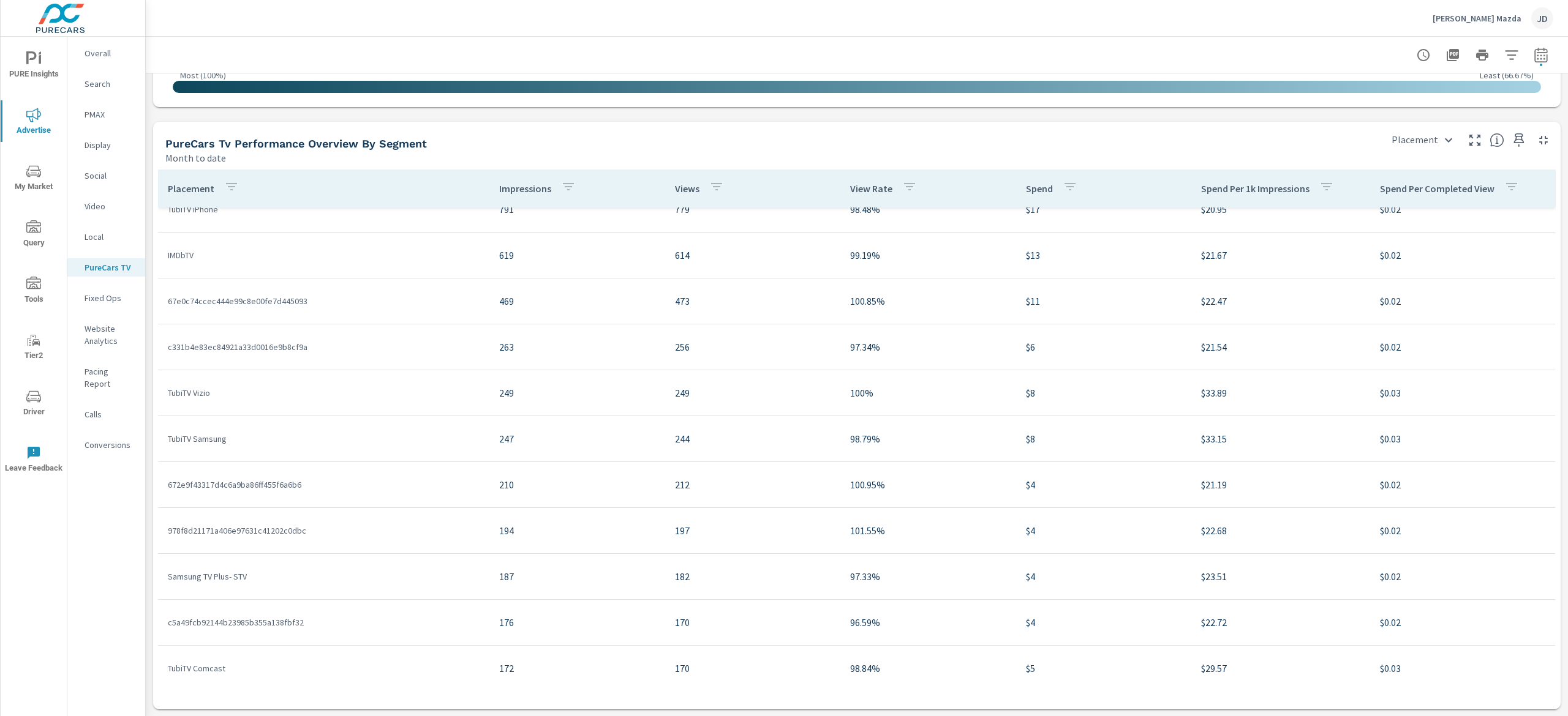
scroll to position [490, 0]
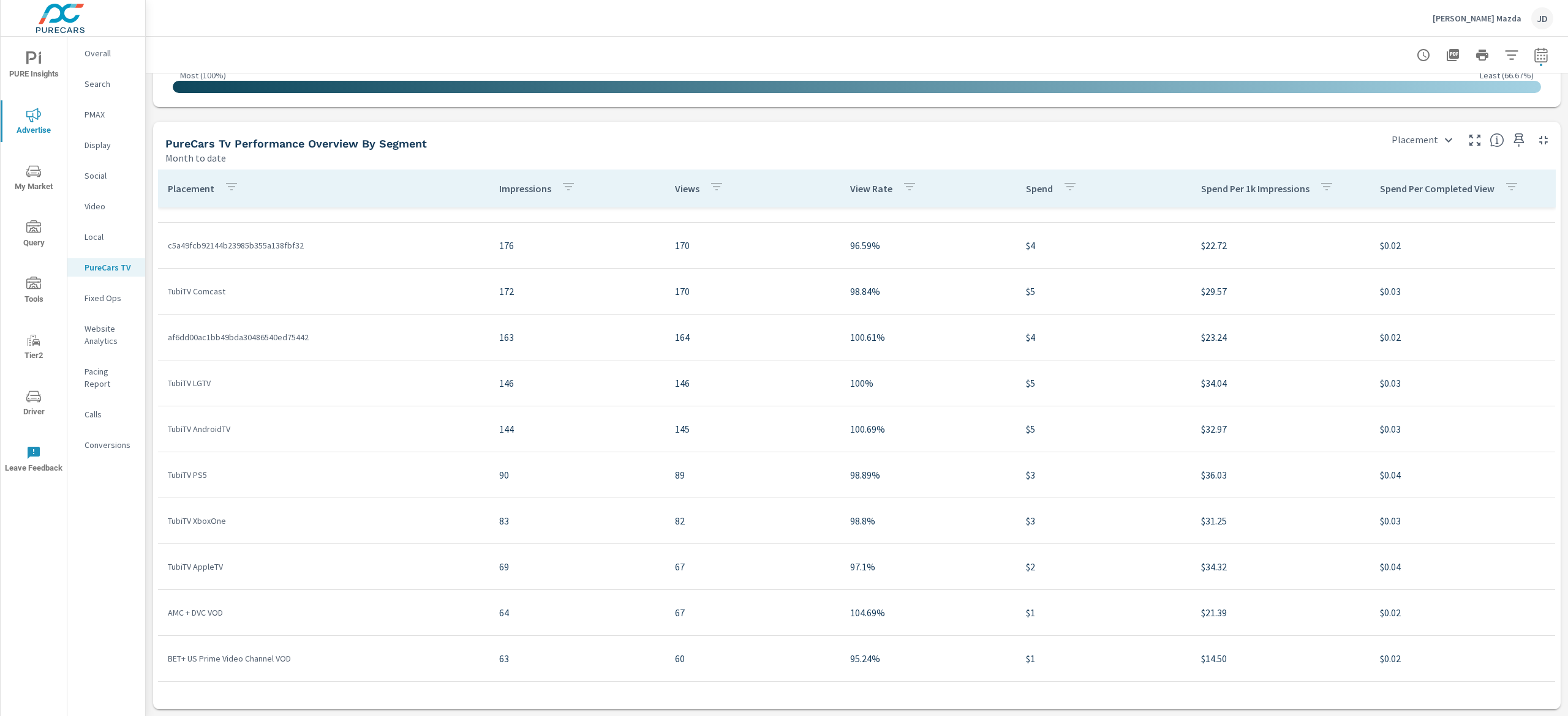
scroll to position [979, 0]
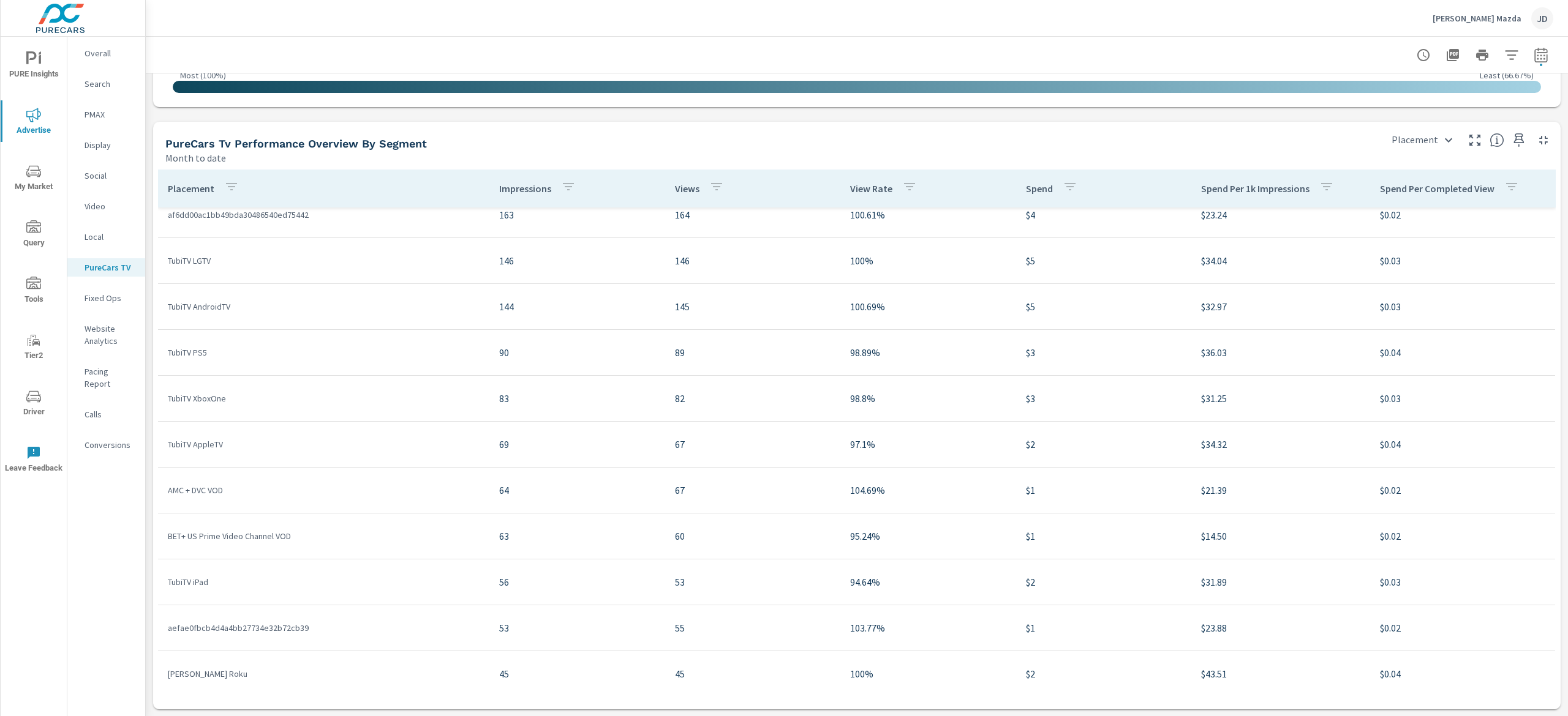
scroll to position [1224, 0]
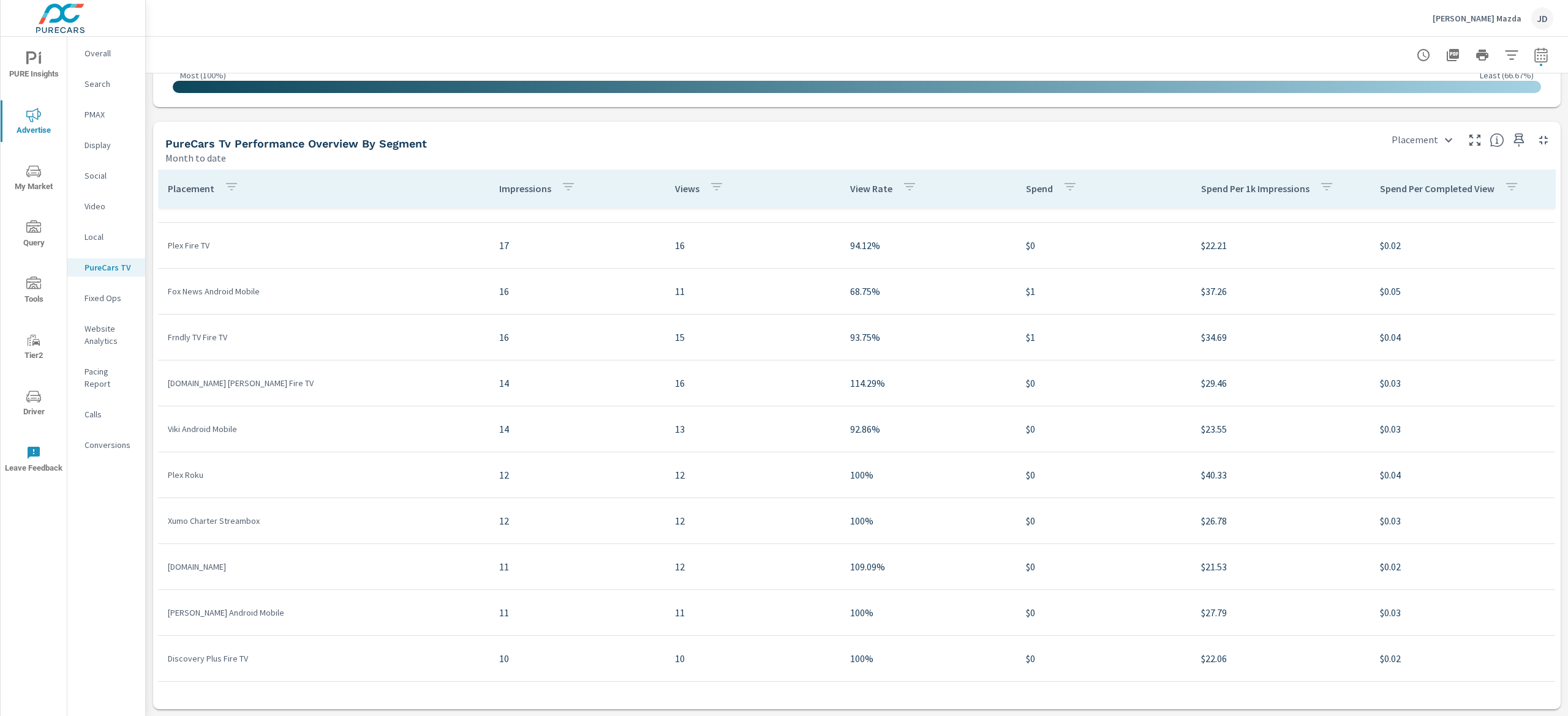
scroll to position [2081, 0]
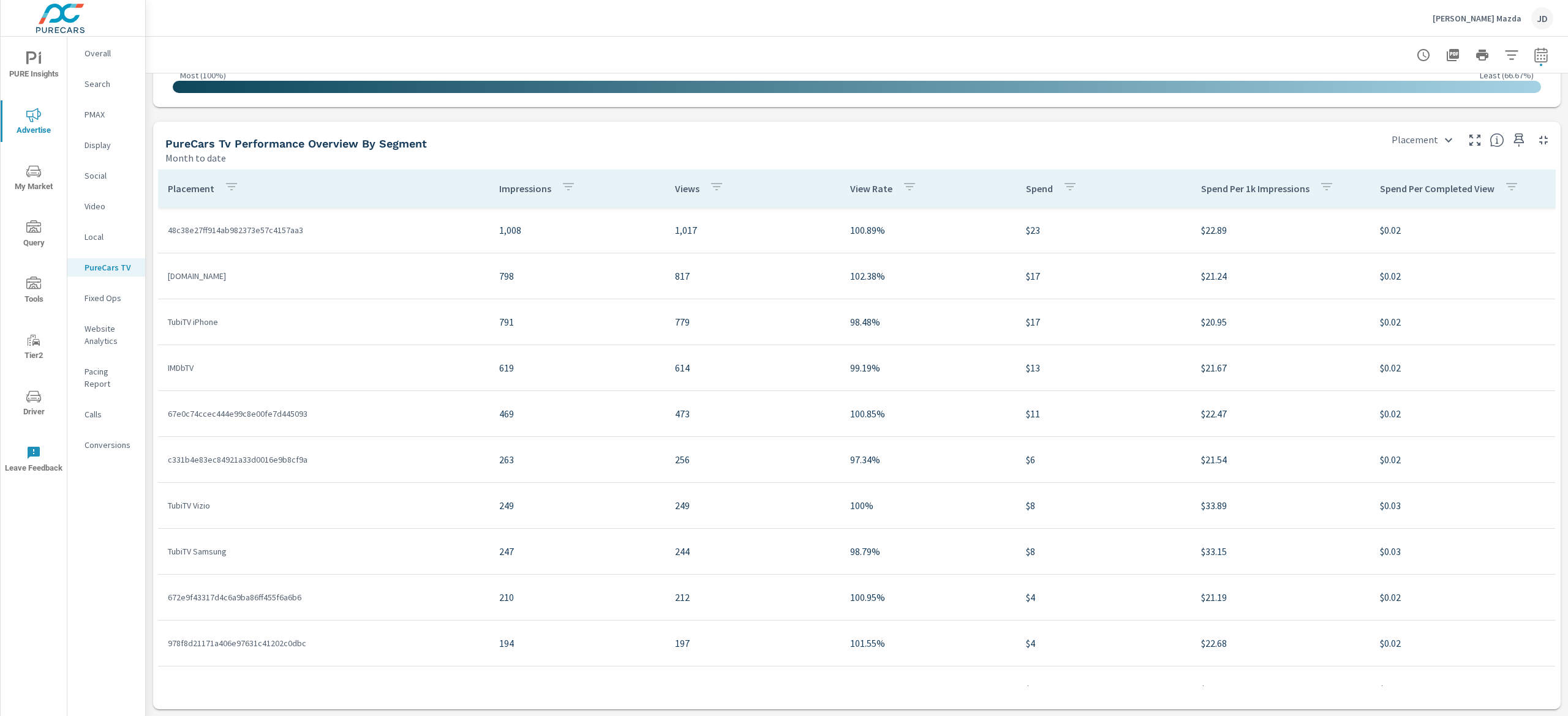
scroll to position [245, 0]
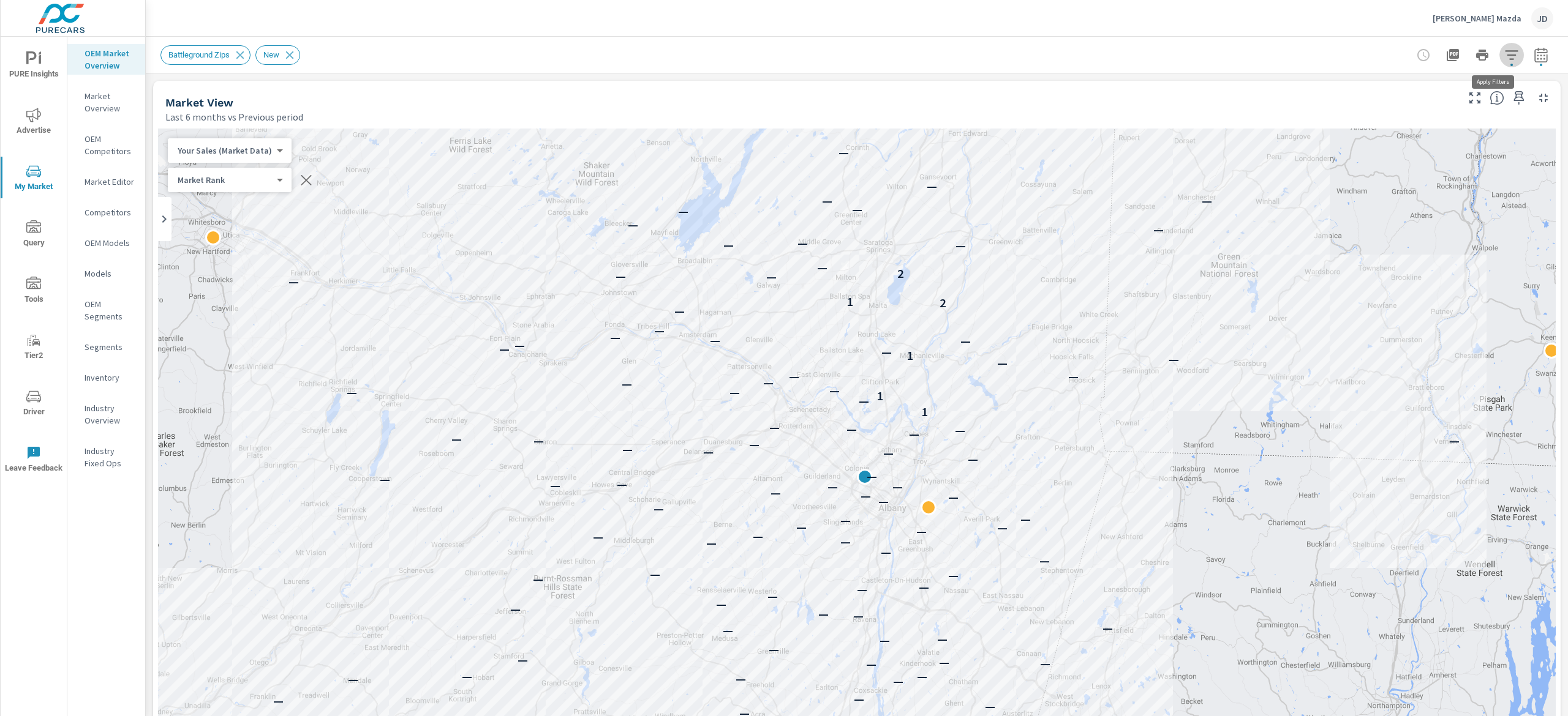
click at [1504, 49] on icon "button" at bounding box center [1511, 55] width 15 height 15
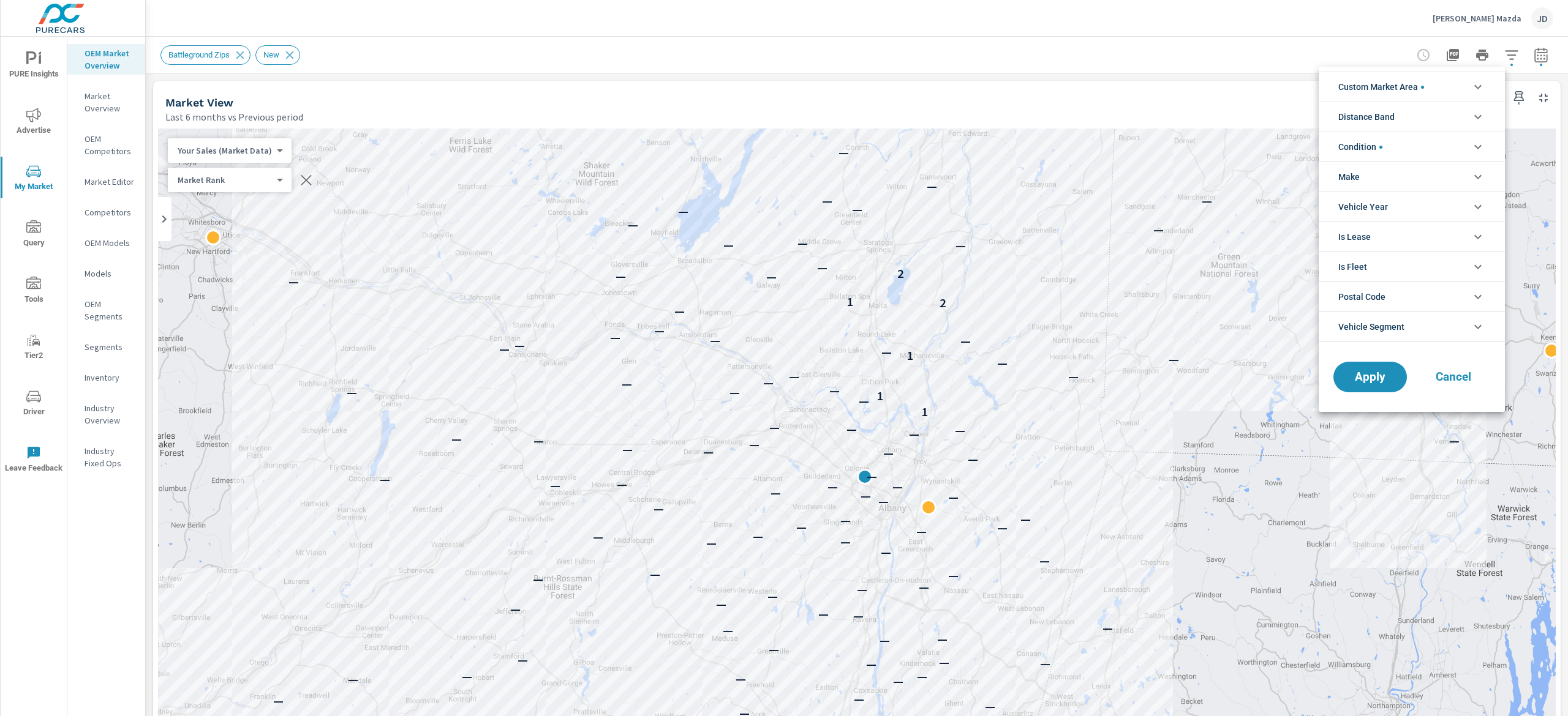
click at [1436, 87] on li "Custom Market Area" at bounding box center [1411, 87] width 186 height 30
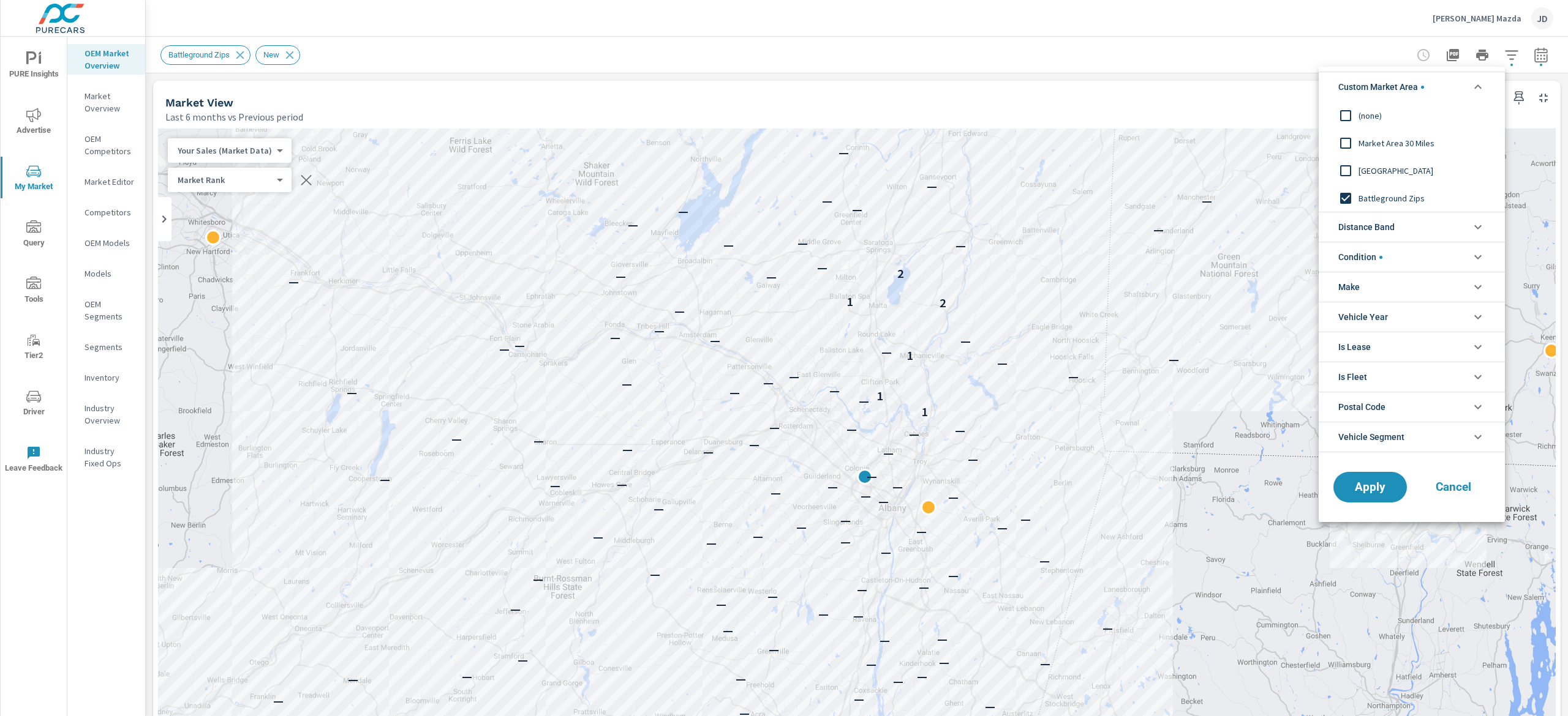
click at [1411, 169] on span "New Market Area" at bounding box center [1425, 170] width 134 height 15
click at [1373, 499] on button "Apply" at bounding box center [1370, 487] width 76 height 31
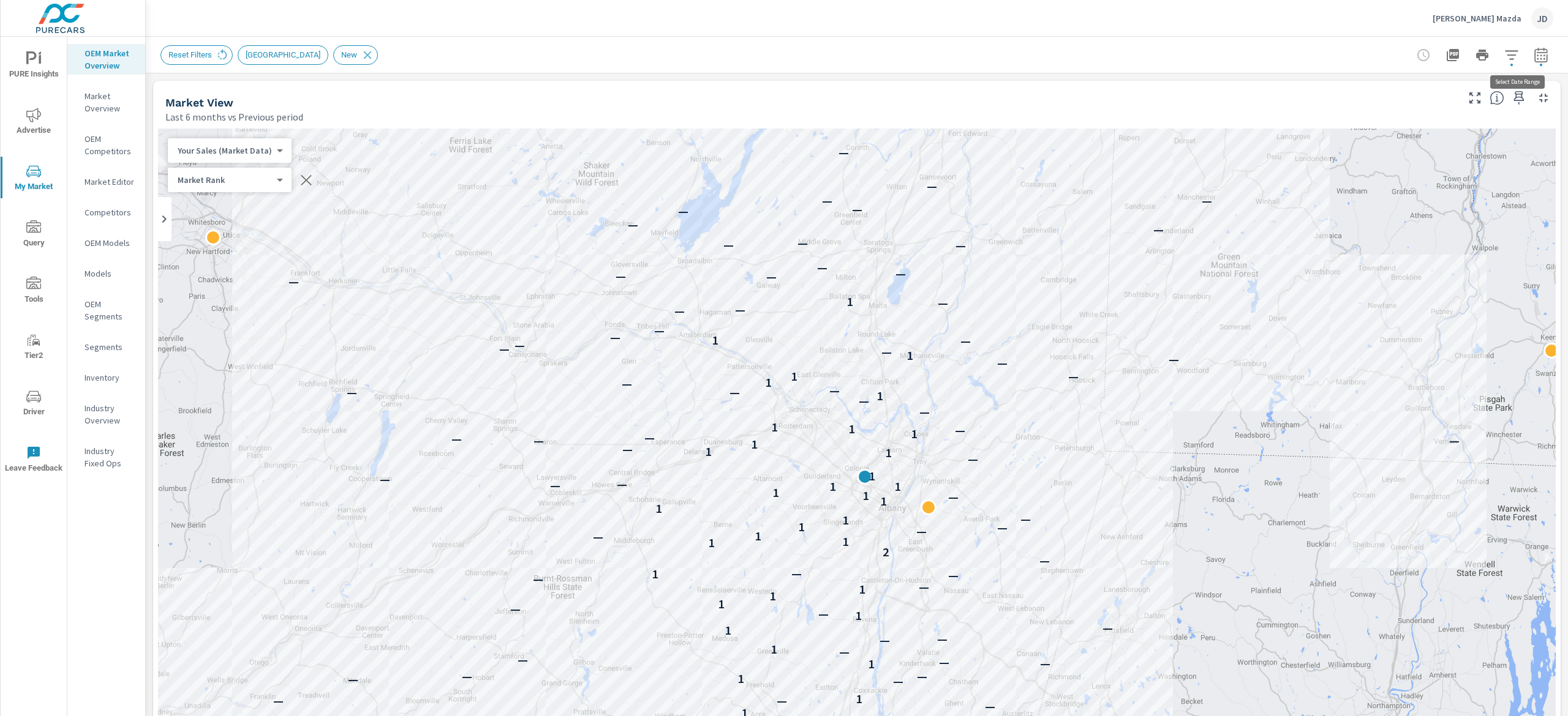
click at [1534, 49] on icon "button" at bounding box center [1541, 54] width 13 height 15
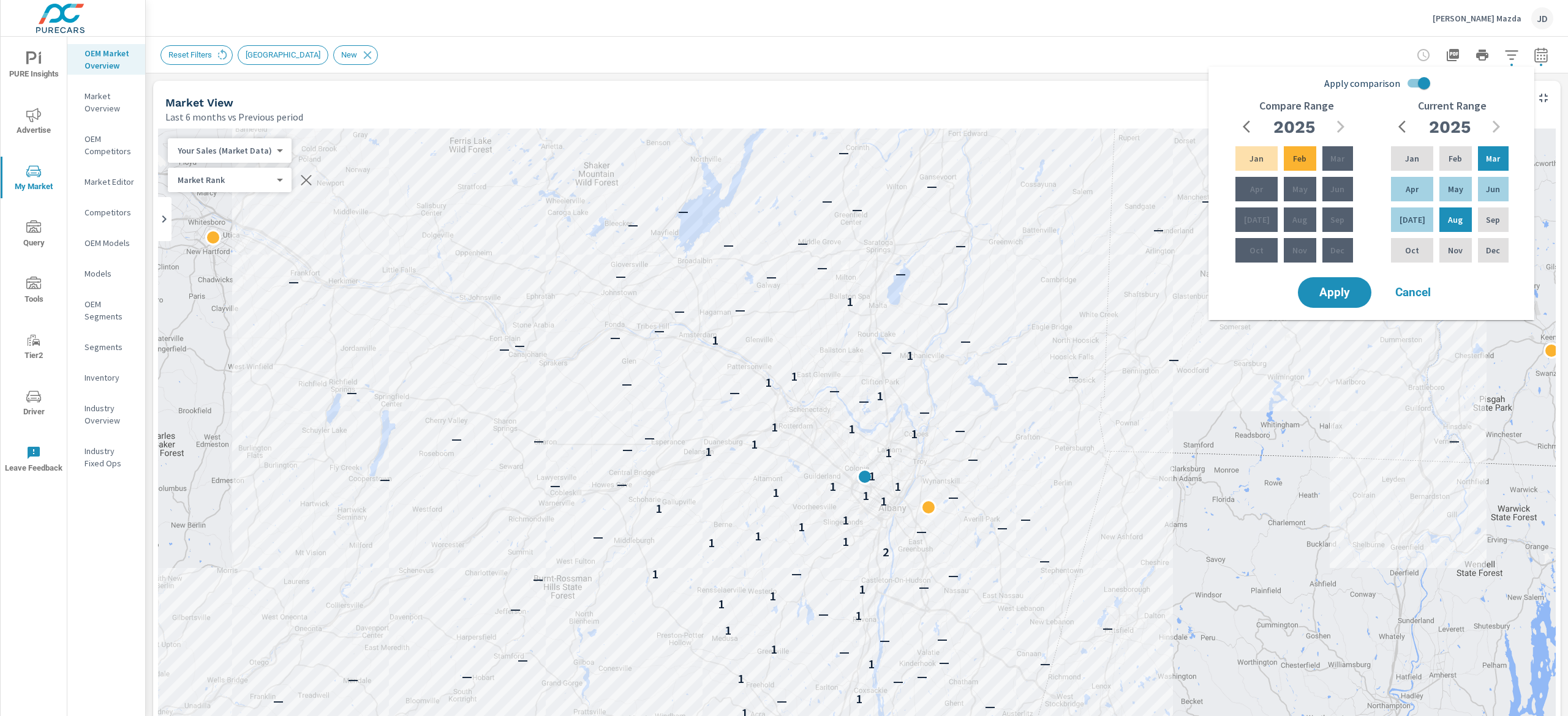
drag, startPoint x: 1141, startPoint y: 80, endPoint x: 1160, endPoint y: 85, distance: 19.6
click at [1140, 81] on div "Market View Last 6 months vs Previous period" at bounding box center [807, 102] width 1307 height 44
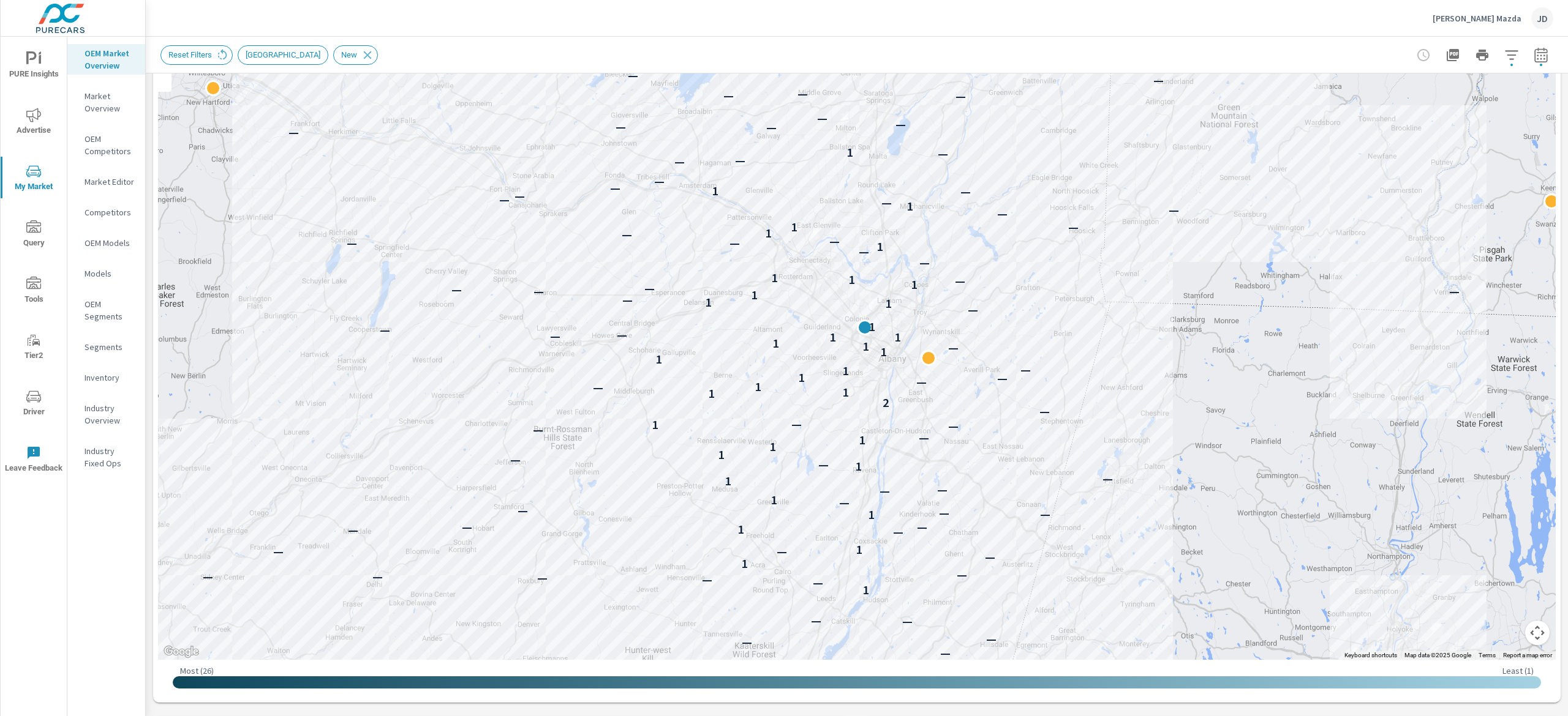
scroll to position [125, 0]
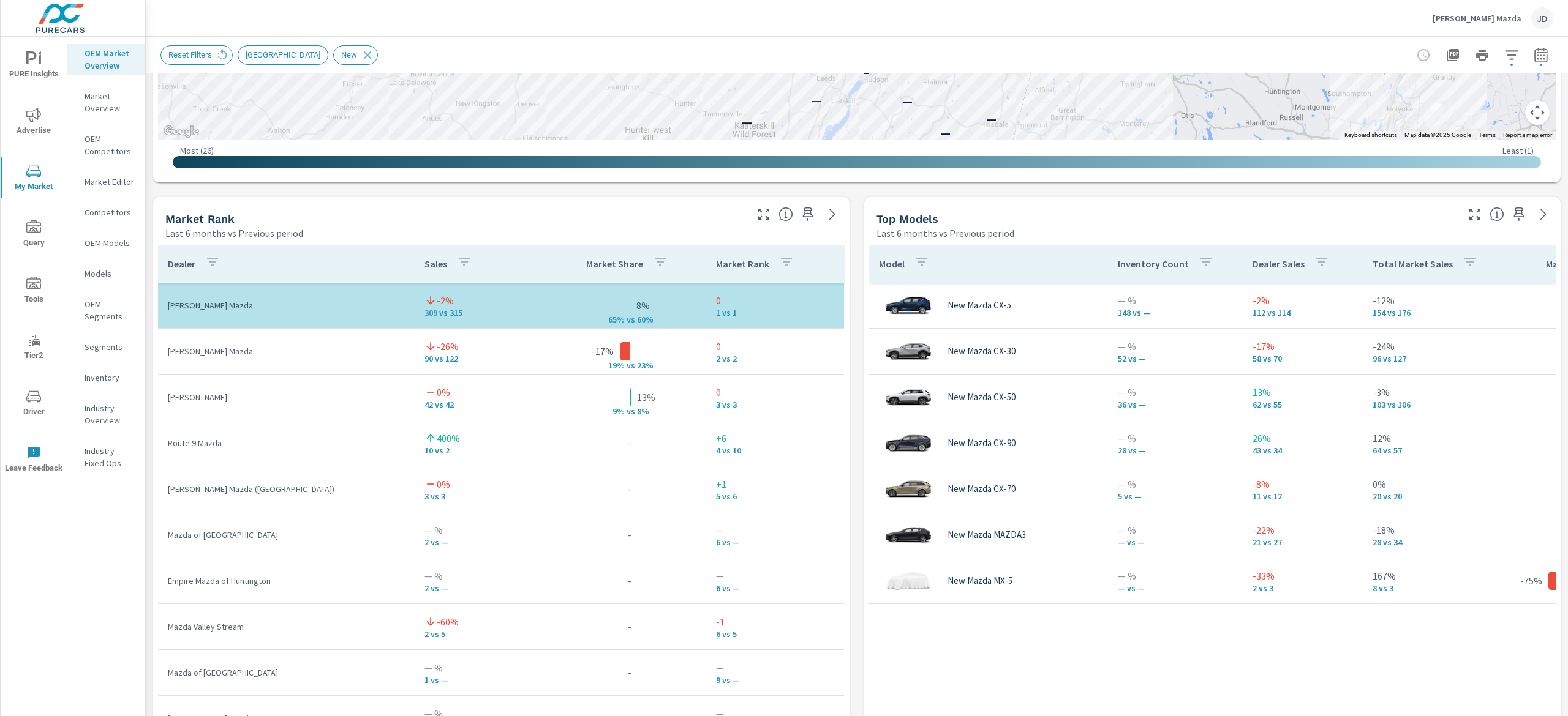
scroll to position [678, 0]
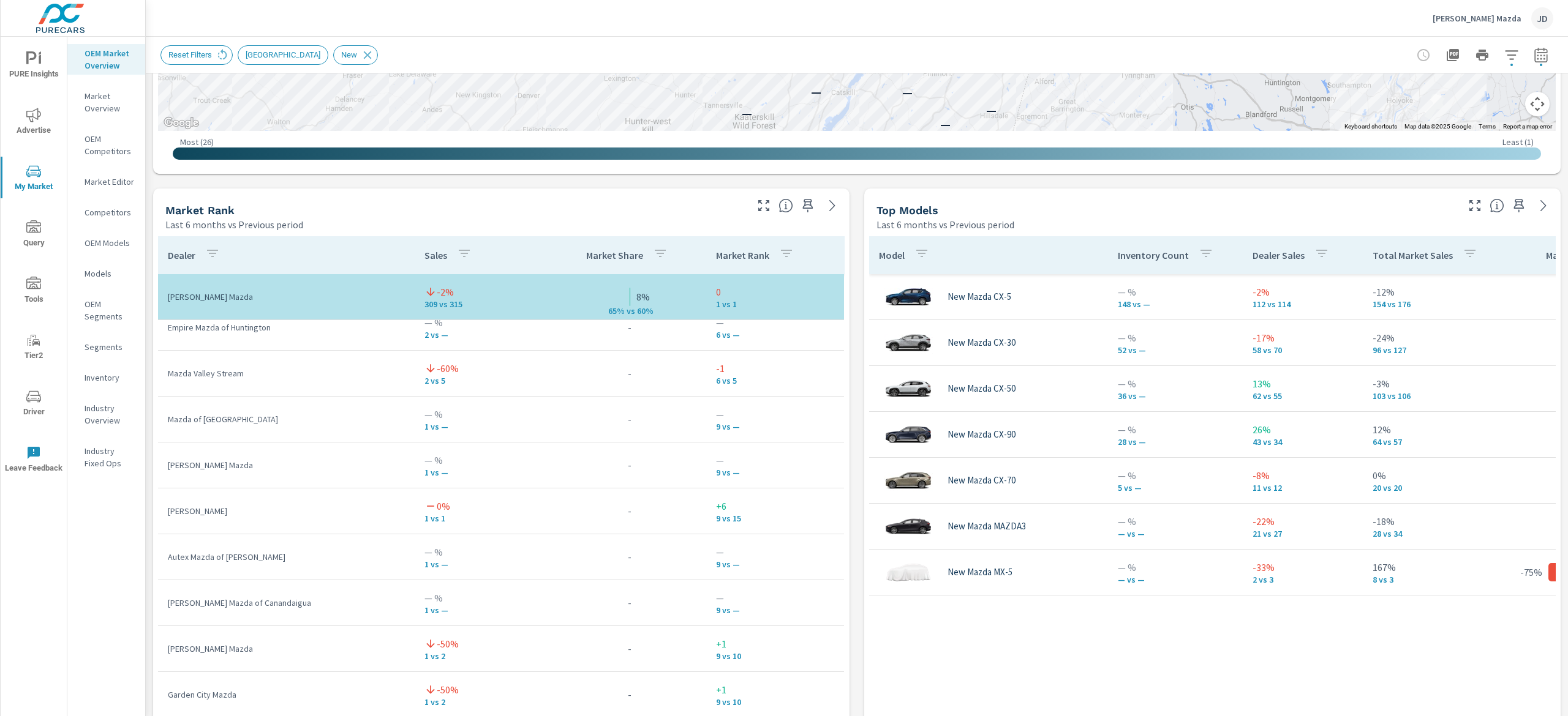
scroll to position [367, 0]
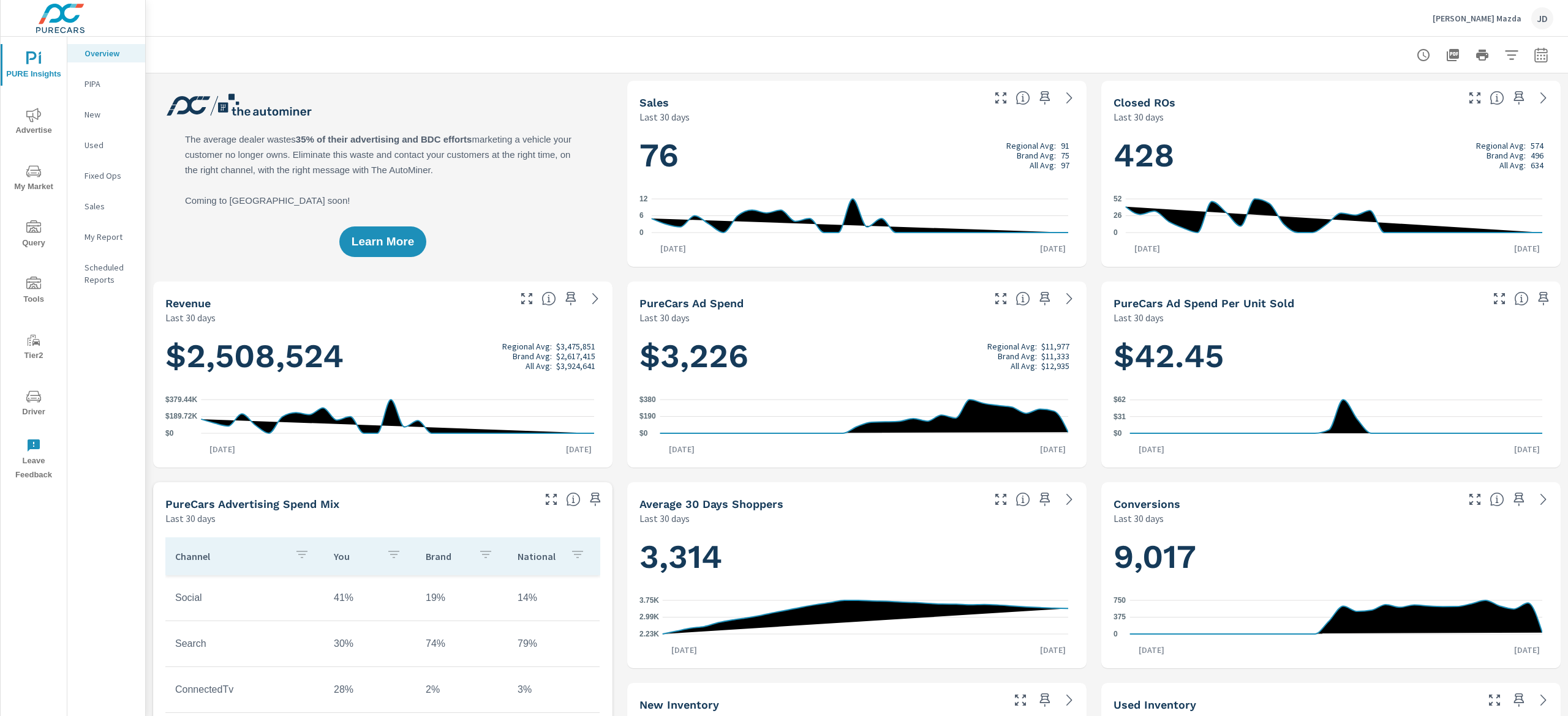
click at [39, 183] on span "My Market" at bounding box center [34, 179] width 59 height 30
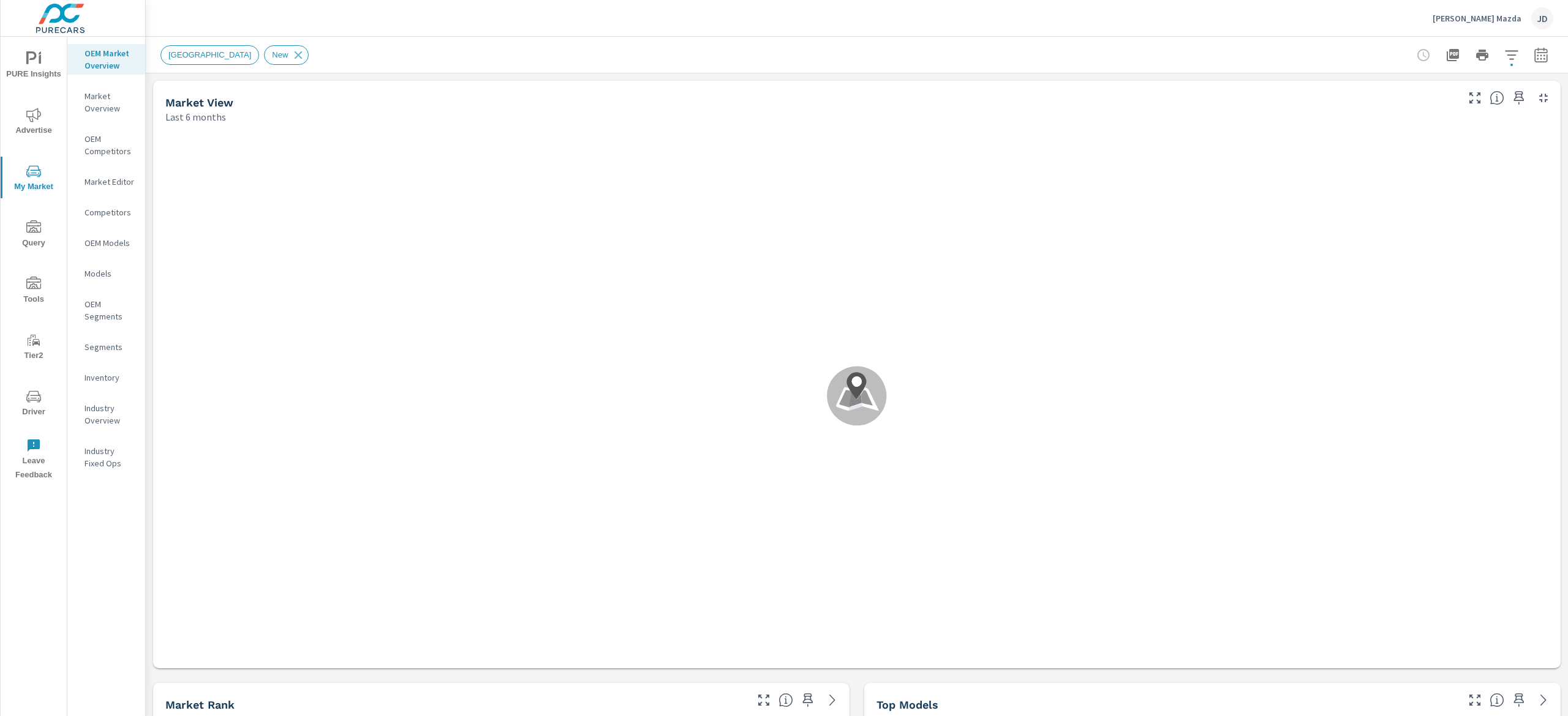
click at [95, 368] on div "Inventory" at bounding box center [106, 378] width 78 height 19
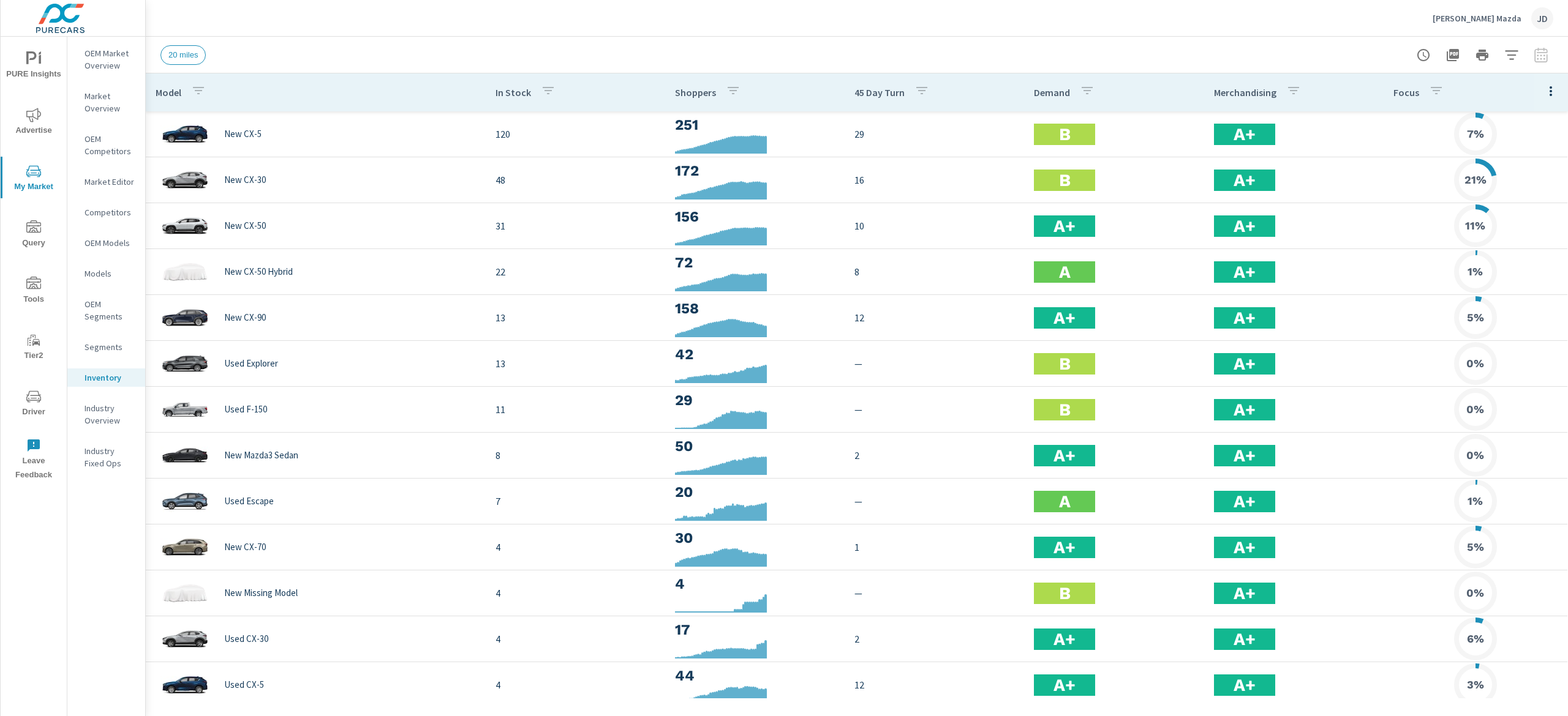
click at [1543, 98] on icon "button" at bounding box center [1550, 91] width 15 height 15
click at [1515, 234] on span "Market Comparison" at bounding box center [1511, 229] width 77 height 12
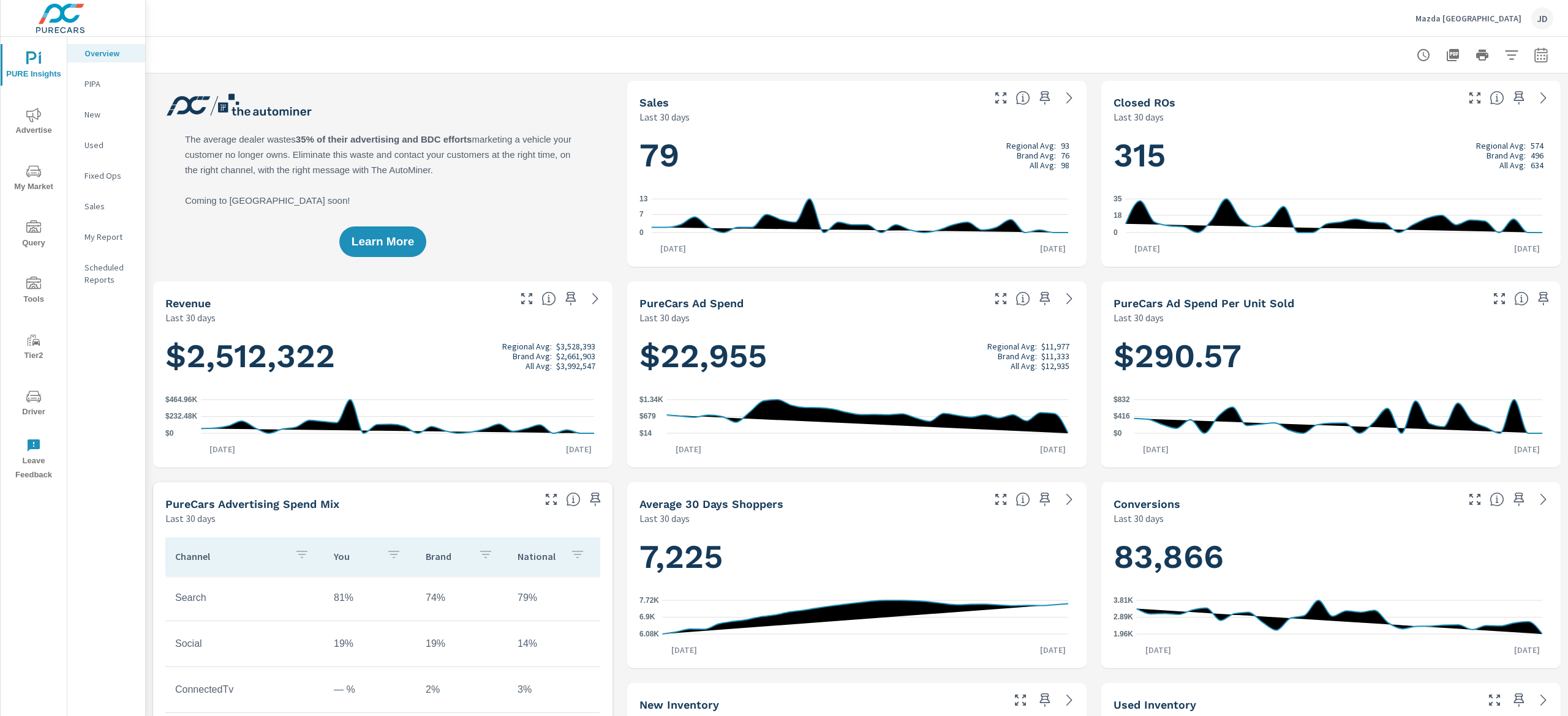
click at [43, 117] on span "Advertise" at bounding box center [34, 123] width 59 height 30
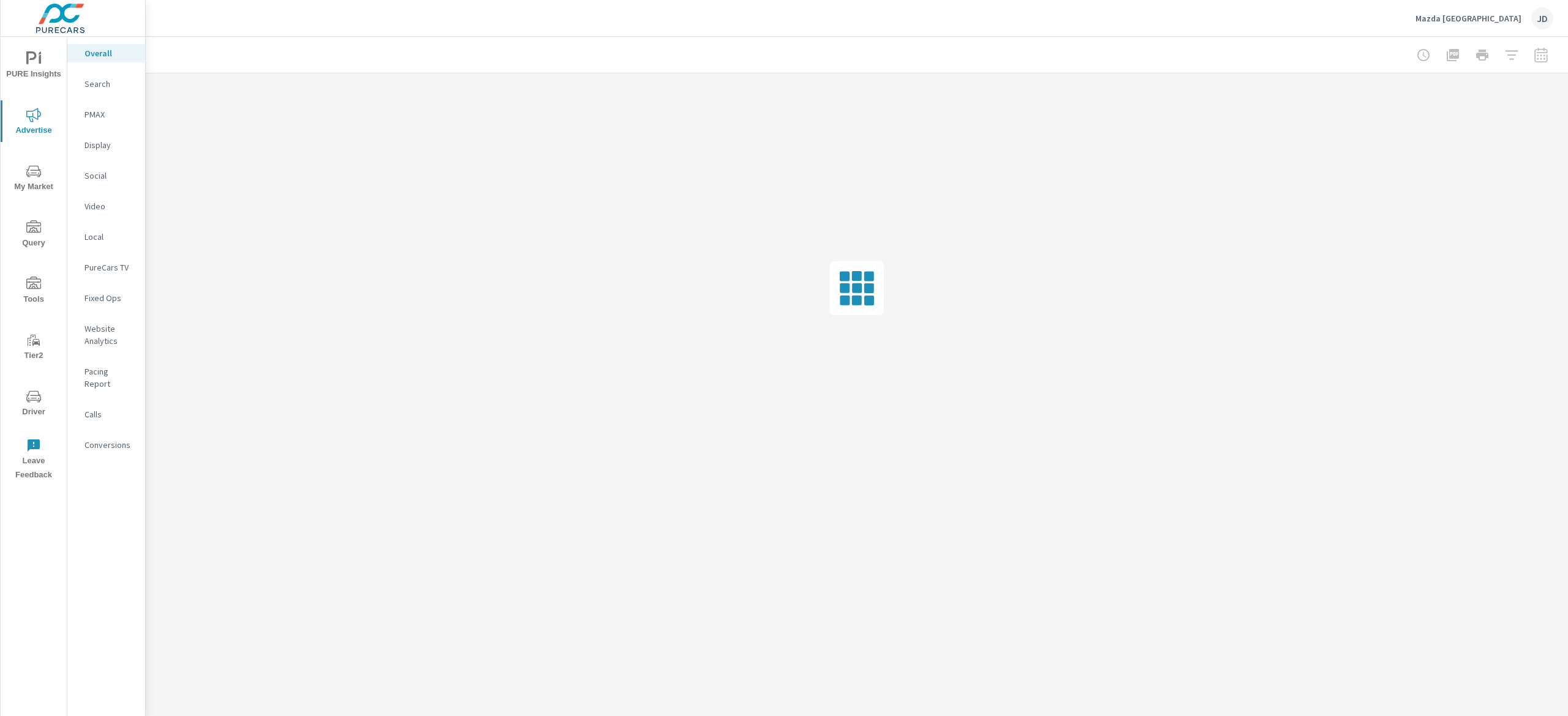
click at [108, 80] on p "Search" at bounding box center [109, 84] width 51 height 12
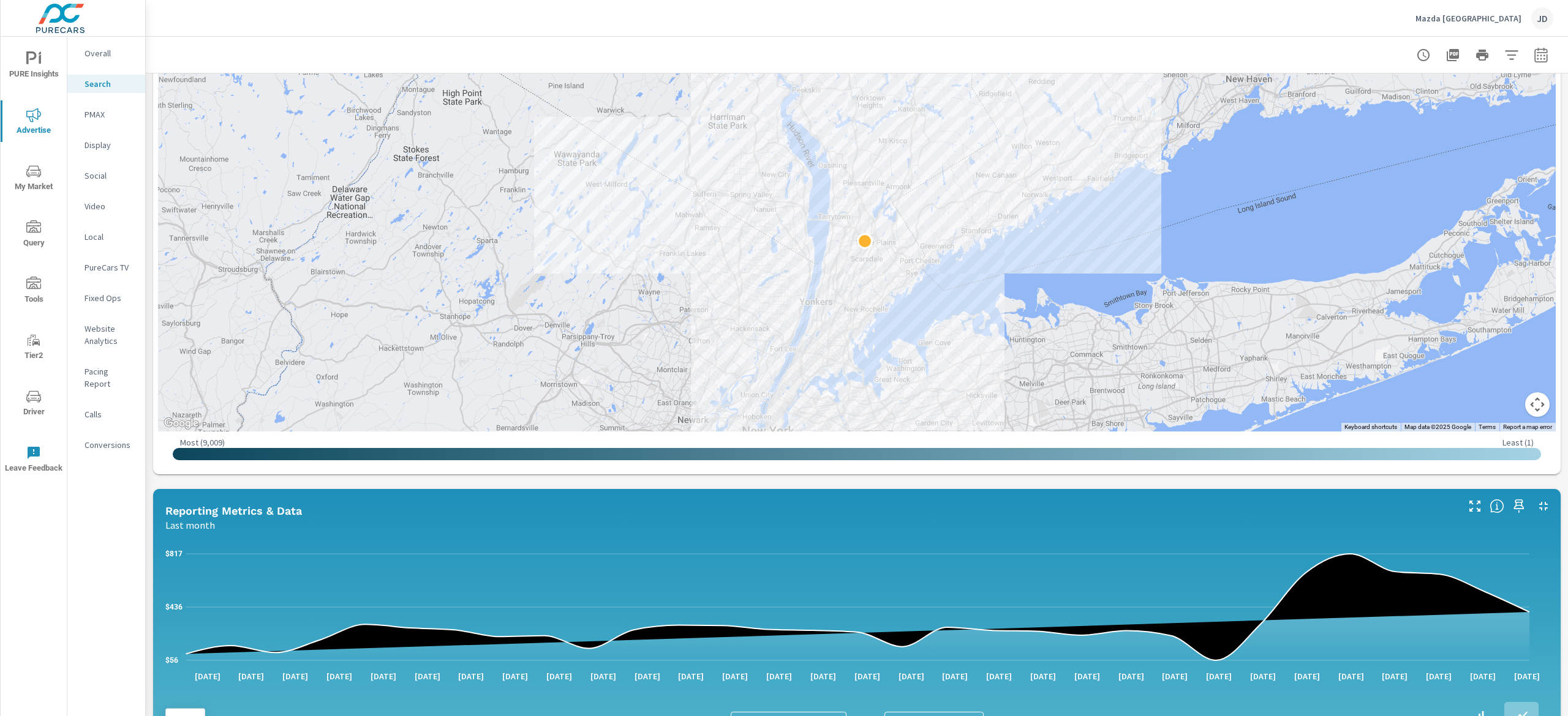
scroll to position [662, 0]
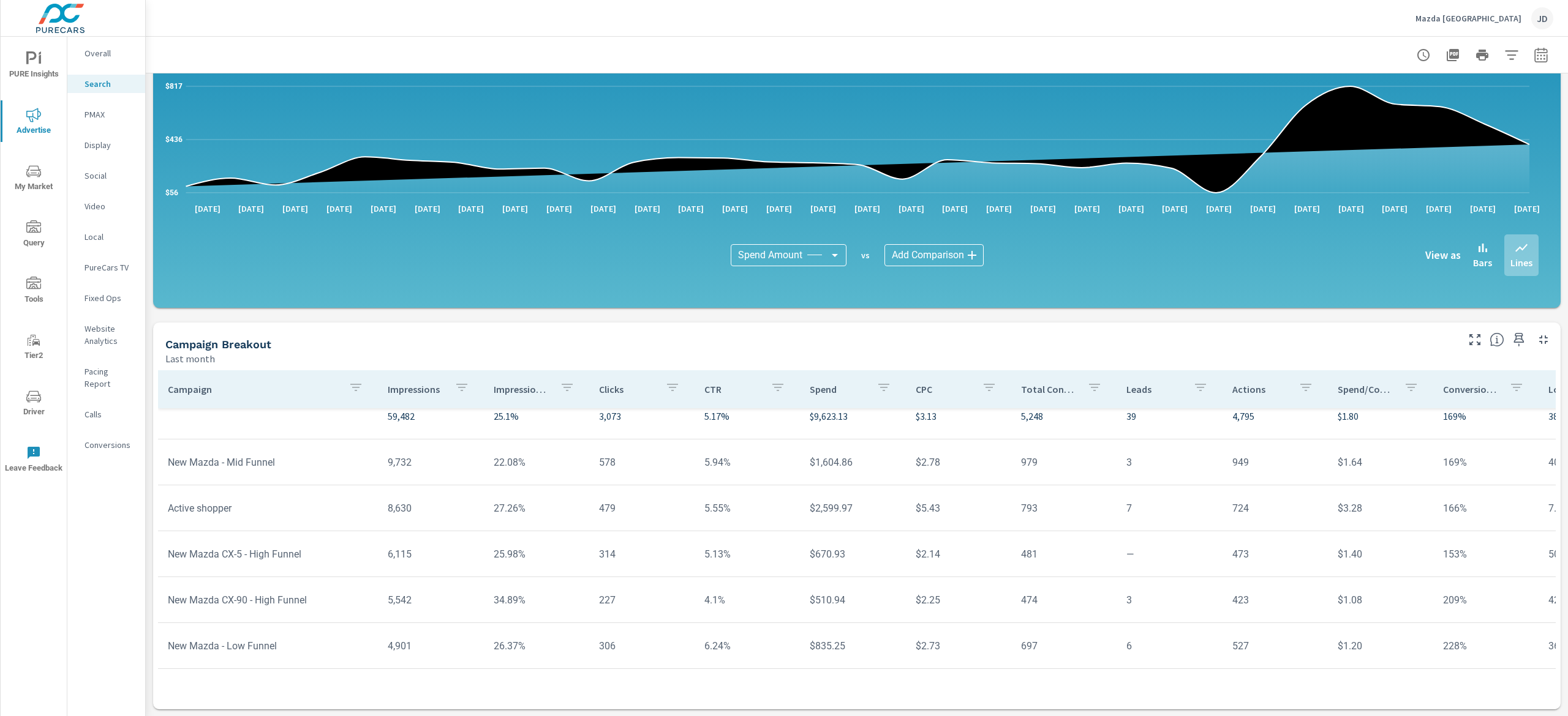
scroll to position [38, 0]
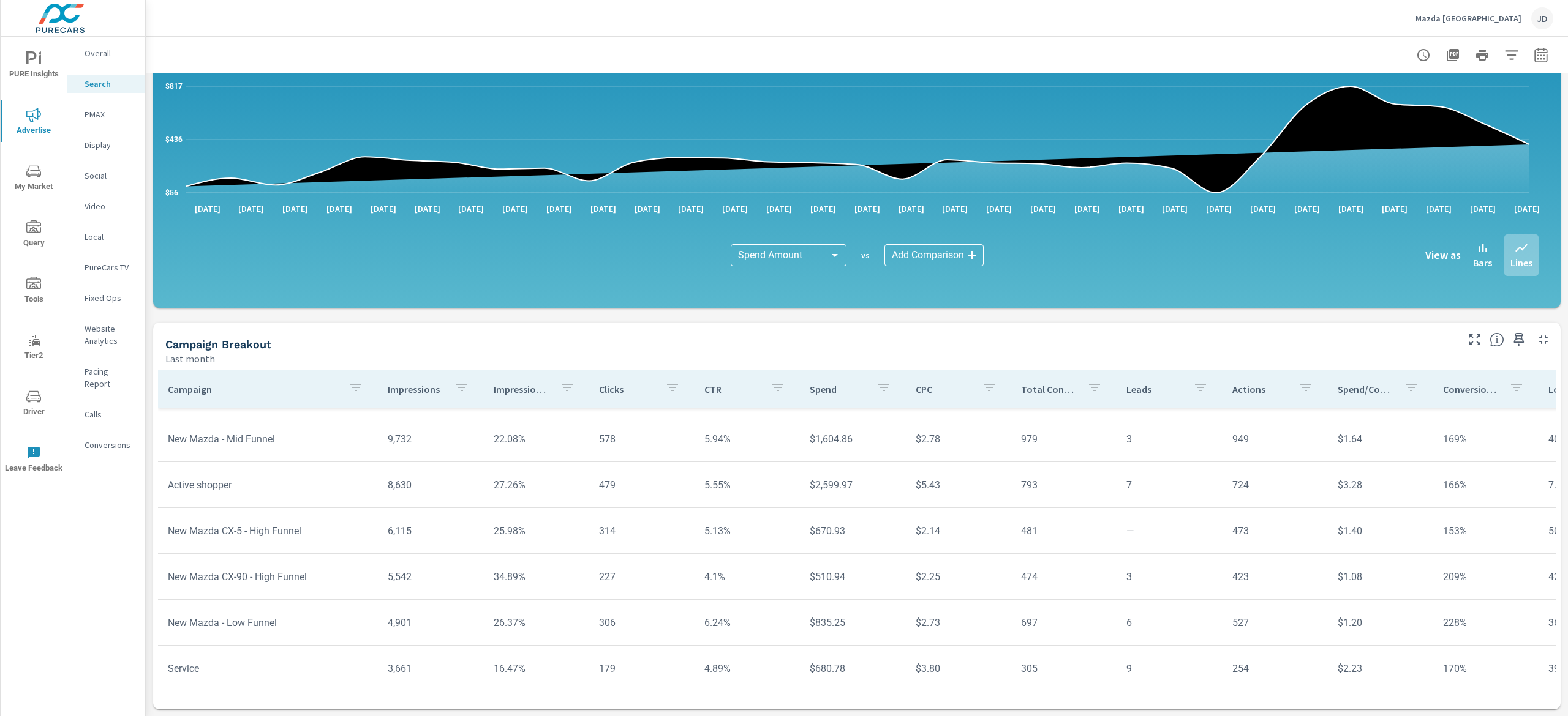
scroll to position [97, 0]
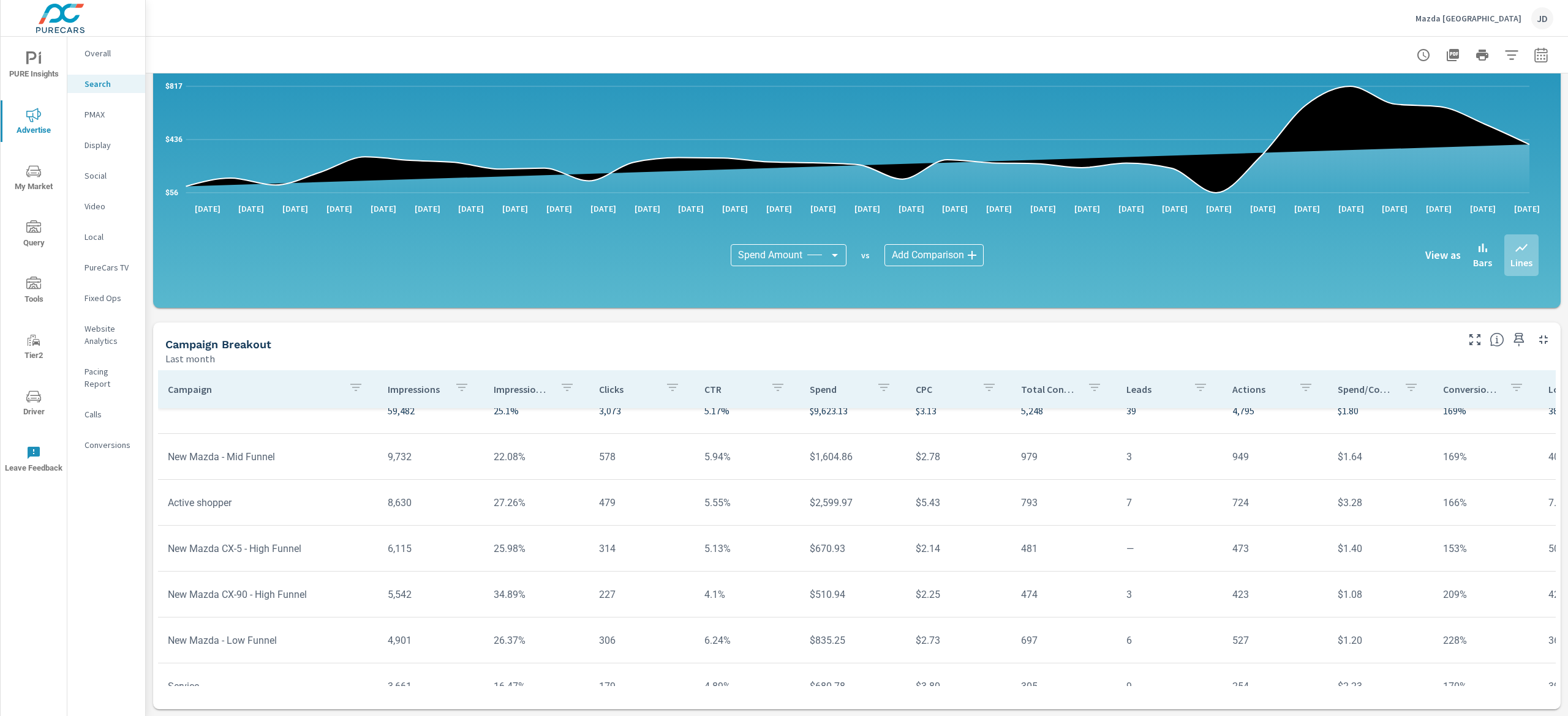
scroll to position [44, 0]
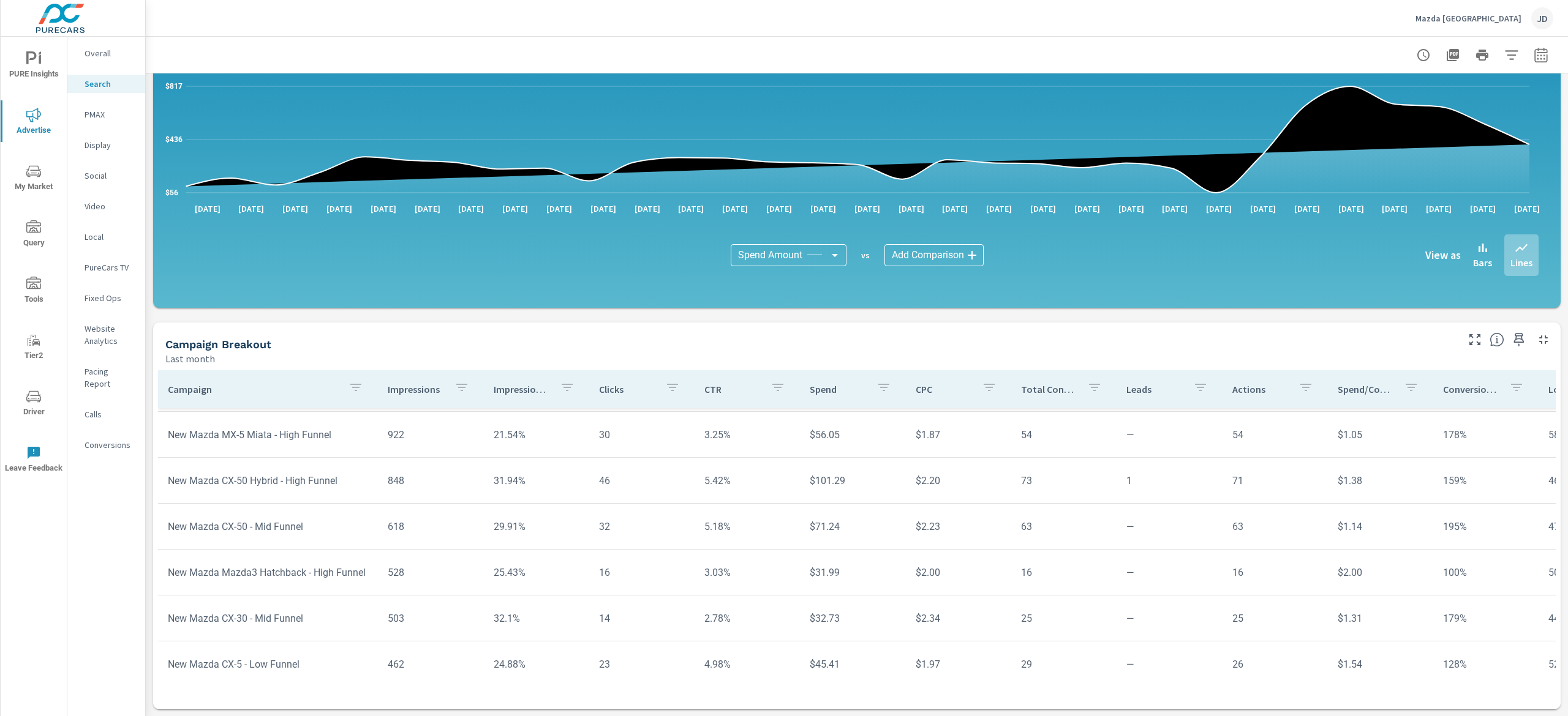
scroll to position [821, 0]
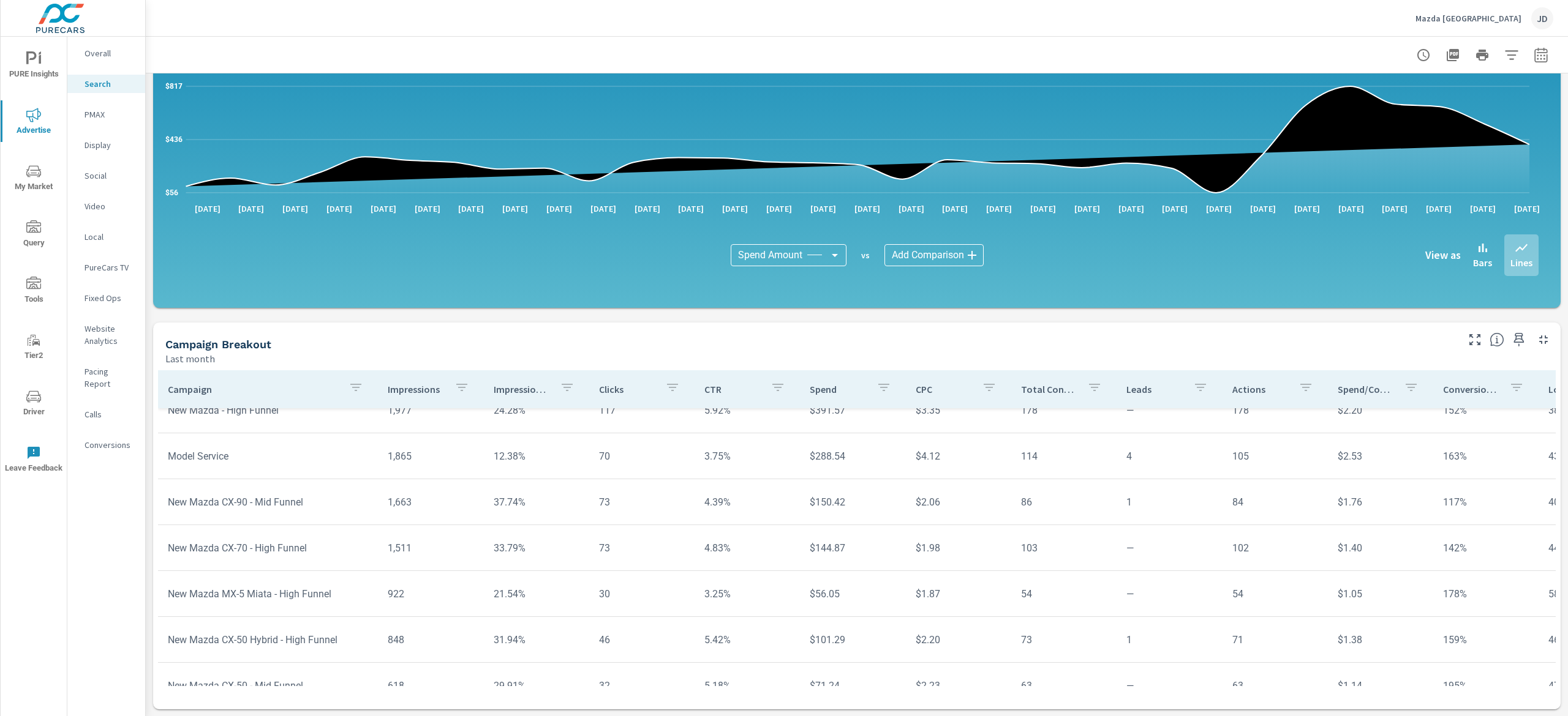
scroll to position [463, 0]
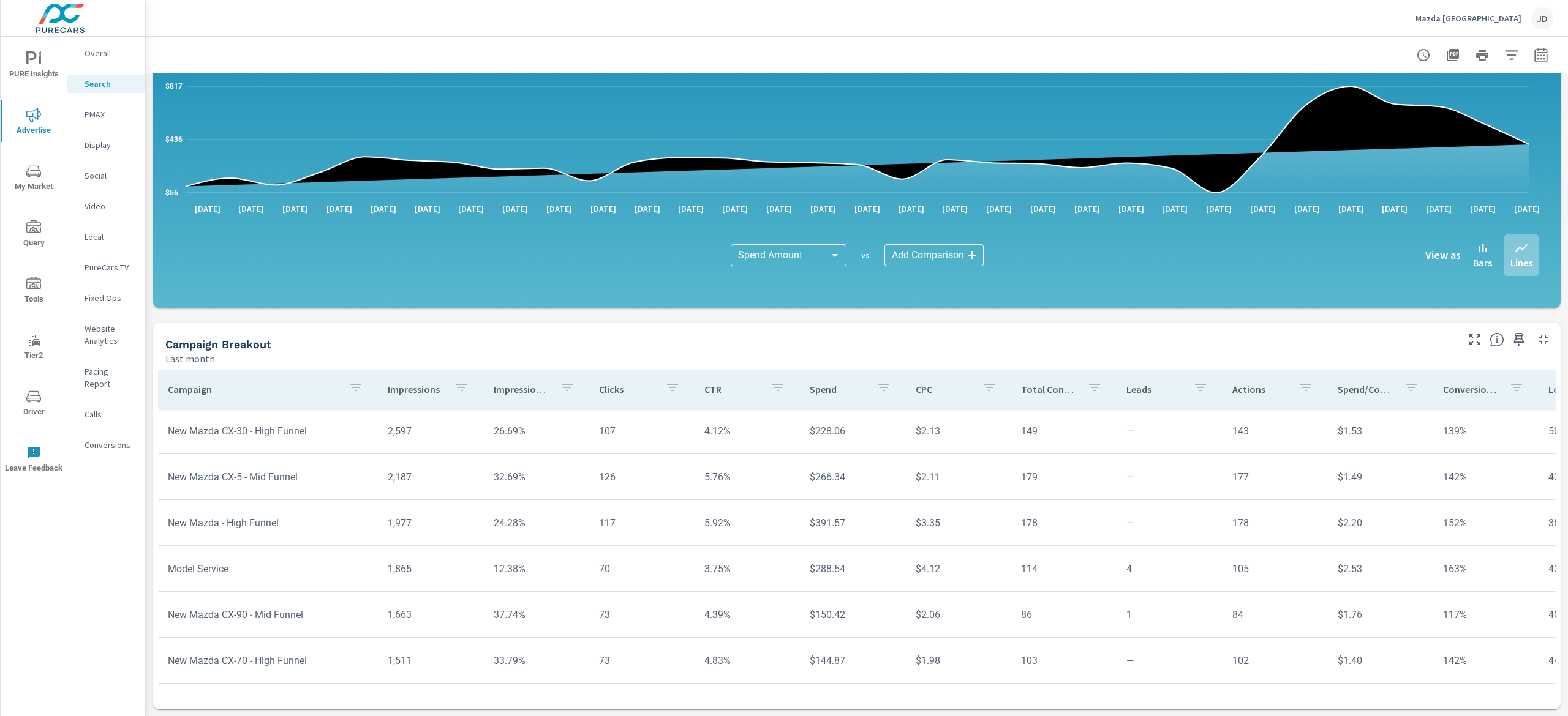
scroll to position [735, 0]
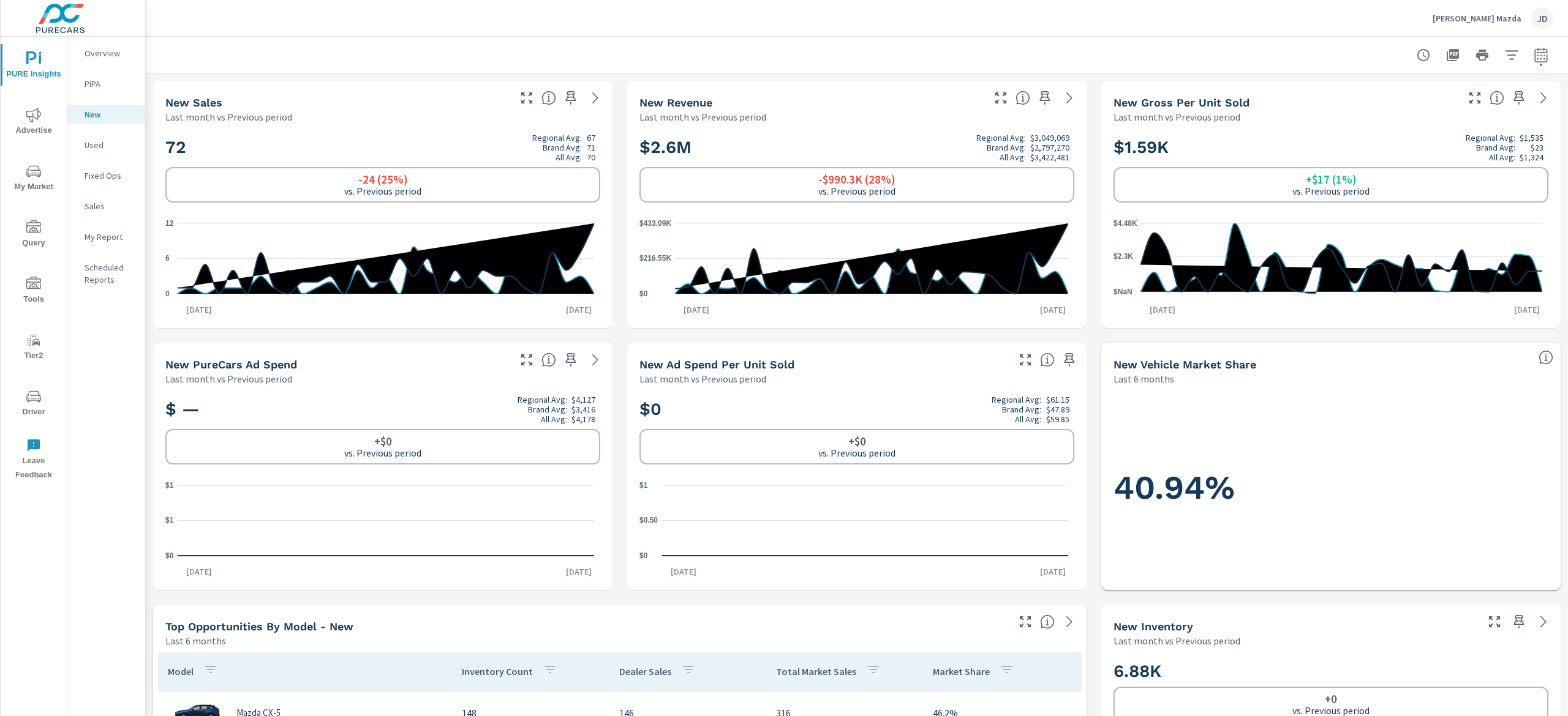
click at [1534, 53] on icon "button" at bounding box center [1541, 55] width 15 height 15
select select "Last month"
select select "Previous period"
click at [1534, 53] on icon "button" at bounding box center [1541, 54] width 13 height 15
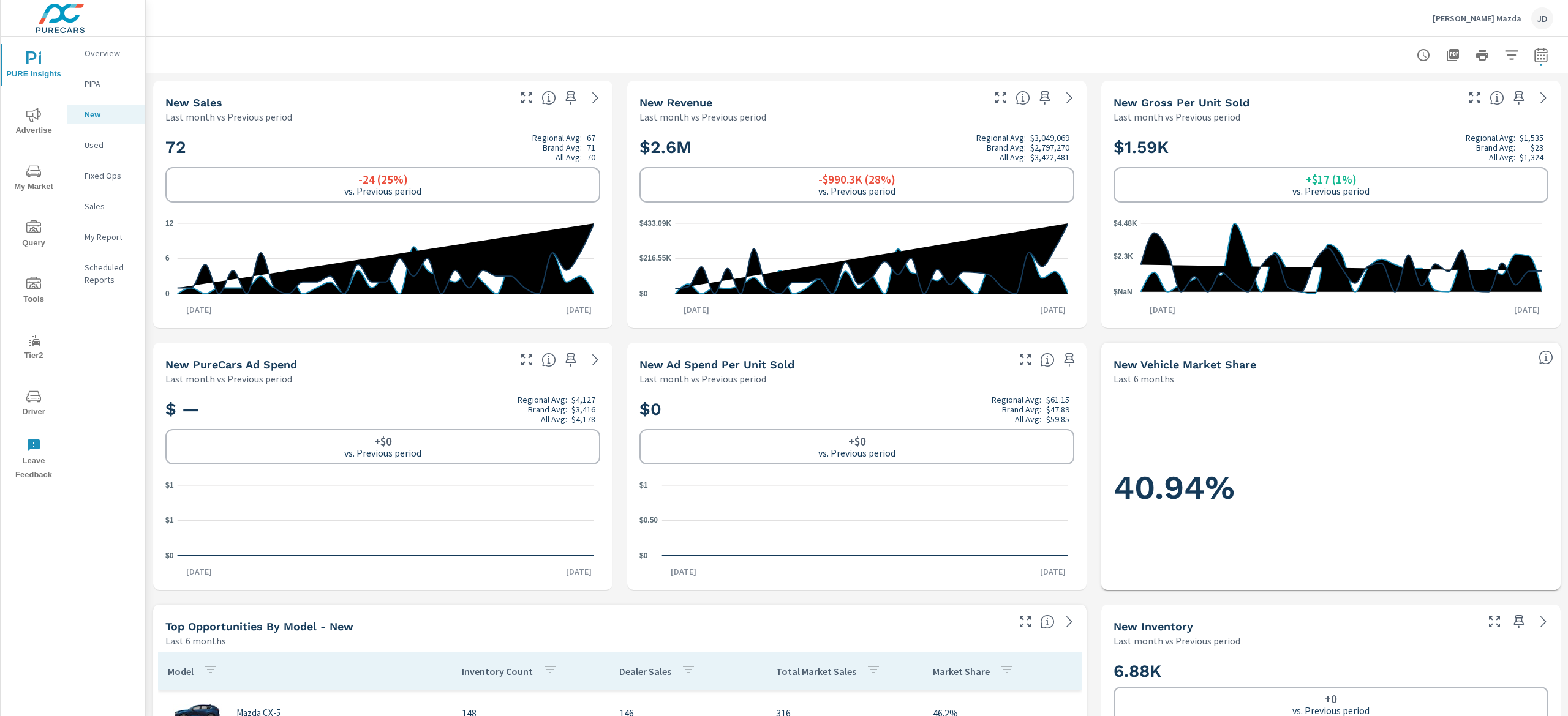
select select "Last month"
select select "Previous period"
click at [1019, 26] on div "DePaula Mazda JD" at bounding box center [857, 18] width 1393 height 36
click at [99, 151] on p "Used" at bounding box center [109, 144] width 51 height 12
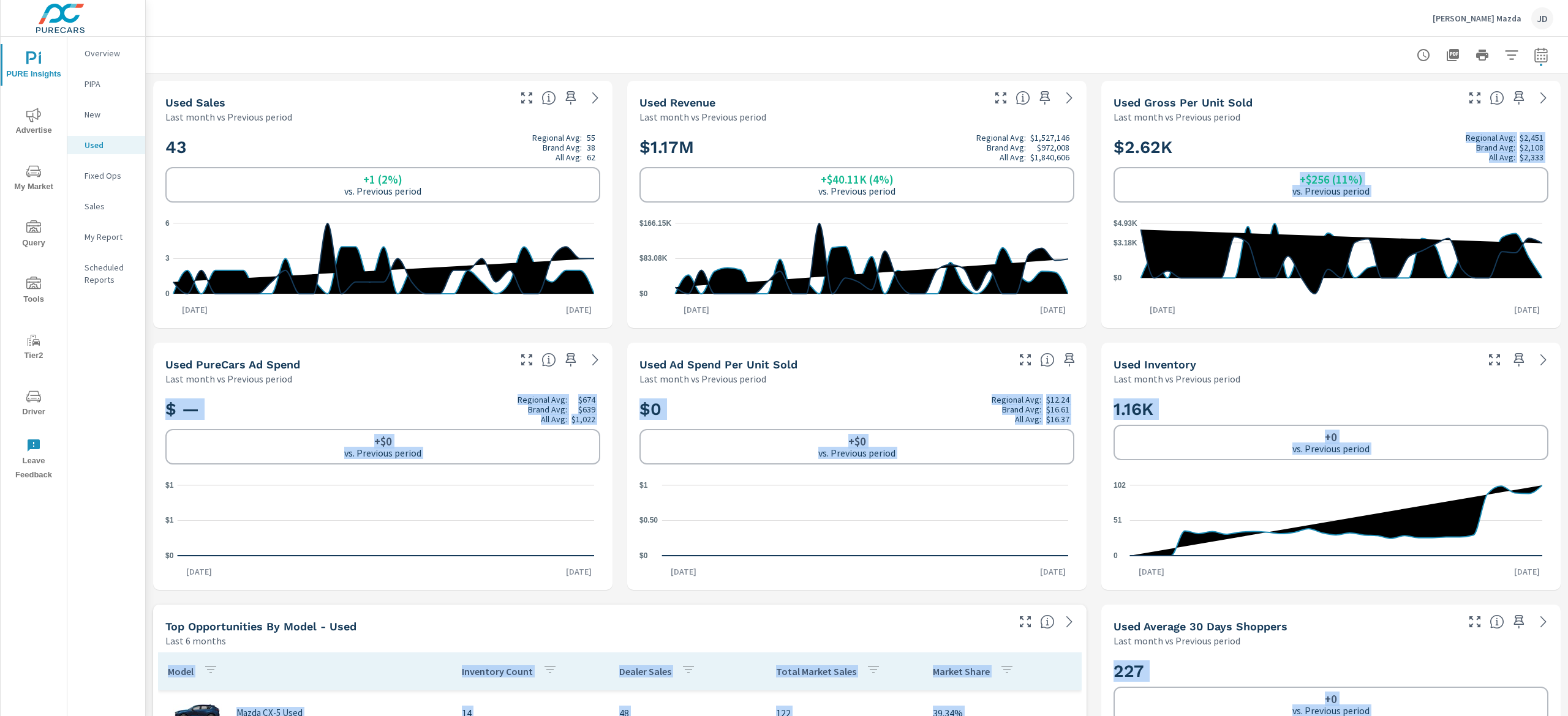
drag, startPoint x: 1567, startPoint y: 368, endPoint x: 1549, endPoint y: 143, distance: 225.7
click at [1567, 144] on div "Used Profit Center DePaula Mazda Report date range: Aug 01, 2025 - Aug 31, 2025…" at bounding box center [857, 376] width 1422 height 680
click at [89, 167] on div "Fixed Ops" at bounding box center [106, 176] width 78 height 19
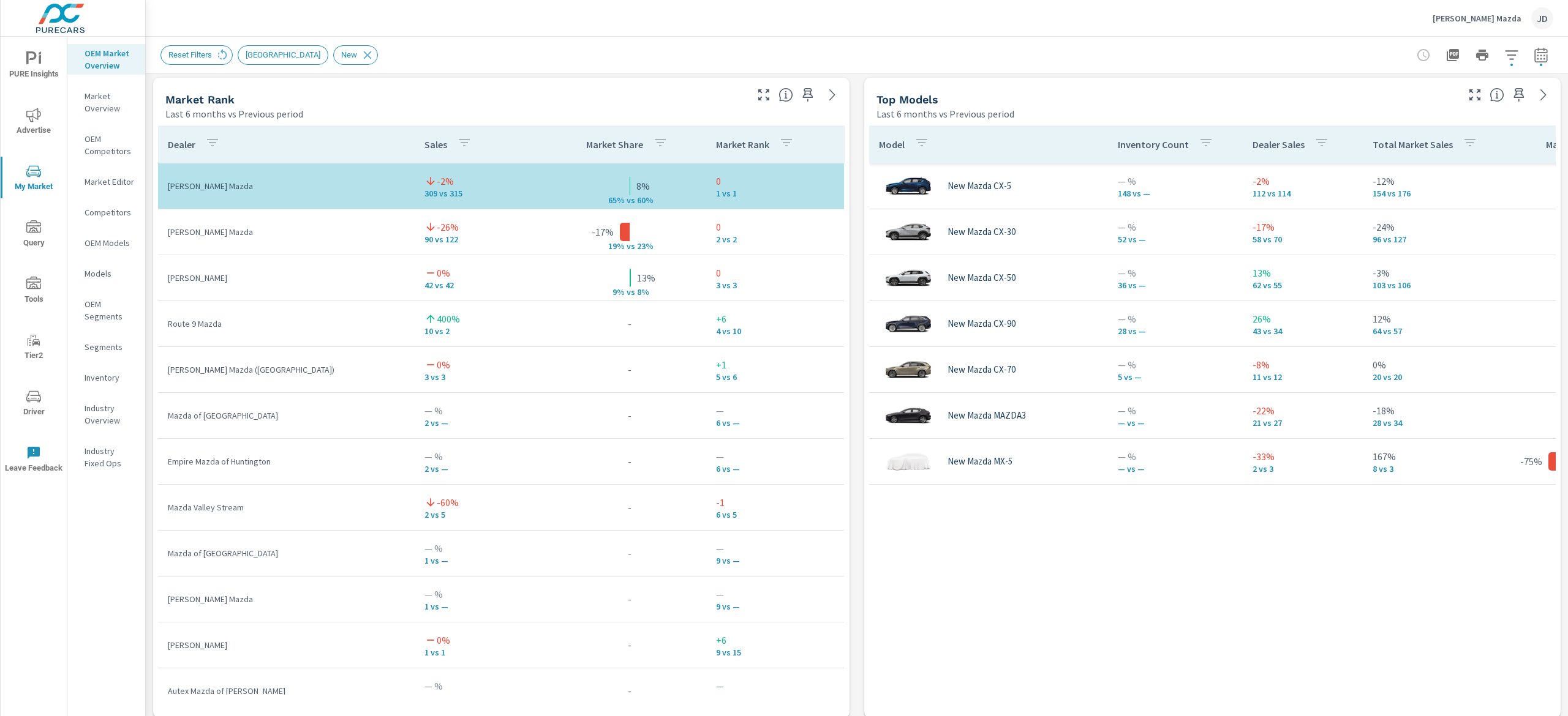
scroll to position [817, 0]
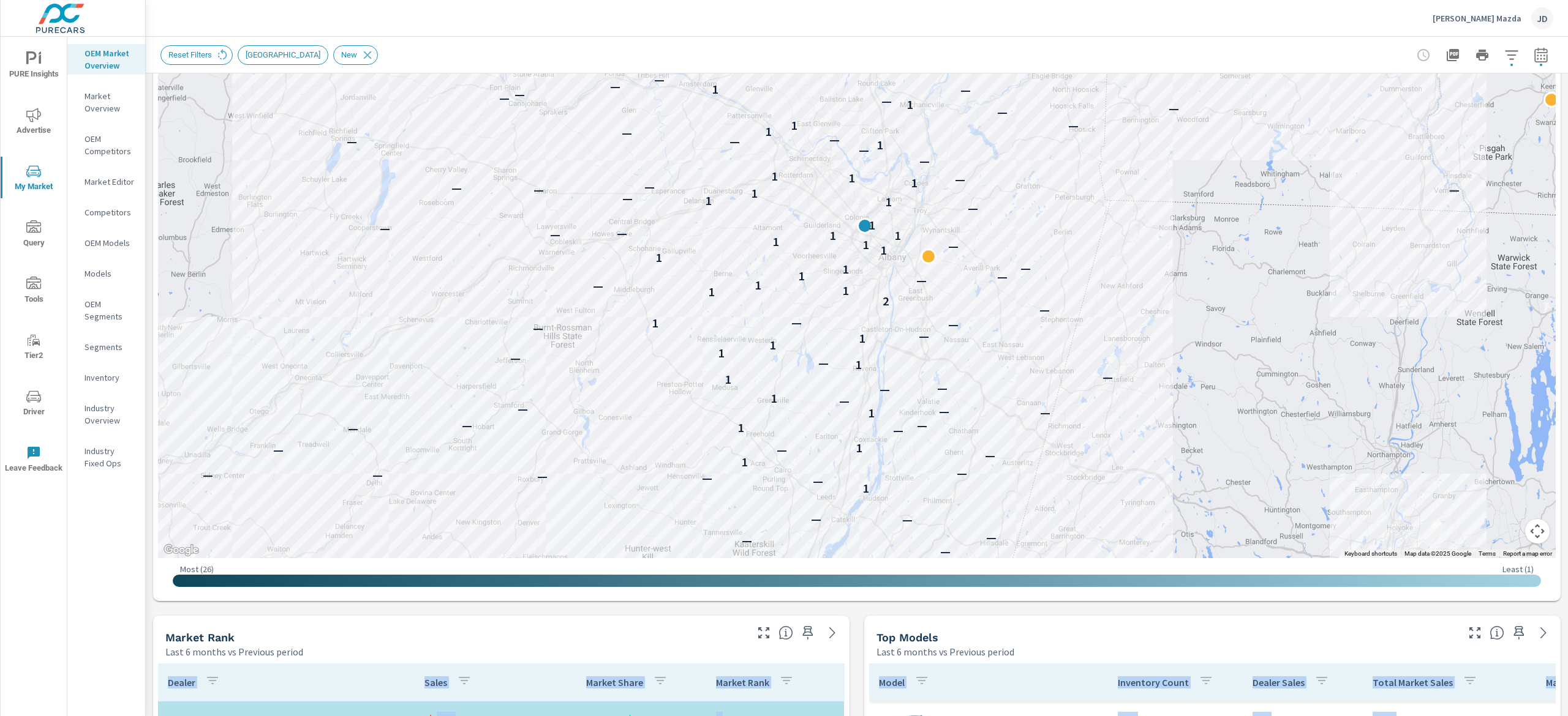
drag, startPoint x: 1567, startPoint y: 346, endPoint x: 1562, endPoint y: 176, distance: 170.1
click at [1567, 177] on div "Market Overview DePaula Mazda Report date range: Mar 01, 2025 - Aug 31, 2025 vs…" at bounding box center [857, 376] width 1422 height 680
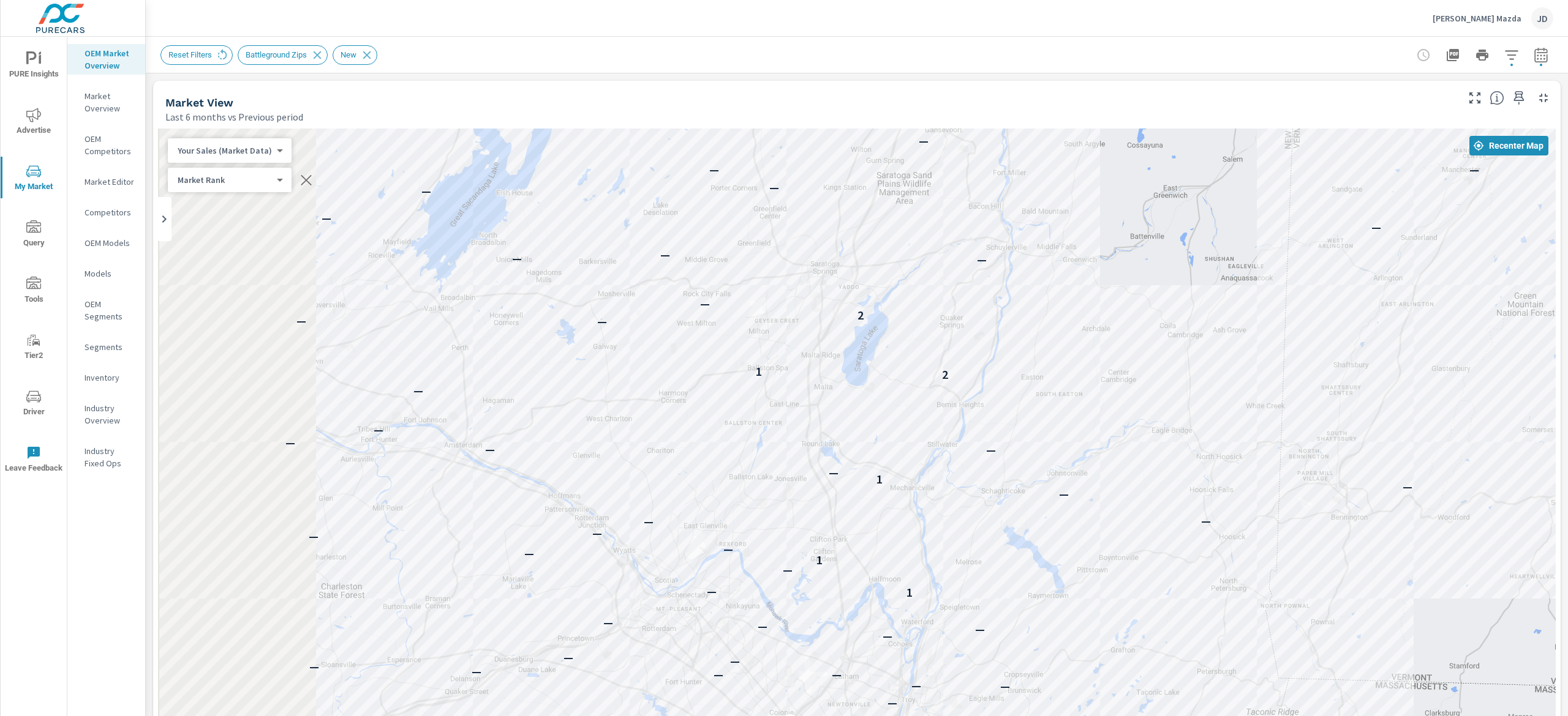
drag, startPoint x: 1004, startPoint y: 371, endPoint x: 1013, endPoint y: 375, distance: 9.8
click at [1017, 379] on div "— — — — — — — — — — — — — — — — — — — — — — — — — — — — — — — — — — — — — — — —…" at bounding box center [857, 469] width 1398 height 681
click at [1529, 46] on button "button" at bounding box center [1541, 55] width 24 height 24
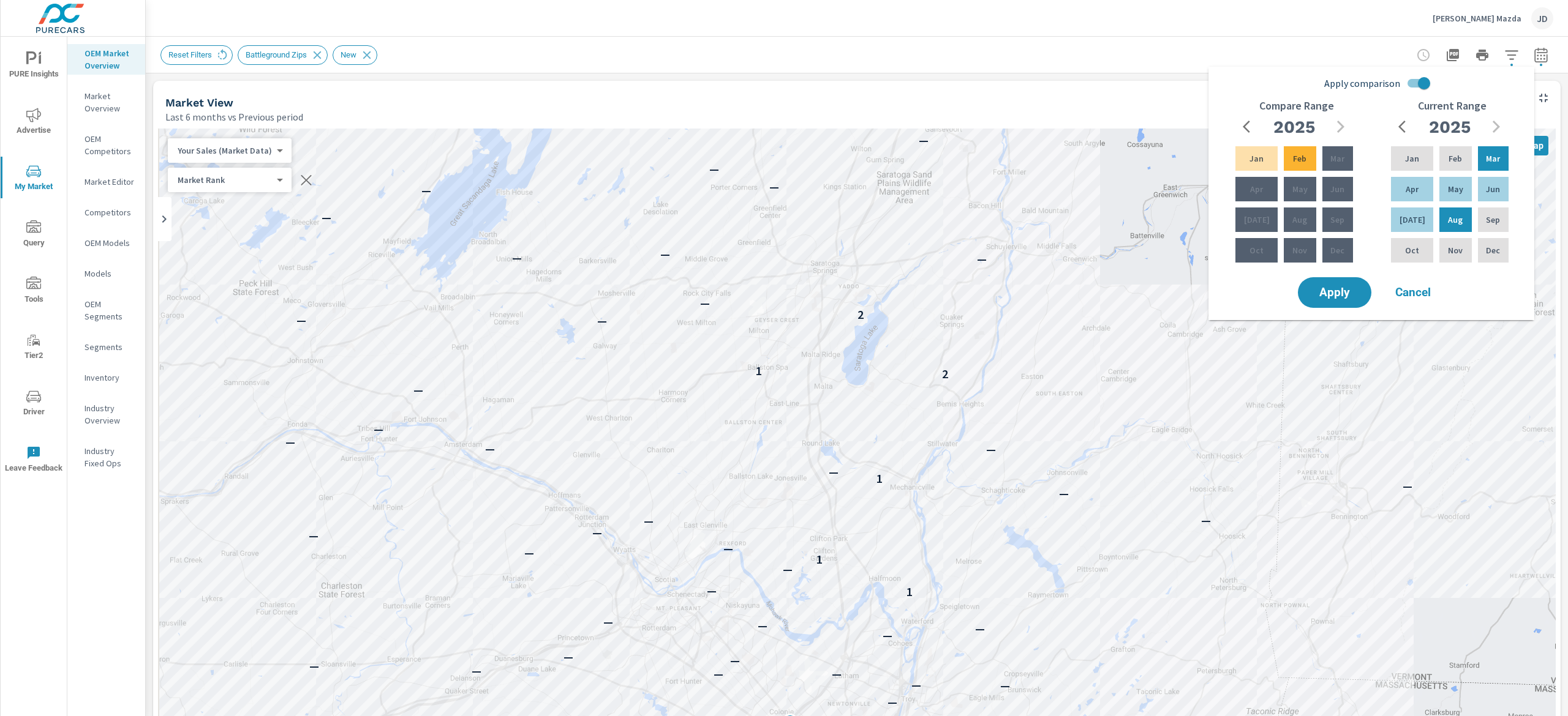
click at [1125, 81] on div "Market View Last 6 months vs Previous period" at bounding box center [807, 102] width 1307 height 44
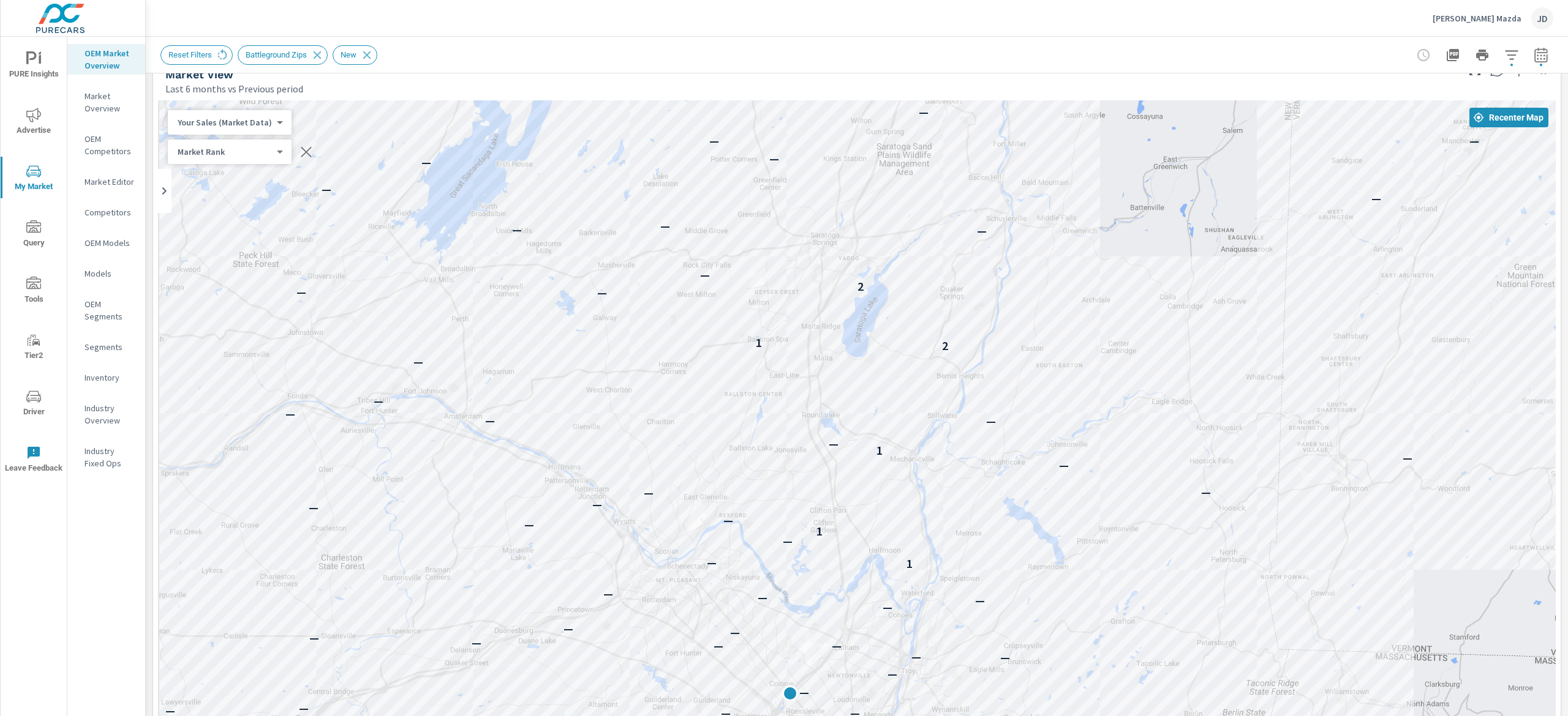
scroll to position [59, 0]
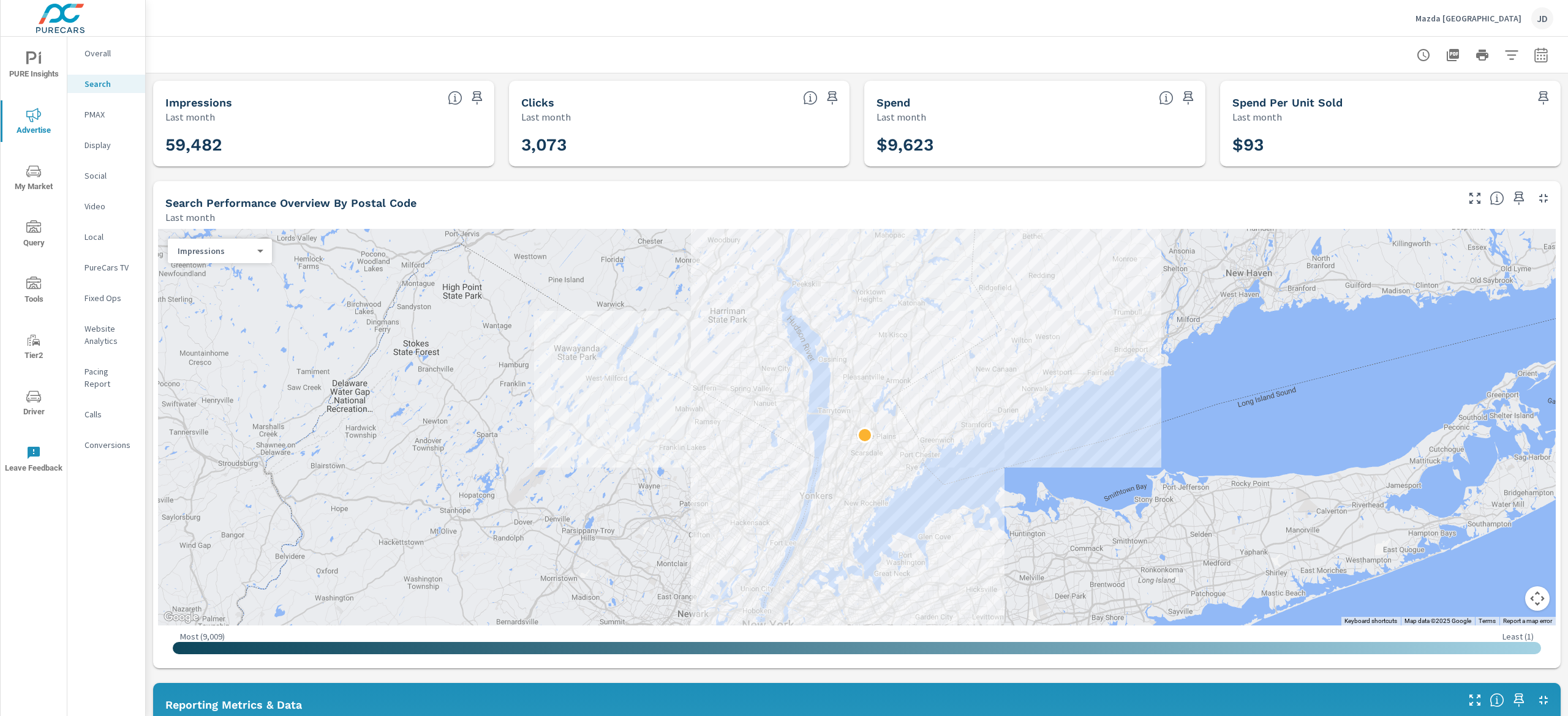
scroll to position [735, 0]
